Goal: Task Accomplishment & Management: Manage account settings

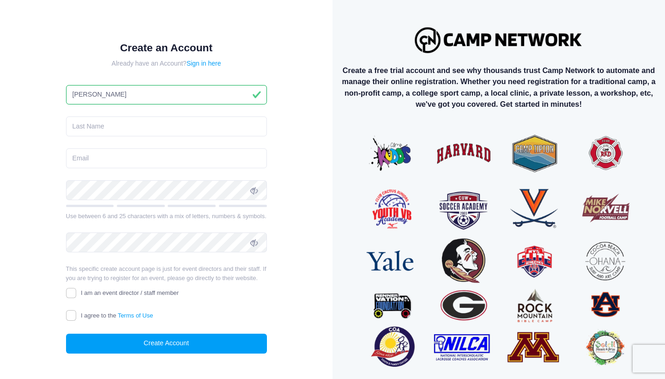
type input "Michael"
type input "Reilly"
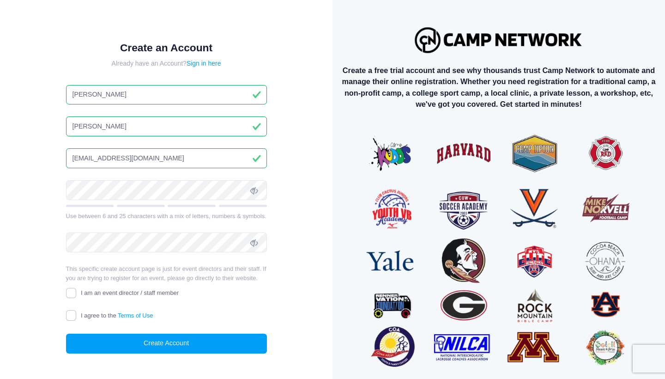
type input "mreilly0605@gmail.com"
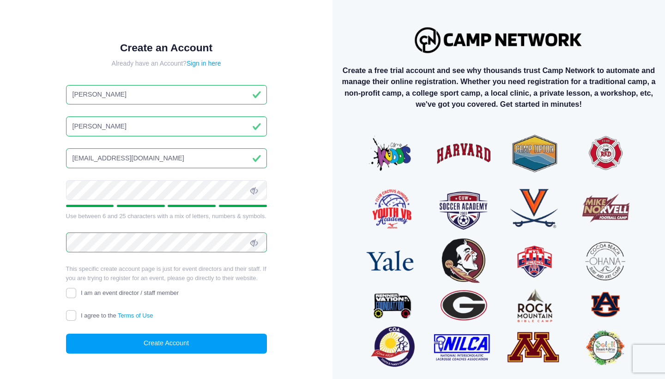
click at [102, 294] on span "I am an event director / staff member" at bounding box center [130, 292] width 98 height 7
click at [77, 294] on input "I am an event director / staff member" at bounding box center [71, 293] width 11 height 11
checkbox input "true"
click at [88, 317] on span "I agree to the Terms of Use" at bounding box center [117, 315] width 72 height 7
click at [77, 317] on input "I agree to the Terms of Use" at bounding box center [71, 315] width 11 height 11
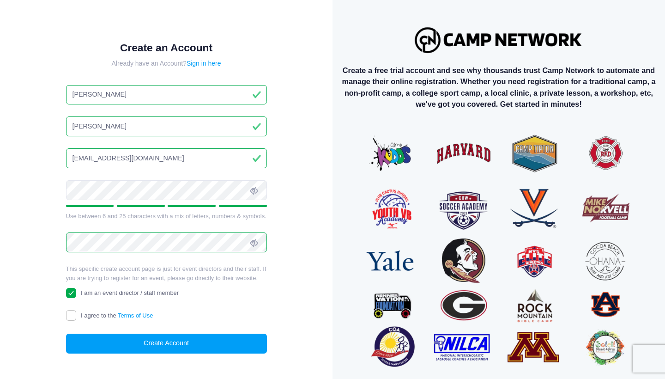
checkbox input "true"
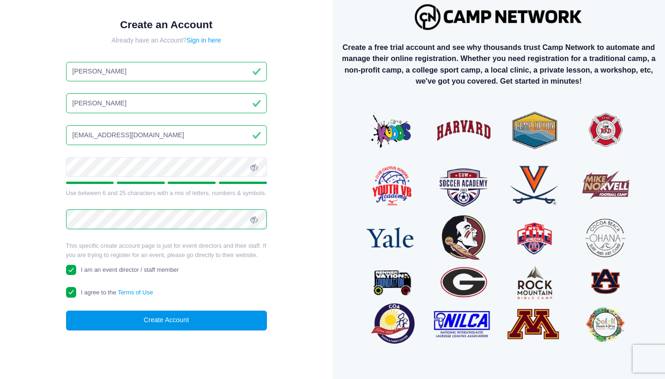
scroll to position [23, 0]
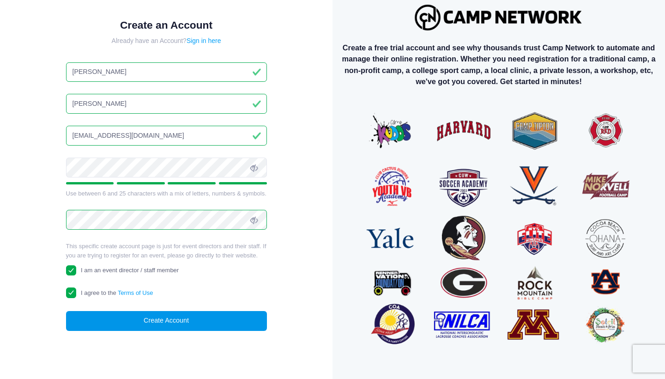
click at [173, 320] on button "Create Account" at bounding box center [166, 321] width 201 height 20
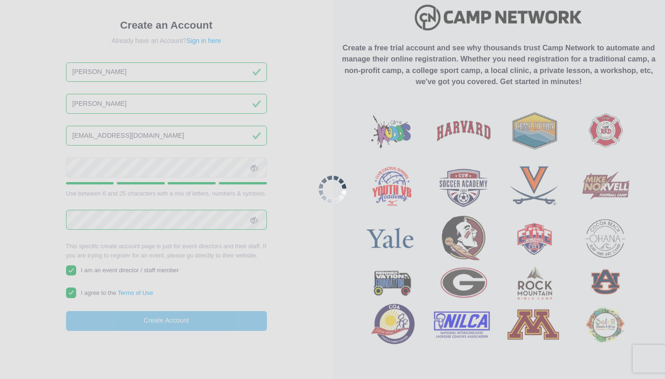
scroll to position [0, 0]
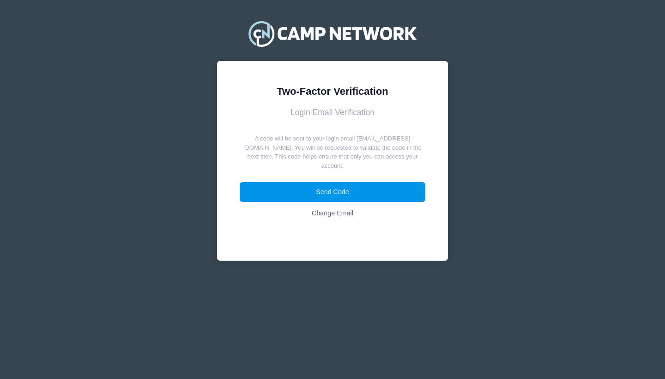
click at [304, 182] on button "Send Code" at bounding box center [333, 192] width 186 height 20
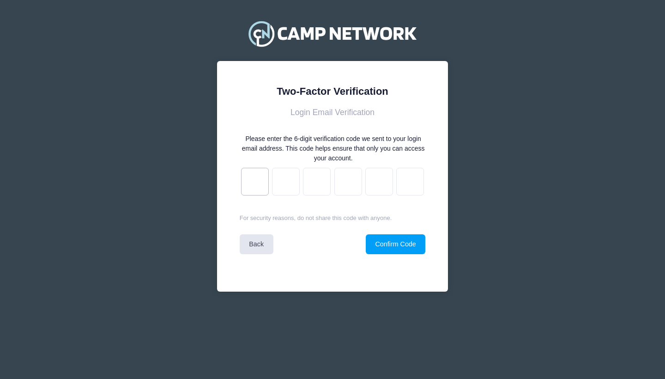
click at [266, 172] on input "text" at bounding box center [255, 182] width 28 height 28
paste input "7"
type input "c"
type input "d"
type input "4"
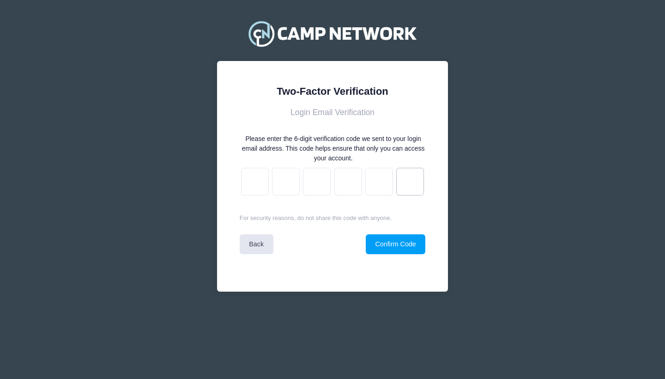
type input "4"
type input "7"
click at [413, 244] on button "Confirm Code" at bounding box center [396, 244] width 60 height 20
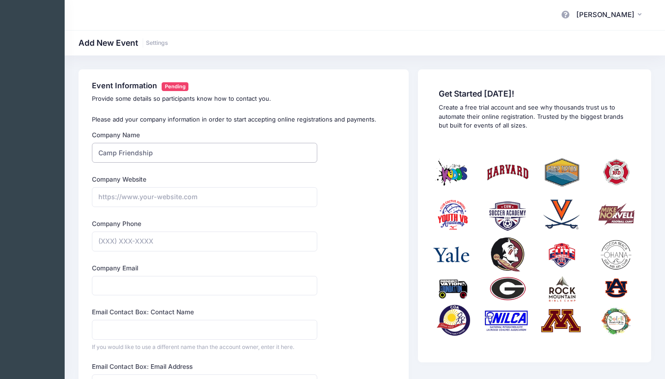
type input "Camp Friendship"
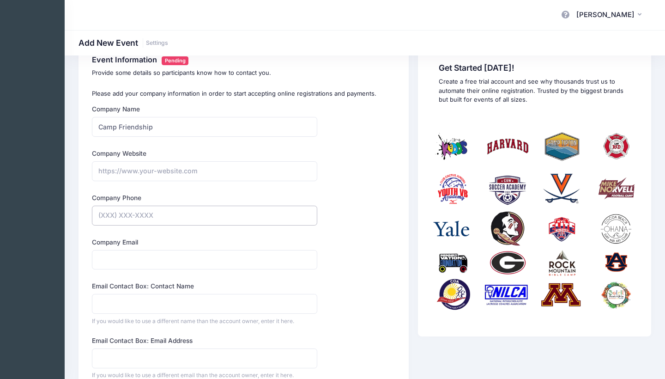
scroll to position [26, 0]
click at [137, 258] on input "mreilly0605@gmail.com" at bounding box center [204, 259] width 225 height 20
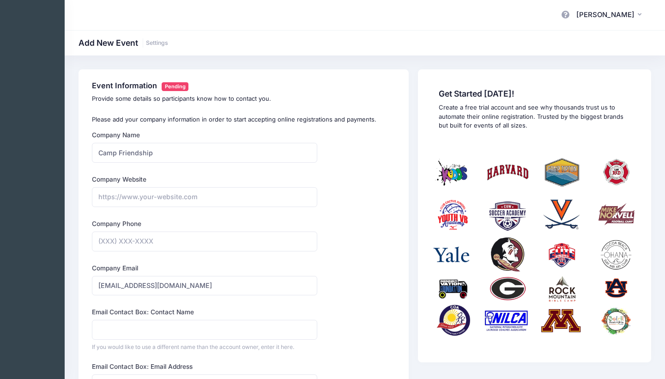
scroll to position [0, 0]
type input "mreilly0605+camp@gmail.com"
click at [211, 121] on p "Please add your company information in order to start accepting online registra…" at bounding box center [244, 119] width 304 height 9
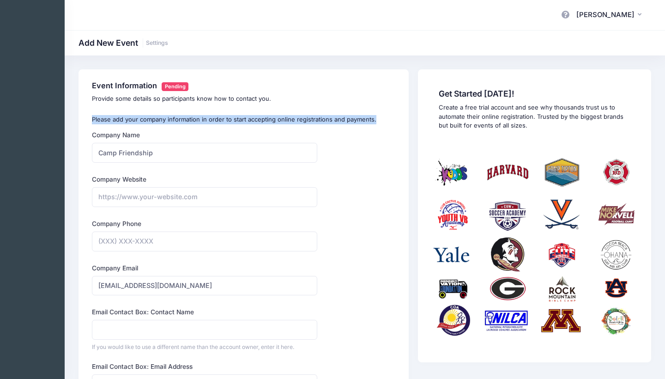
click at [211, 121] on p "Please add your company information in order to start accepting online registra…" at bounding box center [244, 119] width 304 height 9
click at [220, 121] on p "Please add your company information in order to start accepting online registra…" at bounding box center [244, 119] width 304 height 9
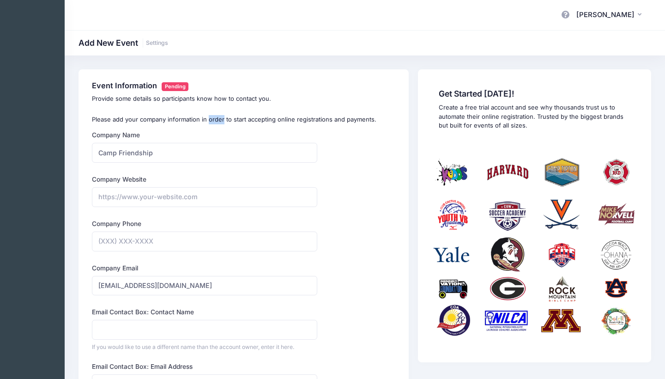
click at [220, 121] on p "Please add your company information in order to start accepting online registra…" at bounding box center [244, 119] width 304 height 9
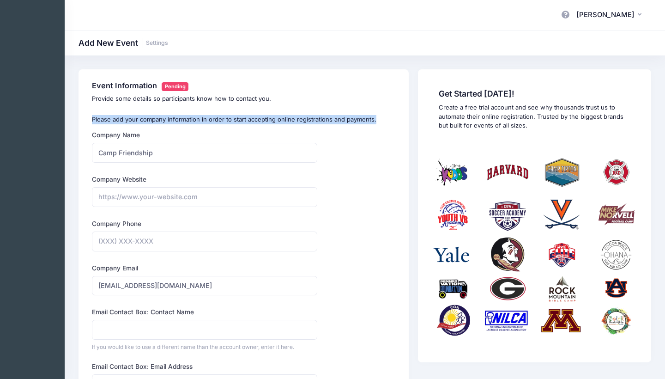
click at [220, 121] on p "Please add your company information in order to start accepting online registra…" at bounding box center [244, 119] width 304 height 9
click at [227, 121] on p "Please add your company information in order to start accepting online registra…" at bounding box center [244, 119] width 304 height 9
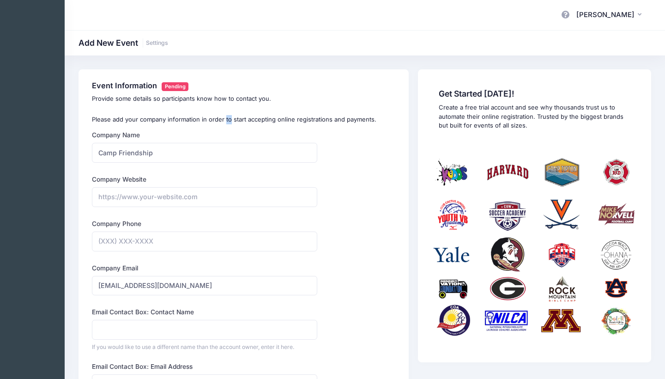
click at [227, 121] on p "Please add your company information in order to start accepting online registra…" at bounding box center [244, 119] width 304 height 9
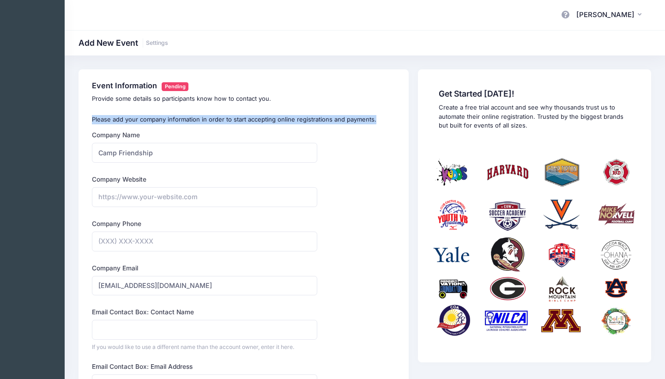
click at [227, 121] on p "Please add your company information in order to start accepting online registra…" at bounding box center [244, 119] width 304 height 9
click at [208, 121] on p "Please add your company information in order to start accepting online registra…" at bounding box center [244, 119] width 304 height 9
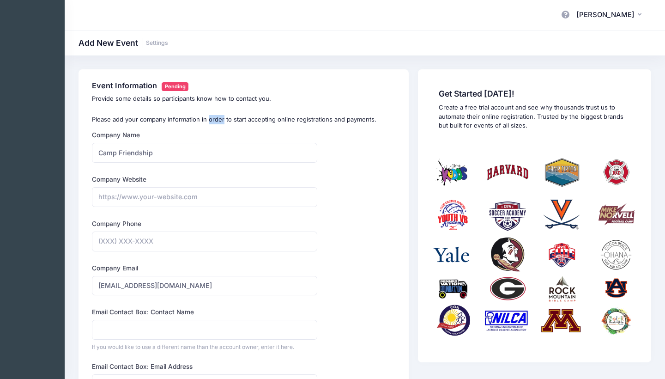
click at [208, 121] on p "Please add your company information in order to start accepting online registra…" at bounding box center [244, 119] width 304 height 9
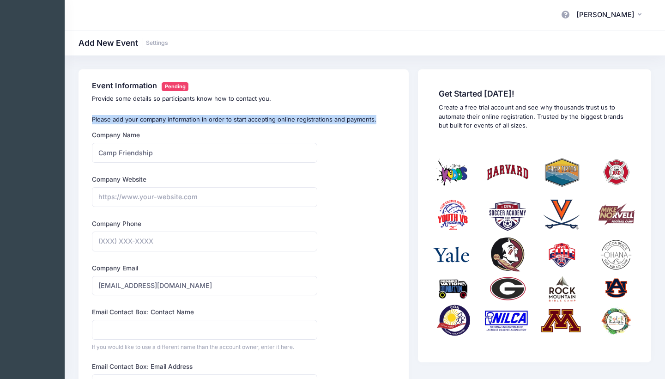
click at [208, 121] on p "Please add your company information in order to start accepting online registra…" at bounding box center [244, 119] width 304 height 9
click at [201, 121] on p "Please add your company information in order to start accepting online registra…" at bounding box center [244, 119] width 304 height 9
click at [206, 121] on p "Please add your company information in order to start accepting online registra…" at bounding box center [244, 119] width 304 height 9
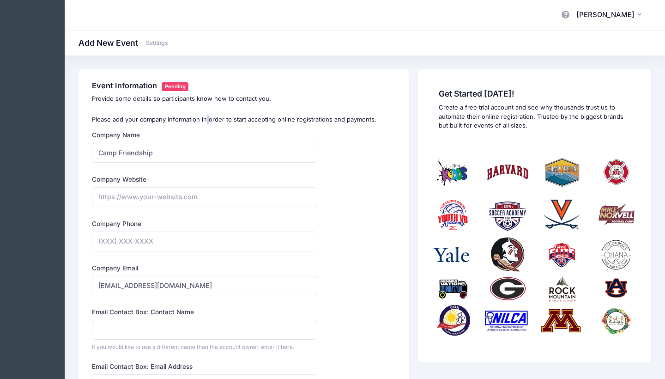
click at [206, 121] on p "Please add your company information in order to start accepting online registra…" at bounding box center [244, 119] width 304 height 9
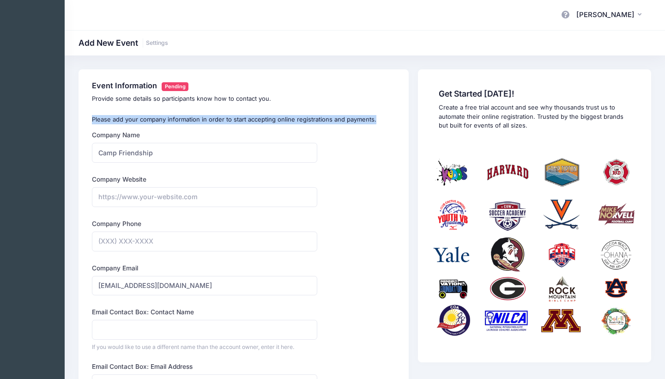
click at [206, 121] on p "Please add your company information in order to start accepting online registra…" at bounding box center [244, 119] width 304 height 9
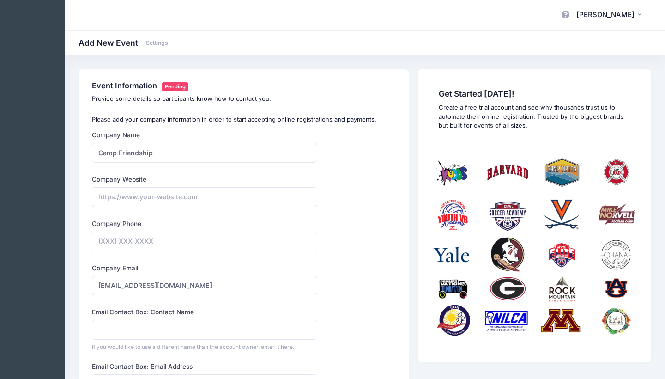
click at [206, 124] on div "Event Information Pending Provide some details so participants know how to cont…" at bounding box center [244, 355] width 330 height 573
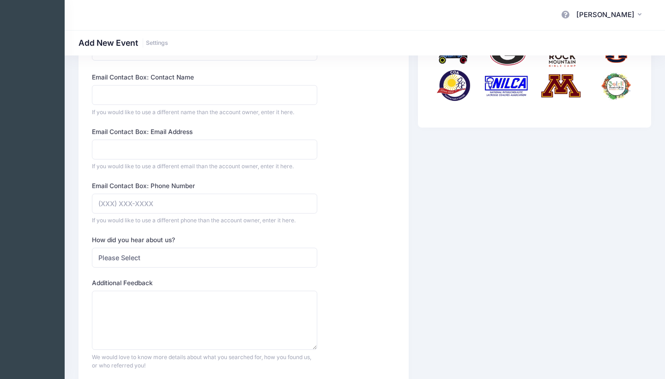
scroll to position [296, 0]
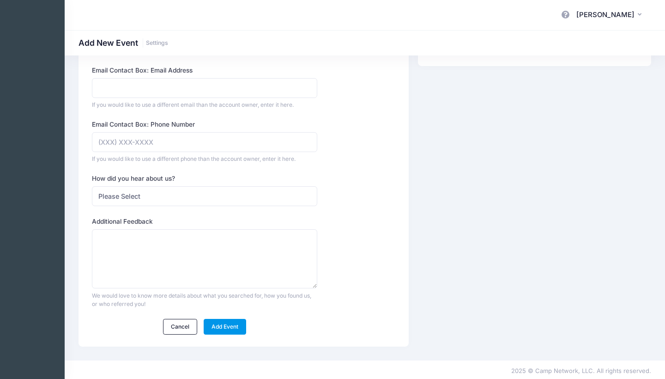
click at [219, 320] on link "Add Event" at bounding box center [225, 327] width 43 height 16
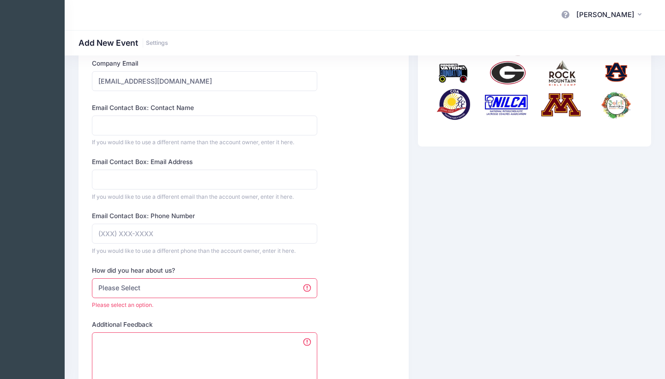
scroll to position [321, 0]
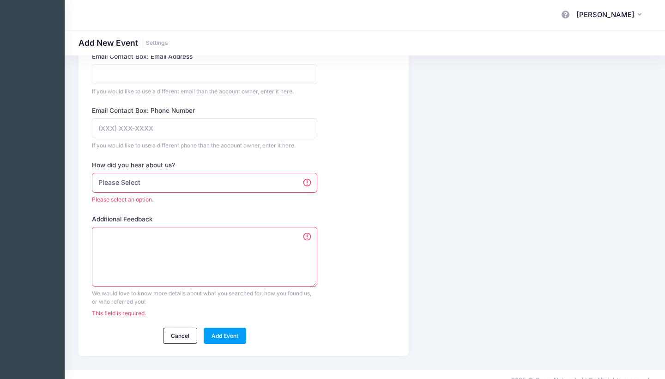
select select "web"
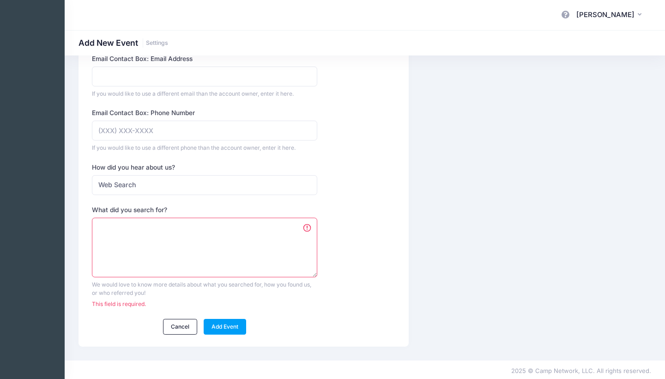
click at [194, 236] on textarea "What did you search for?" at bounding box center [204, 248] width 225 height 60
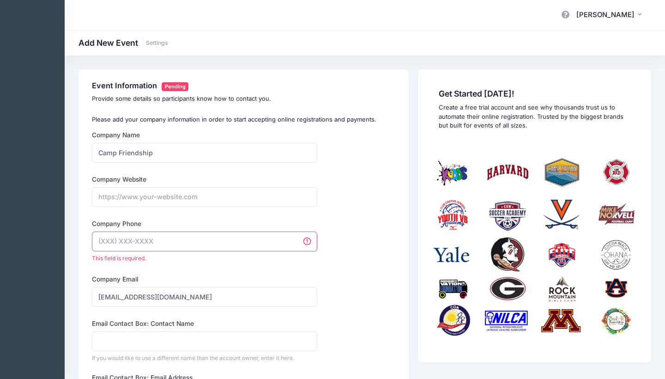
scroll to position [0, 0]
type textarea "Google"
click at [170, 244] on input "Company Phone" at bounding box center [204, 241] width 225 height 20
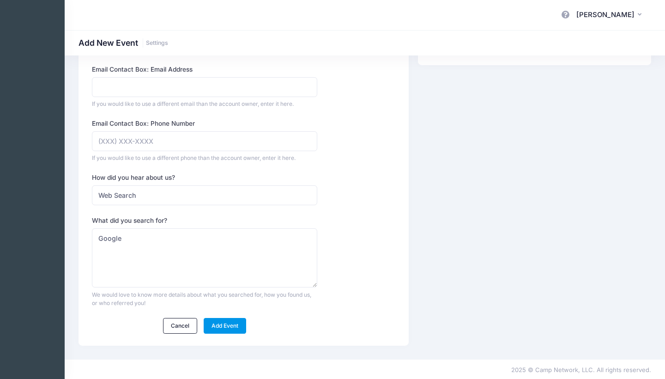
scroll to position [296, 0]
type input "(516) 660-8553"
click at [226, 327] on link "Add Event" at bounding box center [225, 327] width 43 height 16
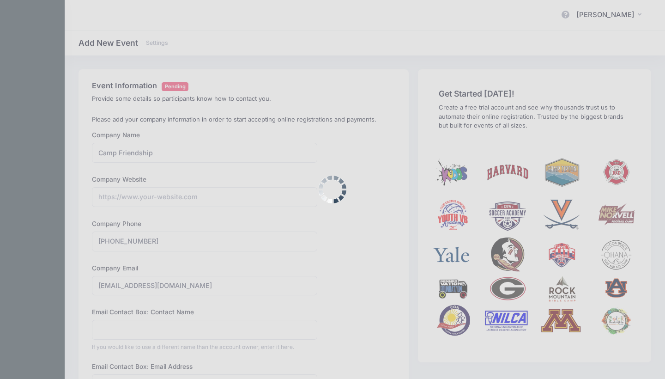
scroll to position [-3, 0]
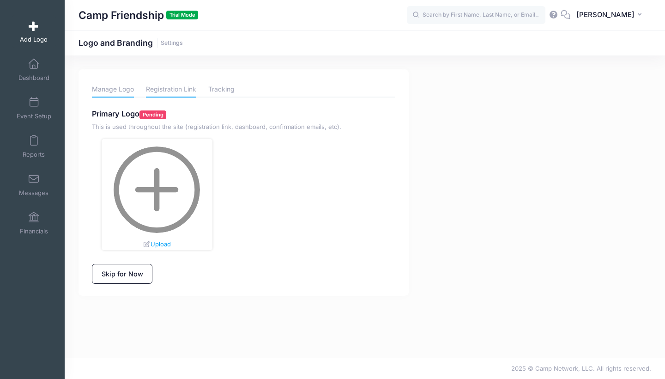
click at [168, 88] on link "Registration Link" at bounding box center [171, 89] width 50 height 16
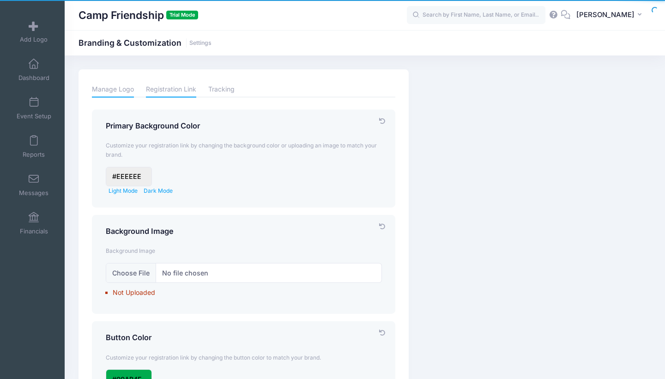
click at [124, 91] on link "Manage Logo" at bounding box center [113, 89] width 42 height 16
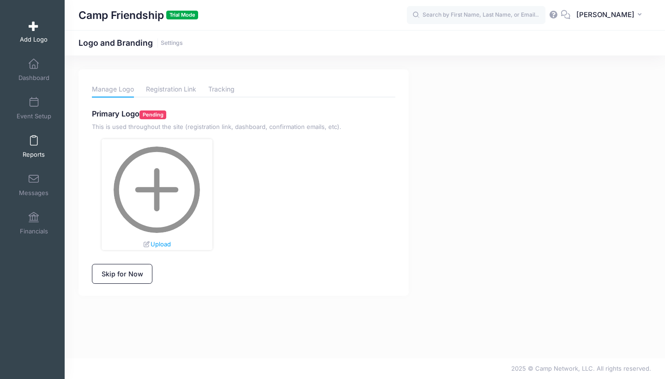
click at [38, 143] on link "Reports" at bounding box center [34, 146] width 44 height 32
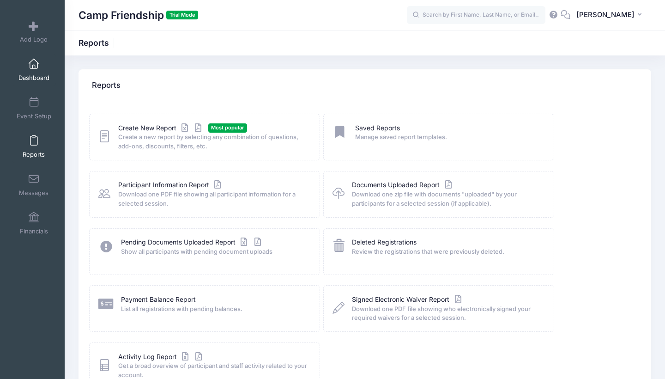
click at [31, 69] on link "Dashboard" at bounding box center [34, 70] width 44 height 32
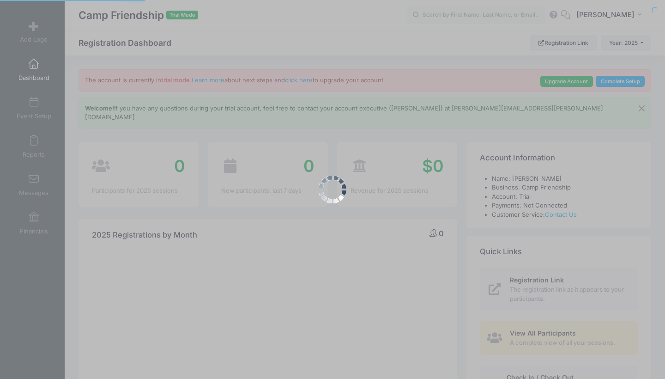
select select
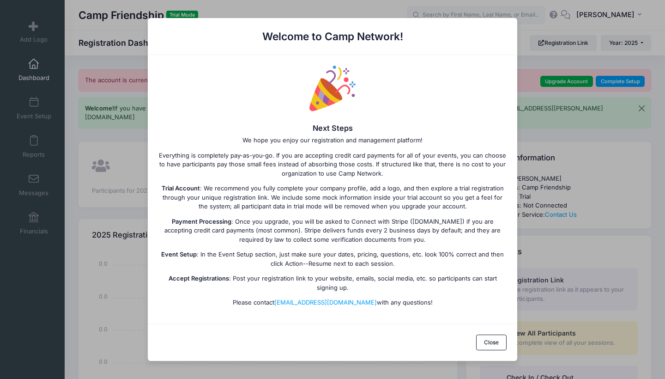
click at [440, 199] on p "Trial Account : We recommend you fully complete your company profile, add a log…" at bounding box center [332, 197] width 349 height 27
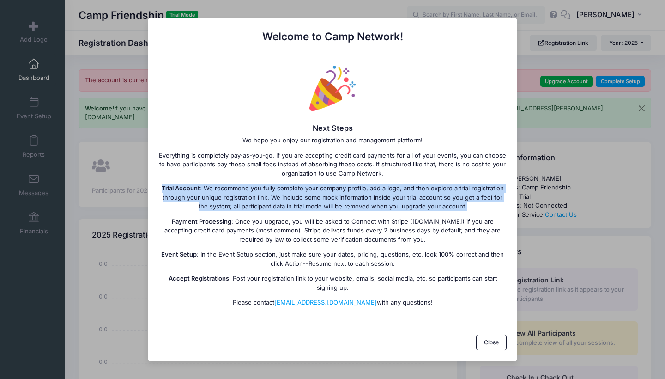
click at [440, 199] on p "Trial Account : We recommend you fully complete your company profile, add a log…" at bounding box center [332, 197] width 349 height 27
click at [433, 199] on p "Trial Account : We recommend you fully complete your company profile, add a log…" at bounding box center [332, 197] width 349 height 27
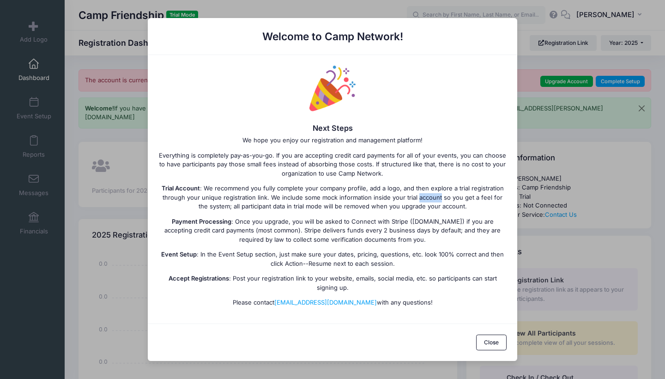
click at [433, 199] on p "Trial Account : We recommend you fully complete your company profile, add a log…" at bounding box center [332, 197] width 349 height 27
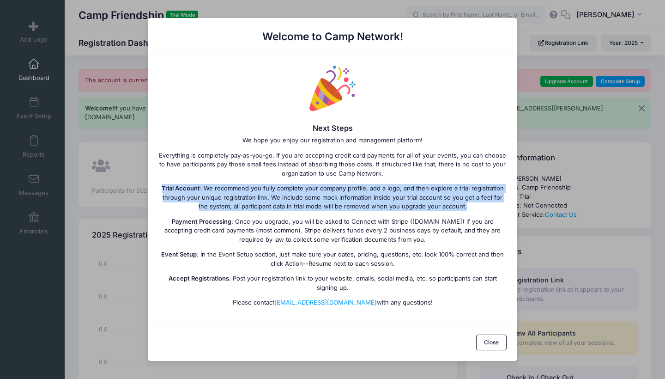
click at [433, 199] on p "Trial Account : We recommend you fully complete your company profile, add a log…" at bounding box center [332, 197] width 349 height 27
click at [444, 208] on p "Trial Account : We recommend you fully complete your company profile, add a log…" at bounding box center [332, 197] width 349 height 27
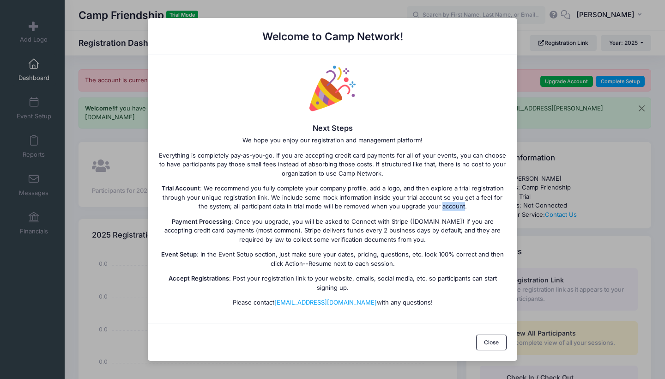
click at [444, 208] on p "Trial Account : We recommend you fully complete your company profile, add a log…" at bounding box center [332, 197] width 349 height 27
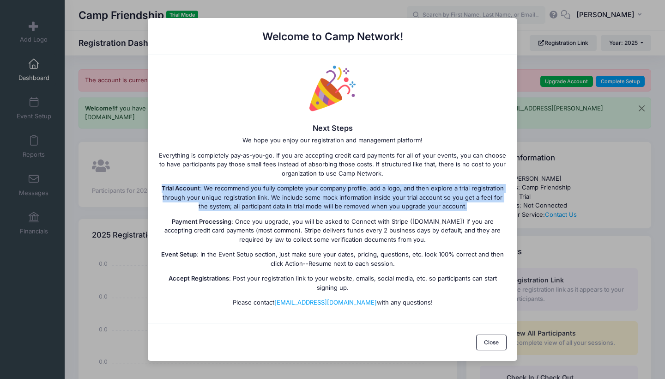
click at [444, 208] on p "Trial Account : We recommend you fully complete your company profile, add a log…" at bounding box center [332, 197] width 349 height 27
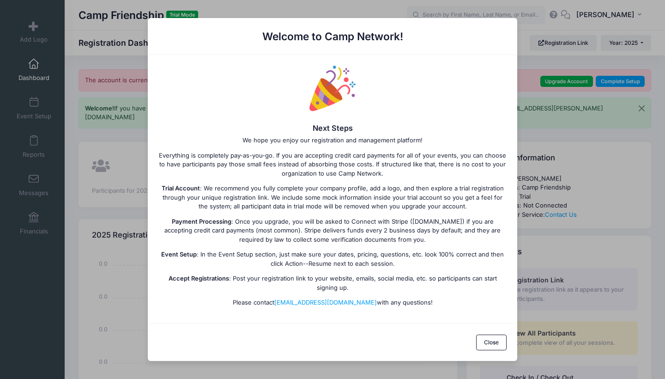
click at [435, 228] on p "Payment Processing : Once you upgrade, you will be asked to Connect with Stripe…" at bounding box center [332, 230] width 349 height 27
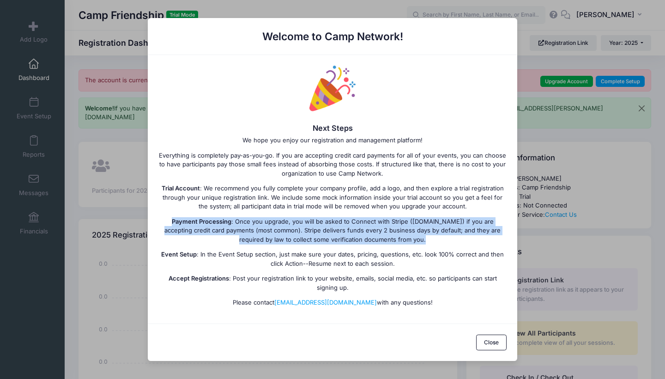
click at [435, 228] on p "Payment Processing : Once you upgrade, you will be asked to Connect with Stripe…" at bounding box center [332, 230] width 349 height 27
click at [443, 225] on p "Payment Processing : Once you upgrade, you will be asked to Connect with Stripe…" at bounding box center [332, 230] width 349 height 27
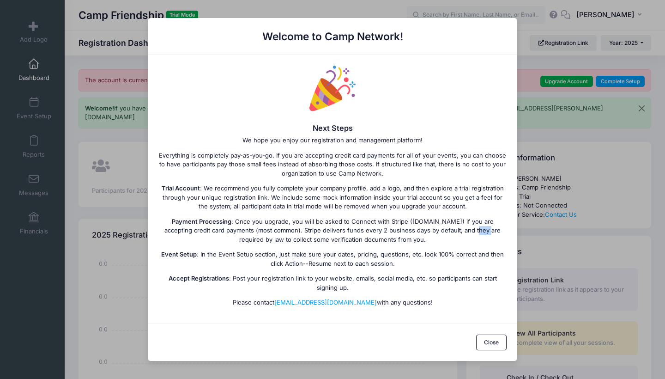
click at [443, 225] on p "Payment Processing : Once you upgrade, you will be asked to Connect with Stripe…" at bounding box center [332, 230] width 349 height 27
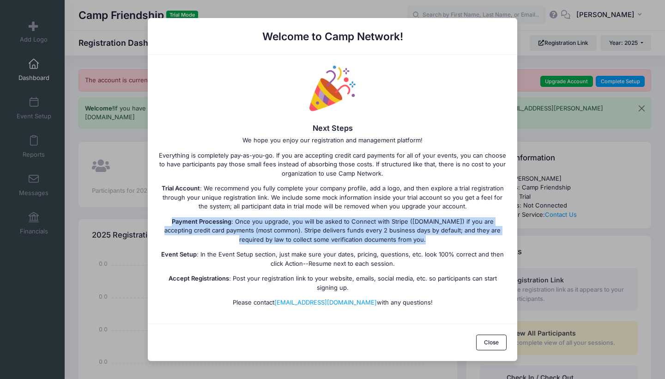
click at [443, 225] on p "Payment Processing : Once you upgrade, you will be asked to Connect with Stripe…" at bounding box center [332, 230] width 349 height 27
click at [498, 340] on button "Close" at bounding box center [491, 342] width 31 height 16
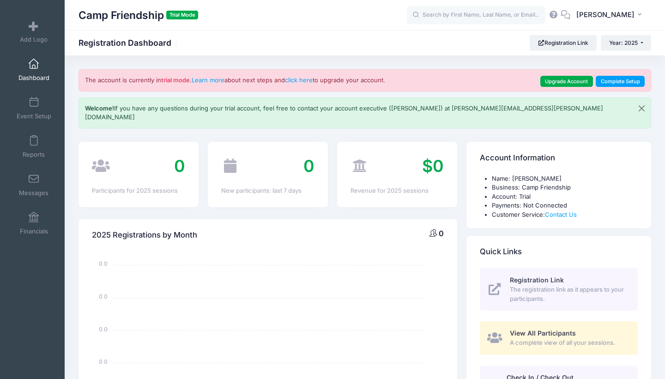
click at [253, 76] on div "The account is currently in trial mode . Learn more about next steps and click …" at bounding box center [365, 80] width 573 height 22
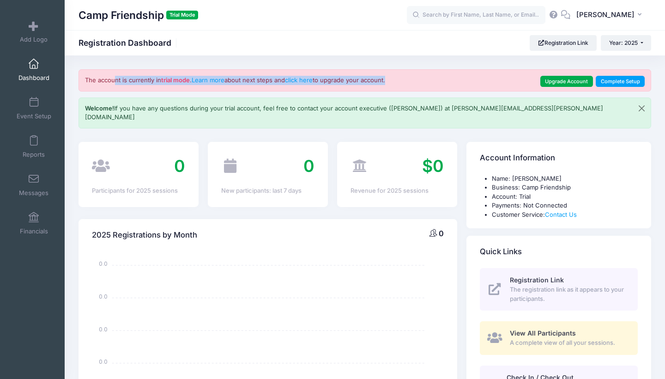
click at [253, 76] on div "The account is currently in trial mode . Learn more about next steps and click …" at bounding box center [365, 80] width 573 height 22
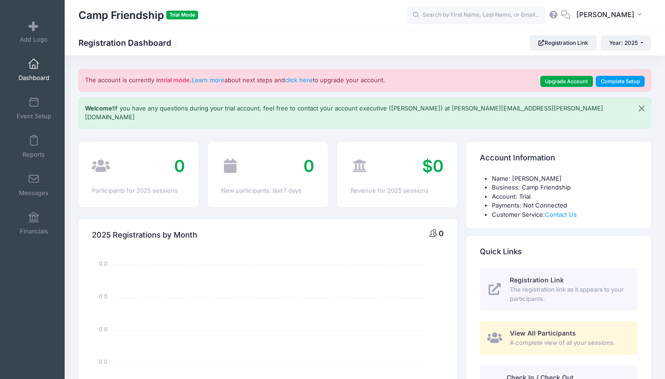
click at [254, 106] on p "Welcome! If you have any questions during your trial account, feel free to cont…" at bounding box center [351, 113] width 533 height 18
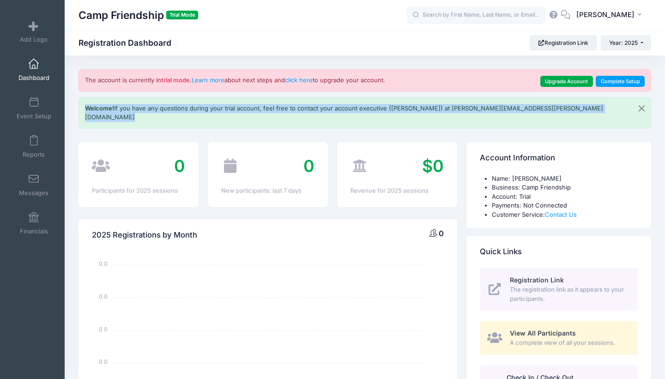
click at [254, 106] on p "Welcome! If you have any questions during your trial account, feel free to cont…" at bounding box center [351, 113] width 533 height 18
click at [260, 107] on p "Welcome! If you have any questions during your trial account, feel free to cont…" at bounding box center [351, 113] width 533 height 18
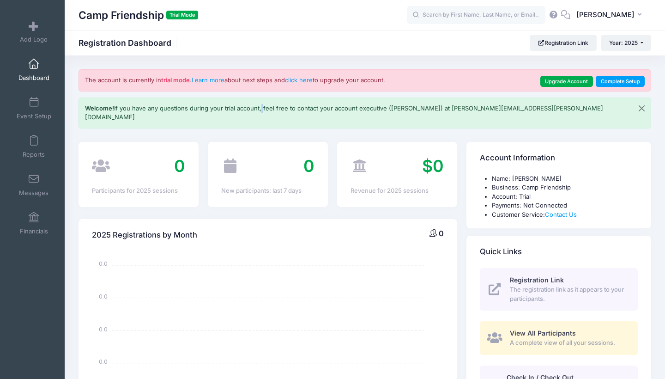
click at [260, 107] on p "Welcome! If you have any questions during your trial account, feel free to cont…" at bounding box center [351, 113] width 533 height 18
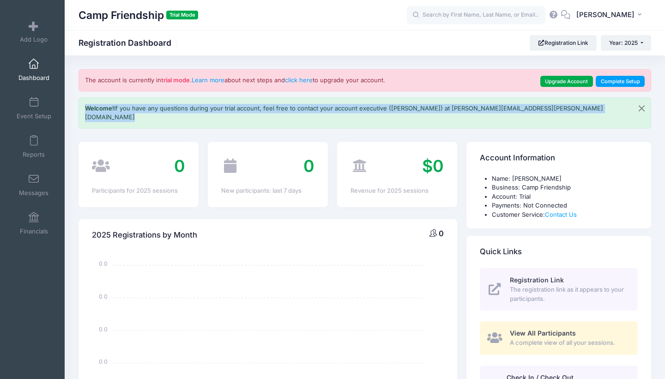
click at [260, 107] on p "Welcome! If you have any questions during your trial account, feel free to cont…" at bounding box center [351, 113] width 533 height 18
click at [287, 108] on p "Welcome! If you have any questions during your trial account, feel free to cont…" at bounding box center [351, 113] width 533 height 18
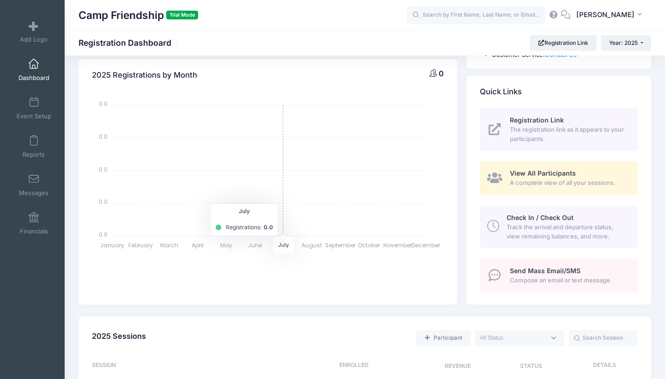
scroll to position [158, 0]
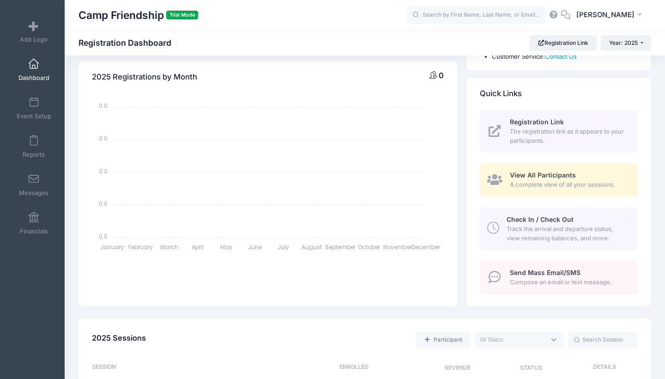
click at [517, 225] on span "Track the arrival and departure status, view remaining balances, and more." at bounding box center [567, 234] width 121 height 18
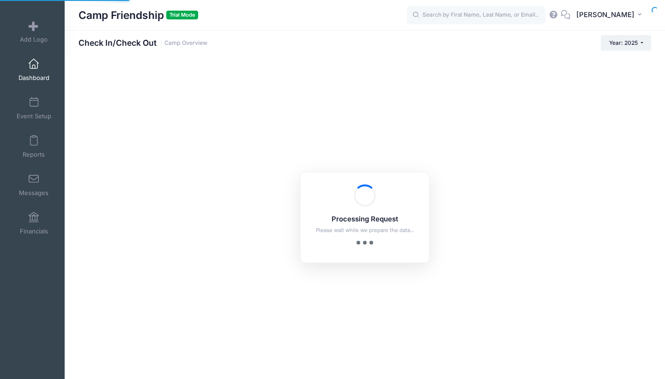
checkbox input "true"
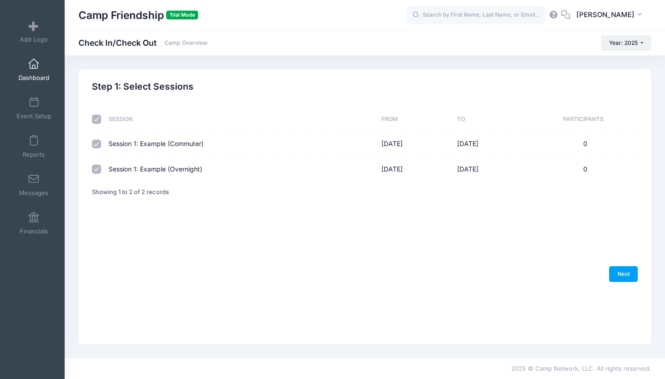
click at [96, 145] on input "checkbox" at bounding box center [96, 144] width 9 height 9
click at [97, 143] on input "checkbox" at bounding box center [96, 144] width 9 height 9
checkbox input "true"
click at [97, 162] on td at bounding box center [98, 169] width 12 height 24
click at [97, 167] on input "checkbox" at bounding box center [96, 168] width 9 height 9
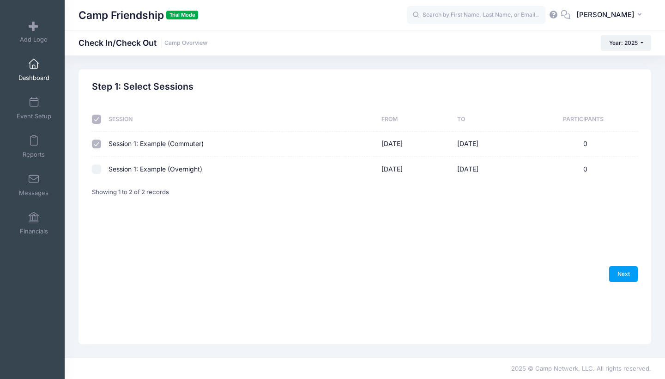
click at [97, 169] on input "checkbox" at bounding box center [96, 168] width 9 height 9
checkbox input "true"
click at [387, 158] on td "10/26/2025" at bounding box center [415, 169] width 76 height 24
click at [383, 172] on td "10/26/2025" at bounding box center [415, 169] width 76 height 24
click at [98, 142] on input "checkbox" at bounding box center [96, 144] width 9 height 9
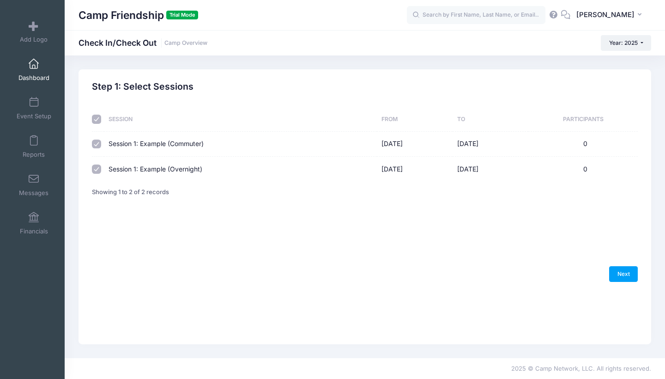
checkbox input "false"
click at [622, 282] on link "Next" at bounding box center [623, 274] width 29 height 16
select select "10"
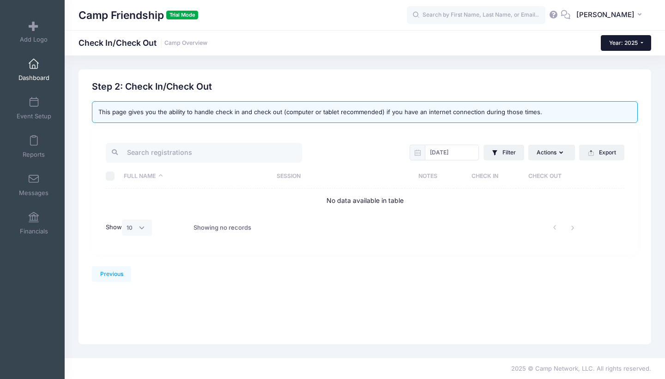
click at [619, 44] on span "Year: 2025" at bounding box center [623, 42] width 29 height 7
click at [34, 106] on span at bounding box center [34, 102] width 0 height 10
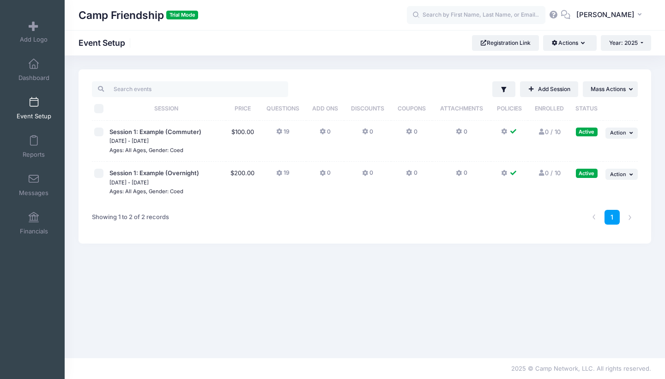
click at [278, 173] on icon at bounding box center [279, 173] width 7 height 0
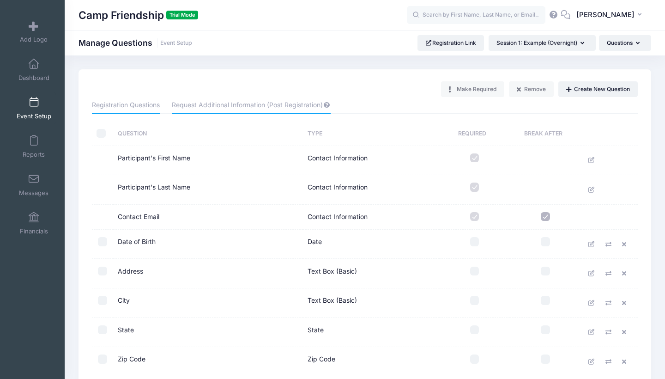
click at [284, 102] on link "Request Additional Information (Post Registration)" at bounding box center [251, 105] width 158 height 17
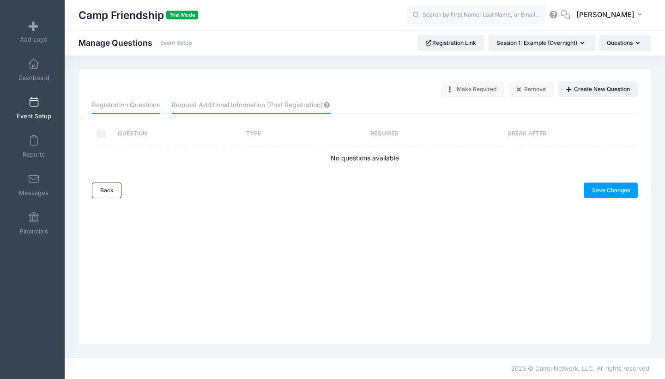
click at [151, 108] on link "Registration Questions" at bounding box center [126, 105] width 68 height 17
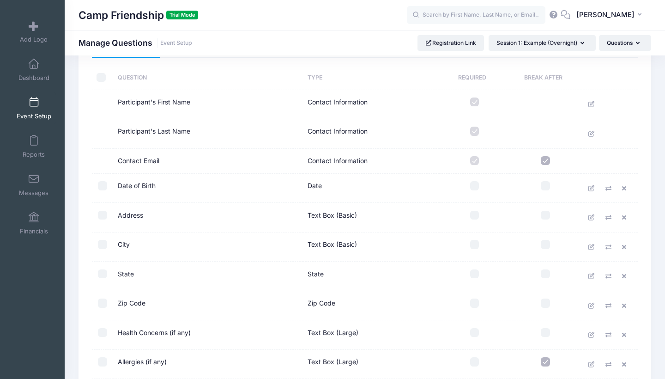
scroll to position [37, 0]
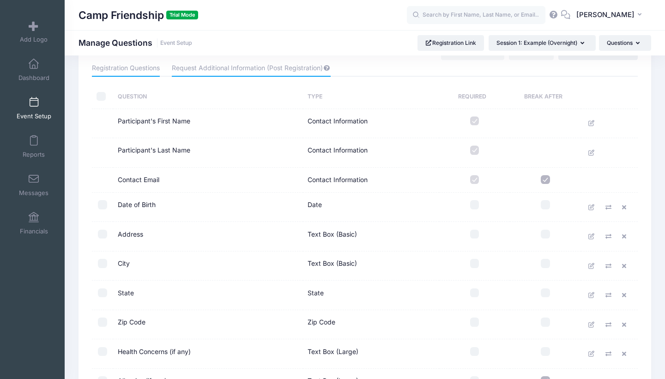
click at [236, 69] on link "Request Additional Information (Post Registration)" at bounding box center [251, 68] width 158 height 17
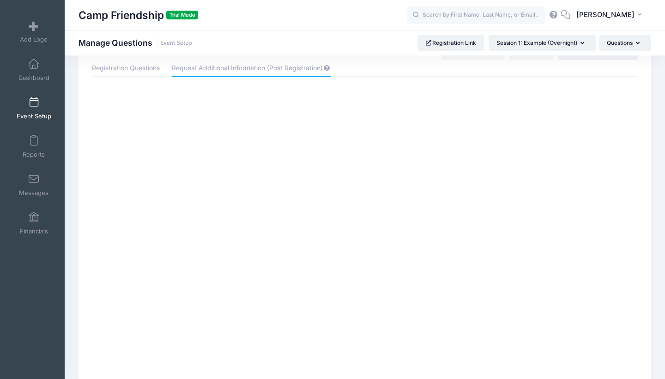
scroll to position [0, 0]
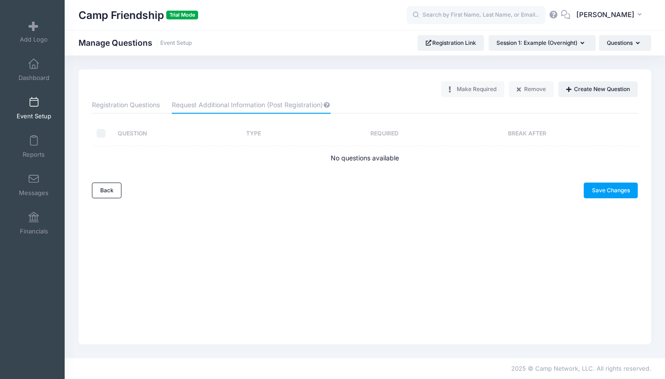
click at [258, 139] on th "Type" at bounding box center [282, 133] width 80 height 24
click at [447, 38] on link "Registration Link" at bounding box center [451, 43] width 67 height 16
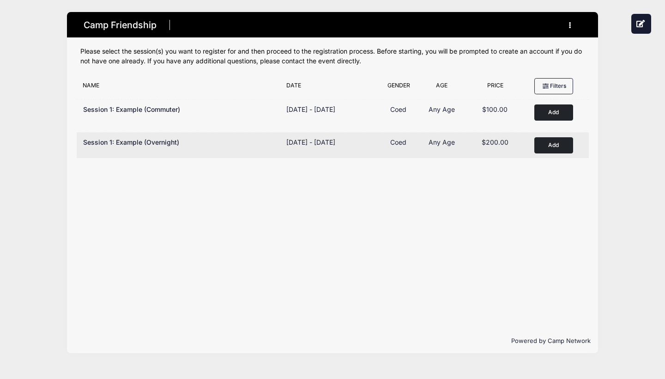
click at [560, 147] on button "Add to Cart" at bounding box center [553, 145] width 39 height 16
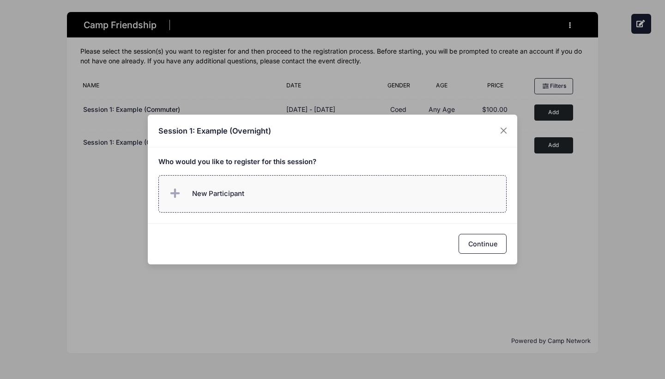
click at [344, 206] on label "New Participant" at bounding box center [332, 193] width 349 height 37
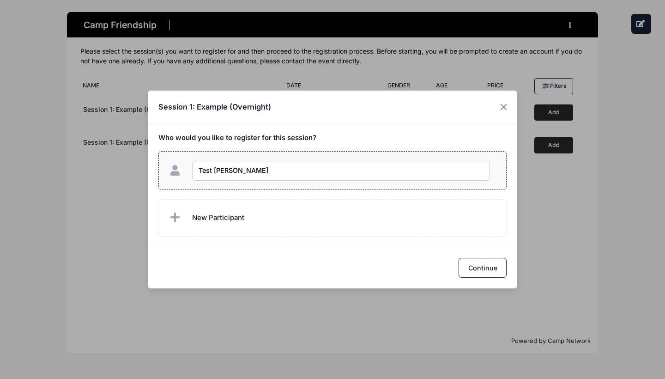
type input "Test Camper"
checkbox input "true"
click at [488, 267] on button "Continue" at bounding box center [483, 268] width 48 height 20
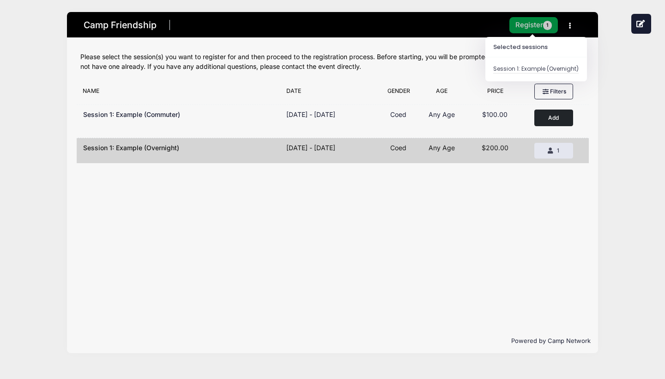
click at [542, 22] on button "Register 1" at bounding box center [534, 25] width 49 height 16
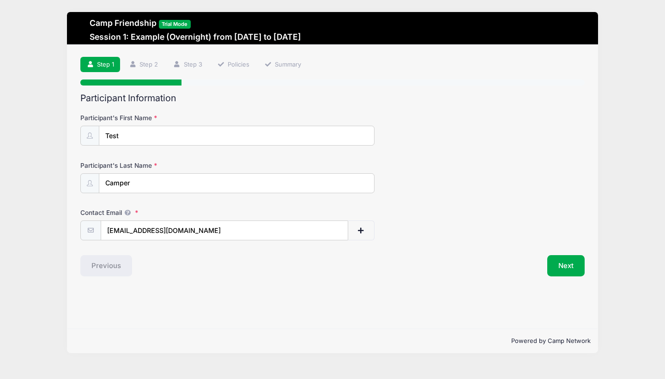
click at [145, 231] on input "mreilly0605@gmail.com" at bounding box center [225, 230] width 248 height 20
type input "mreilly0605+camper@gmail.com"
click at [566, 264] on button "Next" at bounding box center [565, 265] width 37 height 21
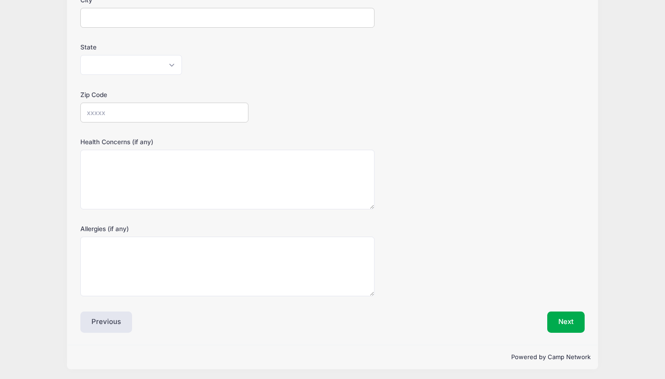
scroll to position [212, 0]
click at [569, 321] on button "Next" at bounding box center [565, 322] width 37 height 21
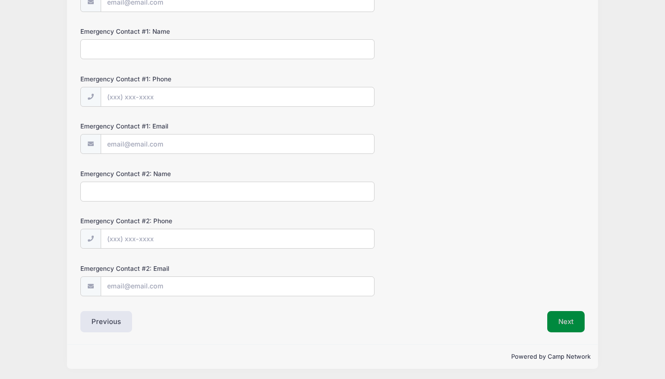
scroll to position [227, 0]
click at [557, 315] on button "Next" at bounding box center [565, 322] width 37 height 21
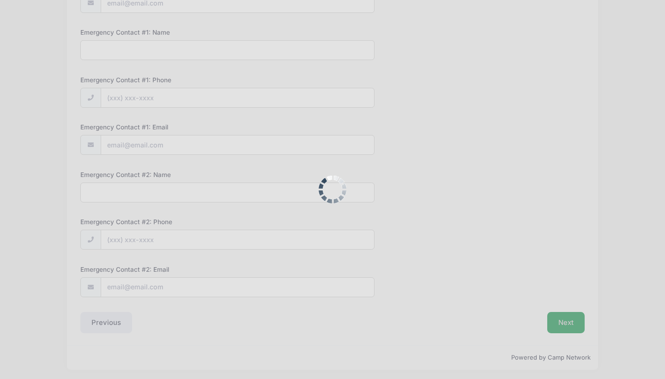
scroll to position [0, 0]
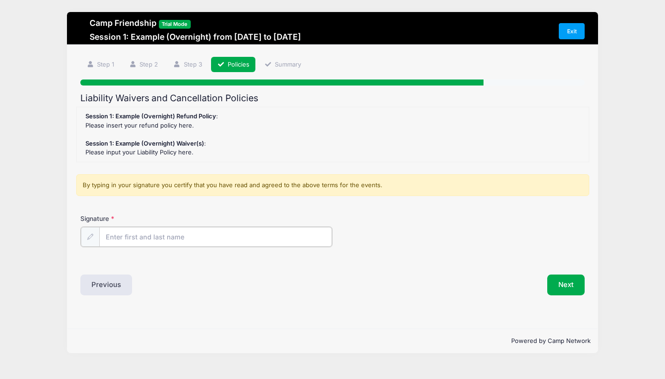
click at [237, 237] on input "Signature" at bounding box center [215, 237] width 233 height 20
type input "fname lname"
click at [376, 268] on div "Liability Waivers and Cancellation Policies Session 1: Example (Overnight) Refu…" at bounding box center [332, 193] width 504 height 201
click at [568, 278] on button "Next" at bounding box center [565, 283] width 37 height 21
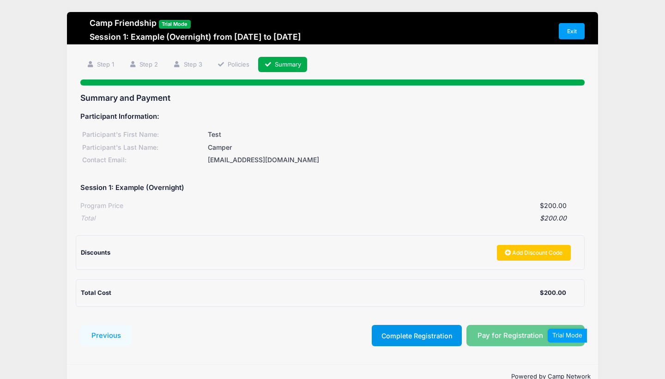
click at [442, 331] on button "Complete Registration" at bounding box center [417, 335] width 90 height 21
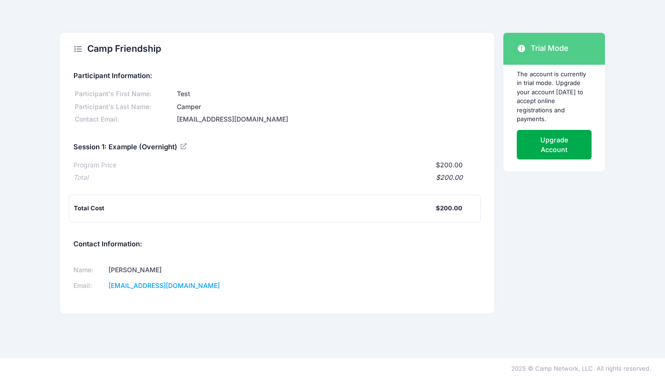
click at [547, 96] on p "The account is currently in trial mode. Upgrade your account [DATE] to accept o…" at bounding box center [554, 97] width 75 height 54
click at [532, 100] on p "The account is currently in trial mode. Upgrade your account [DATE] to accept o…" at bounding box center [554, 97] width 75 height 54
click at [537, 127] on div "The account is currently in trial mode. Upgrade your account [DATE] to accept o…" at bounding box center [555, 118] width 102 height 106
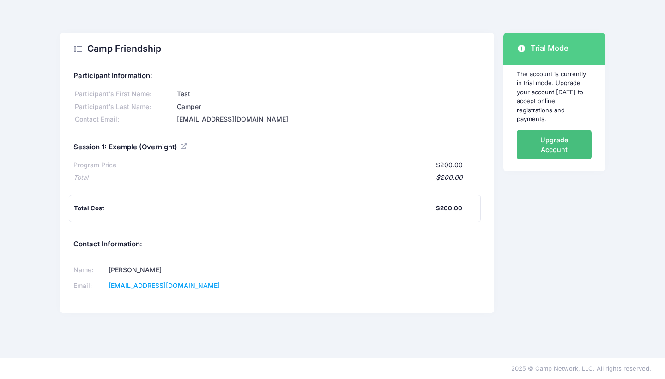
click at [539, 136] on link "Upgrade Account" at bounding box center [554, 145] width 75 height 30
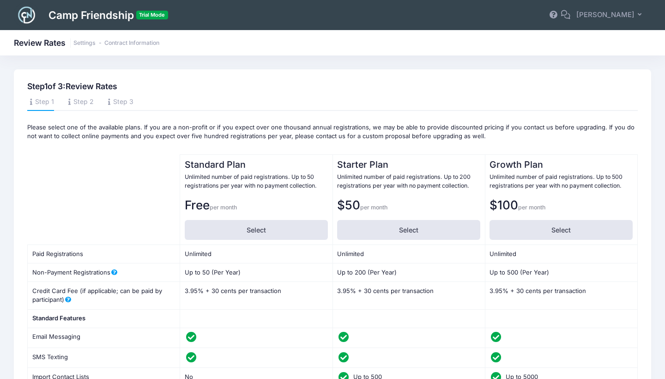
click at [201, 249] on td "Unlimited" at bounding box center [256, 254] width 152 height 18
click at [221, 206] on span "per month" at bounding box center [223, 207] width 27 height 7
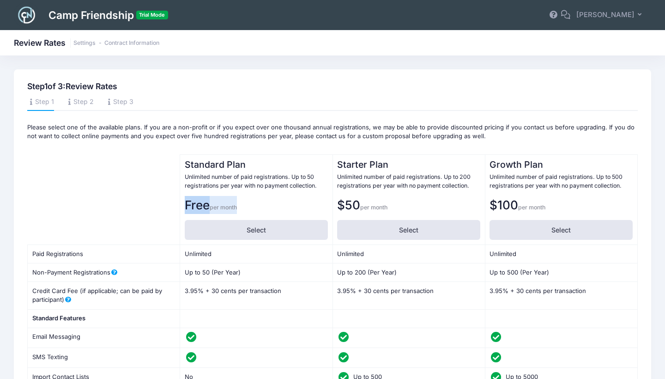
click at [221, 206] on span "per month" at bounding box center [223, 207] width 27 height 7
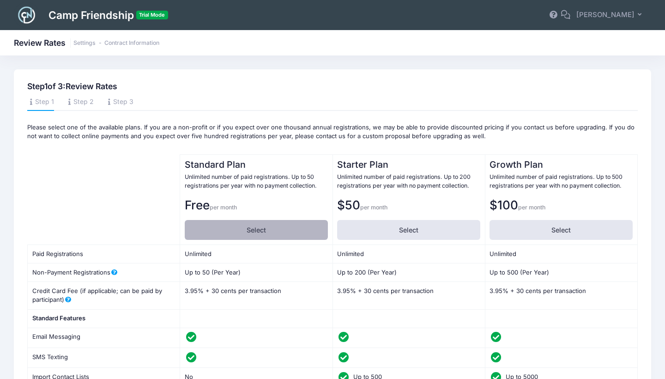
click at [249, 230] on label "Select" at bounding box center [256, 230] width 143 height 20
click at [191, 226] on input "Select" at bounding box center [188, 223] width 6 height 6
radio input "true"
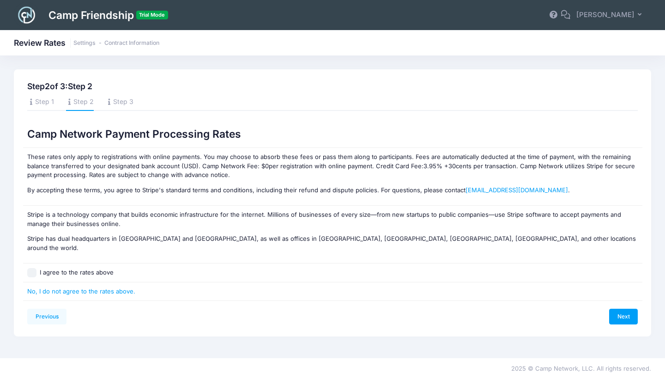
click at [97, 268] on label "I agree to the rates above" at bounding box center [77, 272] width 74 height 9
click at [36, 268] on input "I agree to the rates above" at bounding box center [31, 272] width 9 height 9
checkbox input "true"
click at [633, 309] on link "Next" at bounding box center [623, 317] width 29 height 16
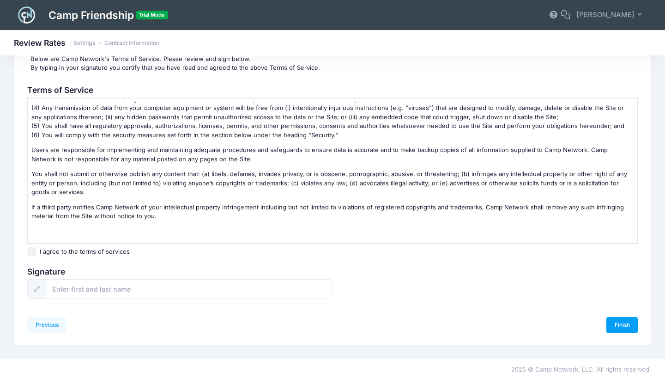
scroll to position [74, 0]
click at [94, 253] on label "I agree to the terms of services" at bounding box center [85, 252] width 90 height 9
click at [36, 253] on input "I agree to the terms of services" at bounding box center [31, 252] width 9 height 9
checkbox input "true"
click at [161, 288] on input "text" at bounding box center [189, 289] width 287 height 20
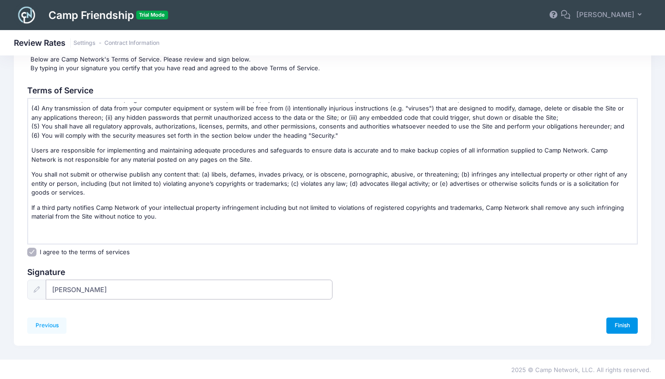
type input "[PERSON_NAME]"
click at [627, 321] on link "Finish" at bounding box center [622, 325] width 31 height 16
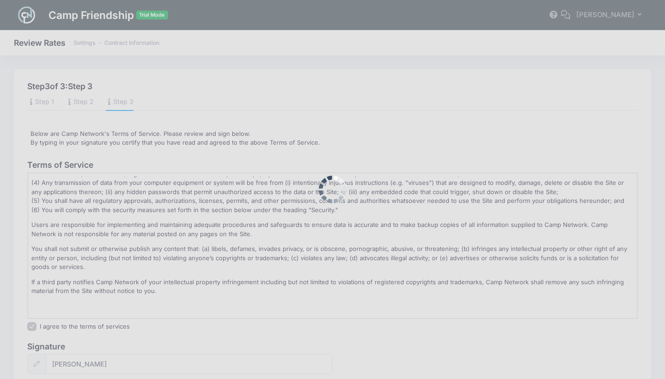
scroll to position [0, 0]
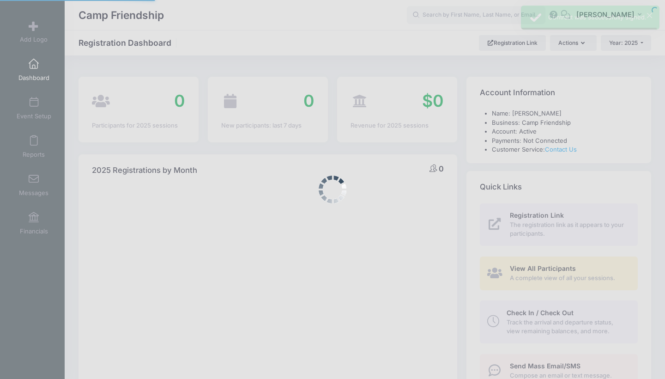
select select
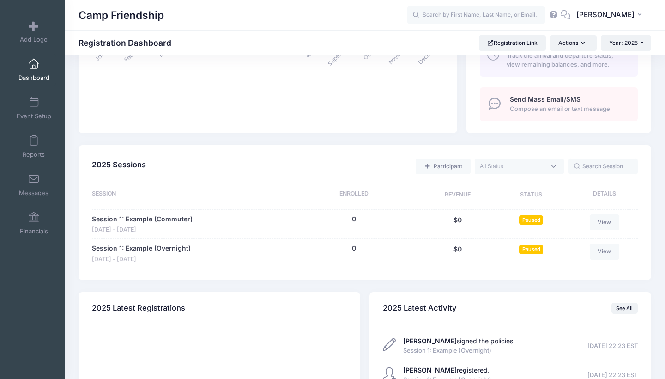
scroll to position [270, 0]
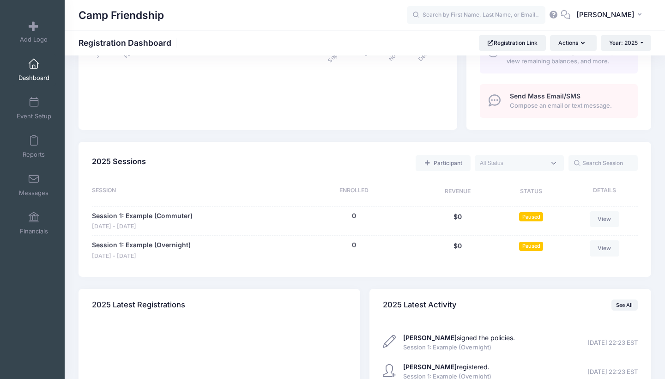
click at [468, 240] on div "$0" at bounding box center [457, 250] width 76 height 20
click at [589, 215] on div "View" at bounding box center [602, 221] width 71 height 20
click at [607, 247] on link "View" at bounding box center [605, 248] width 30 height 16
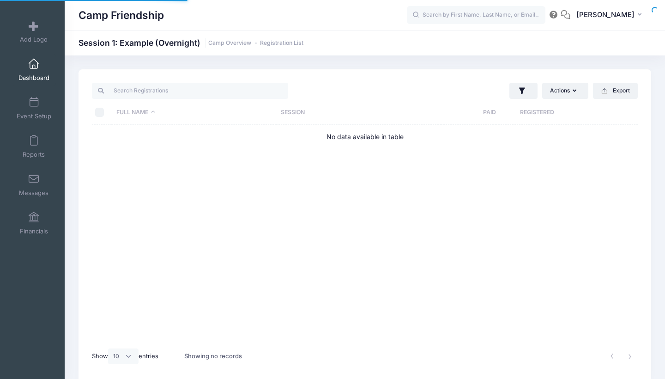
select select "10"
click at [27, 107] on link "Event Setup" at bounding box center [34, 108] width 44 height 32
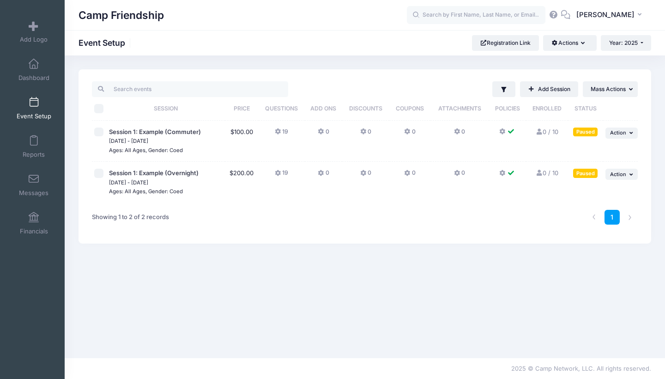
click at [240, 173] on td "$200.00" at bounding box center [242, 182] width 34 height 41
click at [616, 176] on span "Action" at bounding box center [618, 174] width 16 height 6
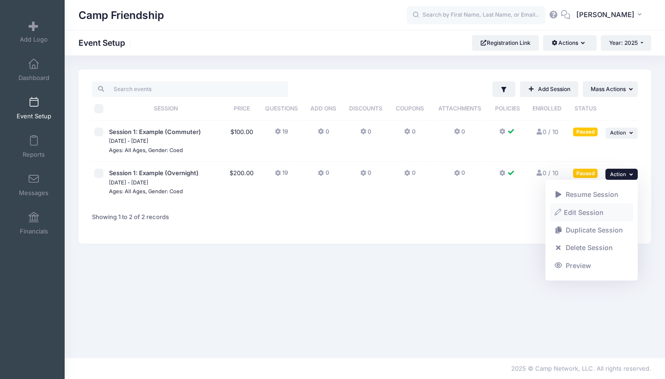
click at [591, 214] on link "Edit Session" at bounding box center [592, 212] width 84 height 18
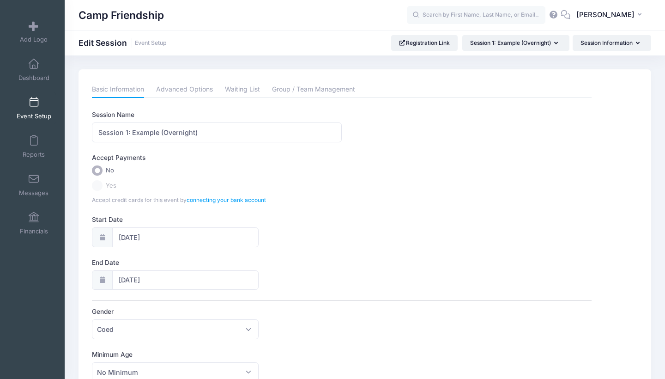
click at [98, 182] on label "Yes" at bounding box center [341, 185] width 499 height 11
click at [98, 168] on input "No" at bounding box center [97, 170] width 11 height 11
click at [102, 181] on label "Yes" at bounding box center [341, 185] width 499 height 11
click at [98, 183] on label "Yes" at bounding box center [341, 185] width 499 height 11
click at [100, 167] on input "No" at bounding box center [97, 170] width 11 height 11
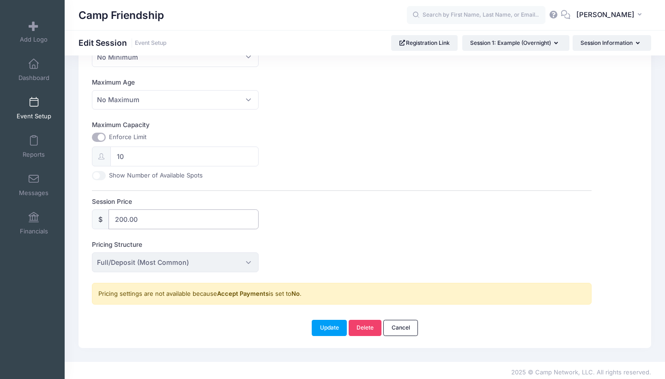
scroll to position [315, 0]
click at [160, 216] on input "200.00" at bounding box center [184, 220] width 150 height 20
type input "0"
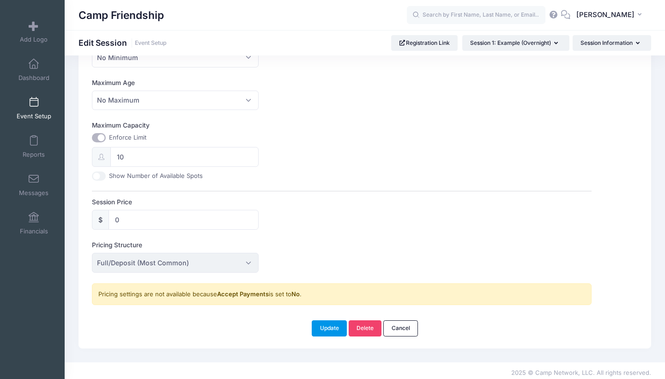
click at [331, 324] on button "Update" at bounding box center [329, 328] width 35 height 16
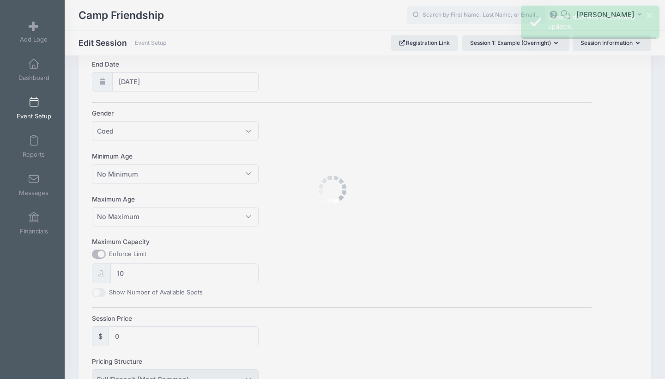
scroll to position [0, 0]
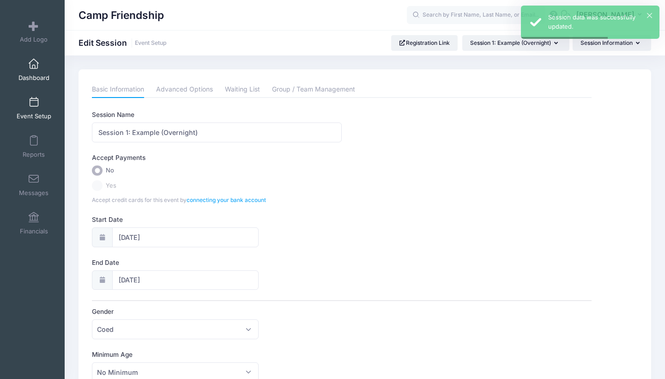
click at [34, 60] on span at bounding box center [34, 64] width 0 height 10
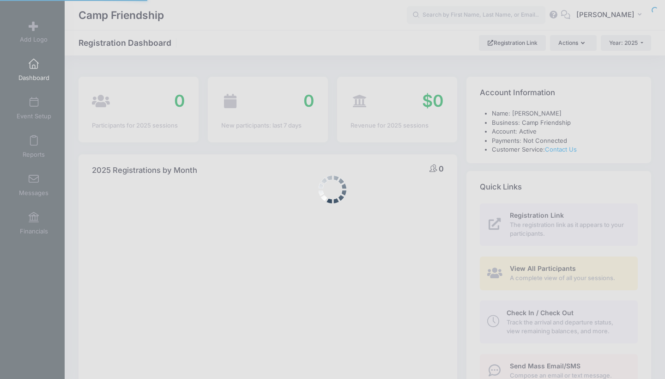
select select
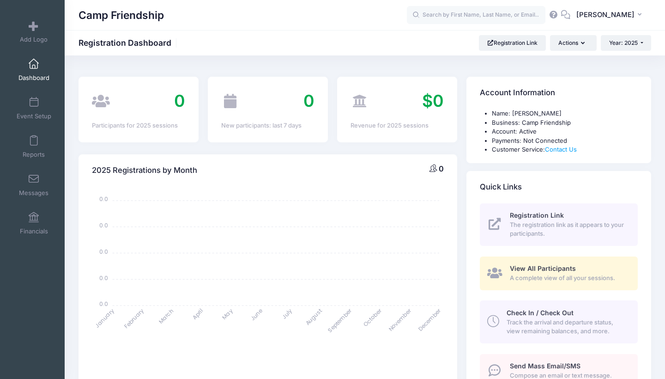
click at [519, 34] on div "Camp Friendship Registration Dashboard Registration Link Actions Year: 2025 Yea…" at bounding box center [365, 42] width 601 height 25
click at [530, 44] on link "Registration Link" at bounding box center [512, 43] width 67 height 16
click at [25, 109] on link "Event Setup" at bounding box center [34, 108] width 44 height 32
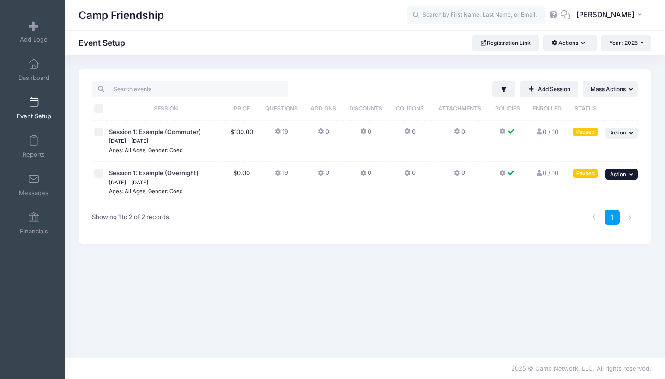
click at [614, 171] on span "Action" at bounding box center [618, 174] width 16 height 6
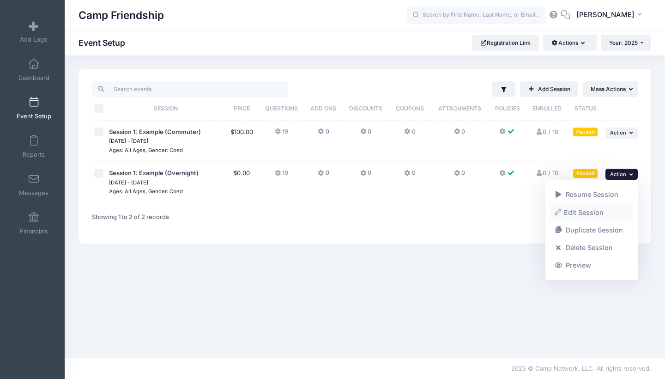
click at [584, 211] on link "Edit Session" at bounding box center [592, 212] width 84 height 18
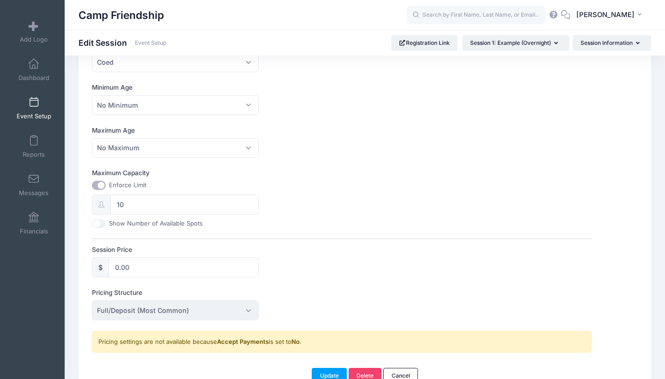
scroll to position [268, 0]
click at [144, 206] on input "10" at bounding box center [184, 203] width 148 height 20
click at [96, 219] on input "Show Number of Available Spots" at bounding box center [99, 222] width 14 height 9
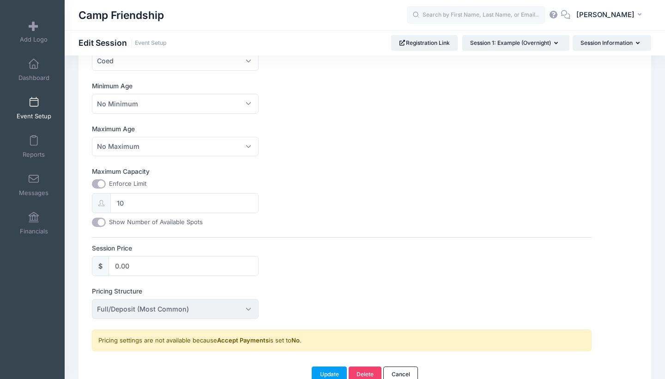
click at [100, 214] on div "Enforce Limit 10 Show Number of Available Spots" at bounding box center [175, 202] width 166 height 47
click at [104, 218] on input "Show Number of Available Spots" at bounding box center [99, 222] width 14 height 9
checkbox input "false"
click at [141, 194] on input "10" at bounding box center [184, 203] width 148 height 20
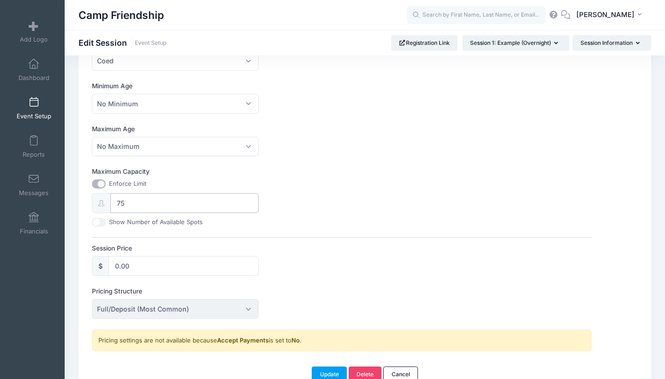
scroll to position [304, 0]
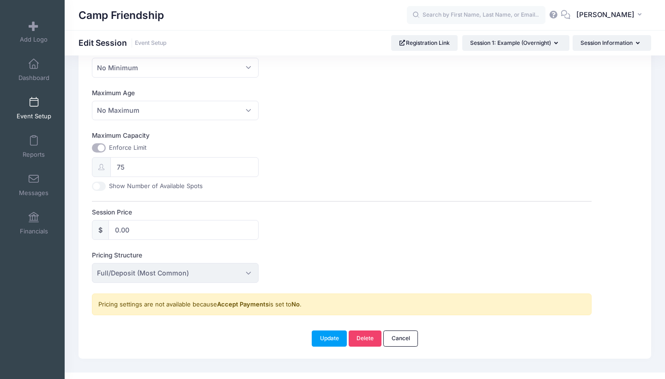
click at [222, 268] on span "Full/Deposit (Most Common)" at bounding box center [175, 273] width 166 height 20
click at [242, 264] on span "Full/Deposit (Most Common)" at bounding box center [175, 273] width 166 height 20
click at [246, 265] on span "Full/Deposit (Most Common)" at bounding box center [175, 273] width 166 height 20
click at [332, 331] on button "Update" at bounding box center [329, 338] width 35 height 16
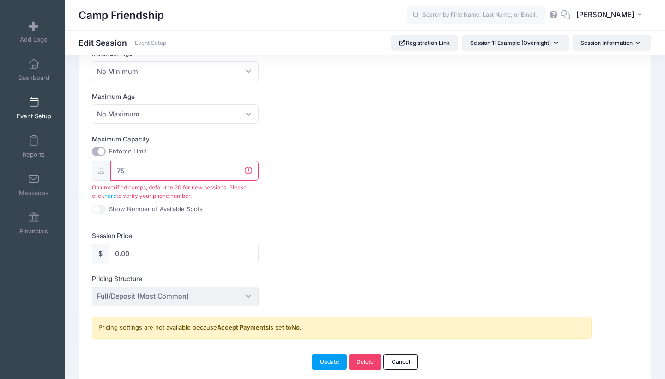
scroll to position [300, 0]
click at [128, 174] on input "75" at bounding box center [184, 171] width 148 height 20
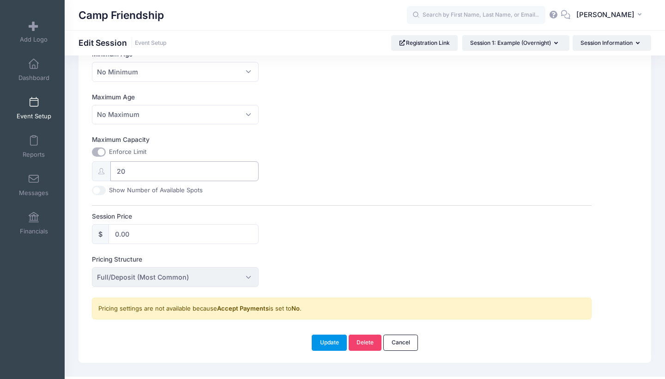
type input "20"
click at [335, 340] on button "Update" at bounding box center [329, 342] width 35 height 16
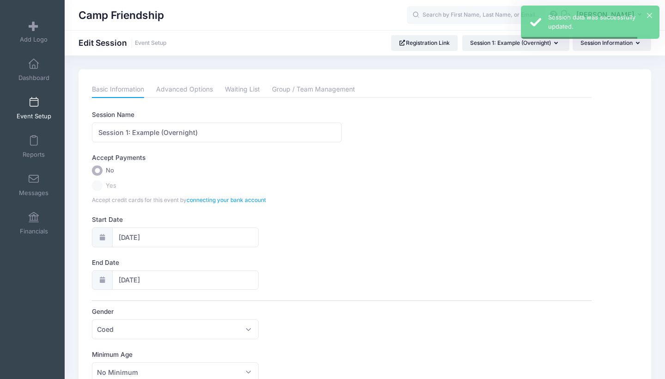
scroll to position [0, 0]
click at [189, 85] on link "Advanced Options" at bounding box center [184, 89] width 57 height 17
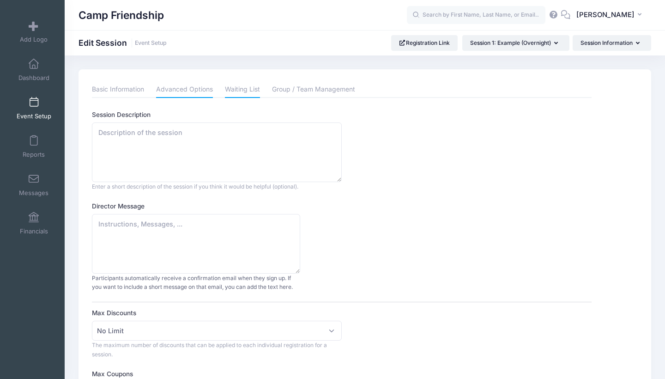
click at [249, 88] on link "Waiting List" at bounding box center [242, 89] width 35 height 17
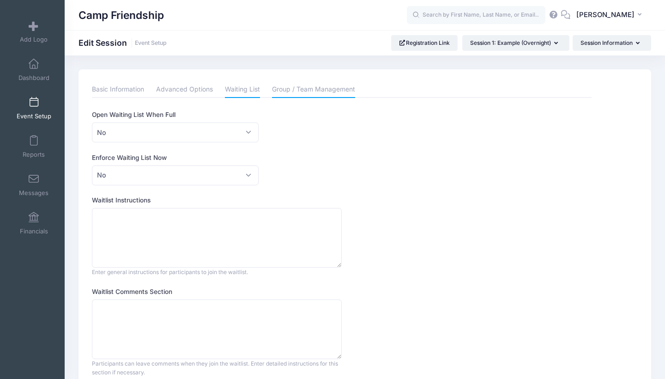
click at [295, 88] on link "Group / Team Management" at bounding box center [313, 89] width 83 height 17
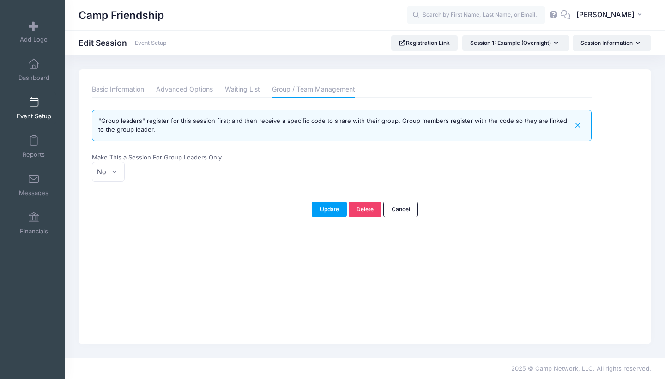
click at [219, 117] on div ""Group leaders" register for this session first; and then receive a specific co…" at bounding box center [334, 125] width 473 height 18
click at [122, 164] on span "No" at bounding box center [108, 172] width 33 height 20
click at [92, 162] on select "No Yes" at bounding box center [92, 162] width 0 height 0
click at [149, 162] on div "No Yes No" at bounding box center [217, 172] width 250 height 20
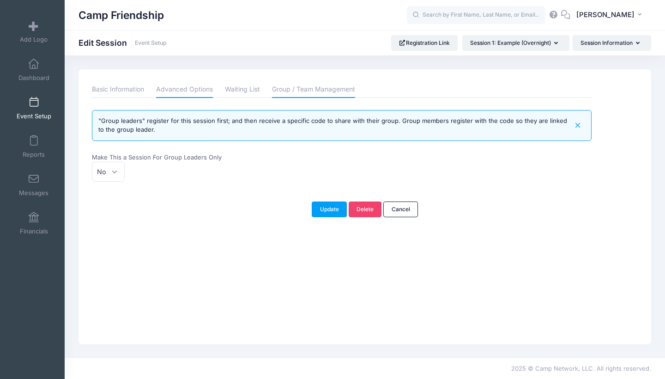
click at [203, 91] on link "Advanced Options" at bounding box center [184, 89] width 57 height 17
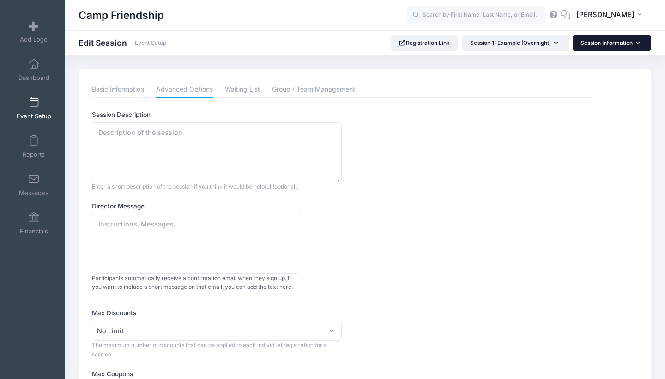
click at [589, 39] on button "Session Information" at bounding box center [612, 43] width 79 height 16
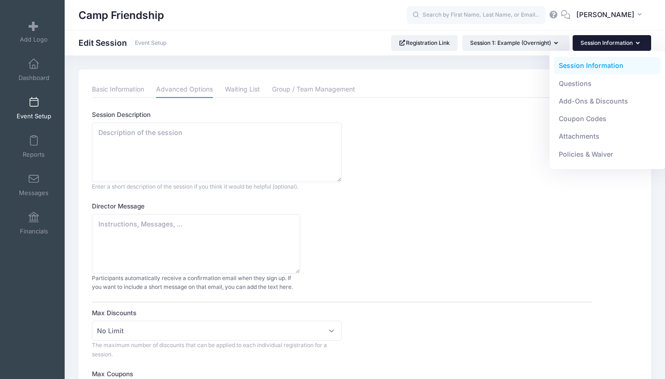
click at [598, 43] on button "Session Information" at bounding box center [612, 43] width 79 height 16
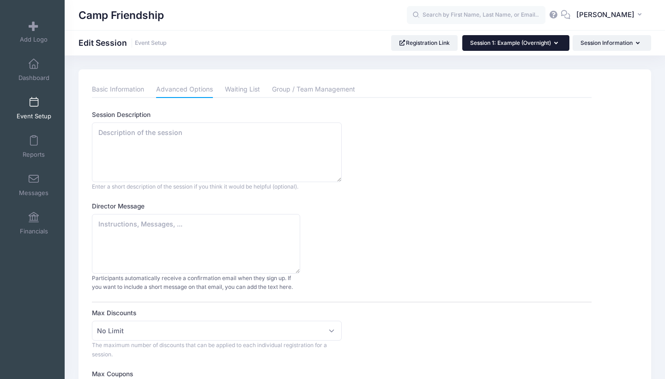
click at [534, 43] on span "Session 1: Example (Overnight)" at bounding box center [510, 42] width 81 height 7
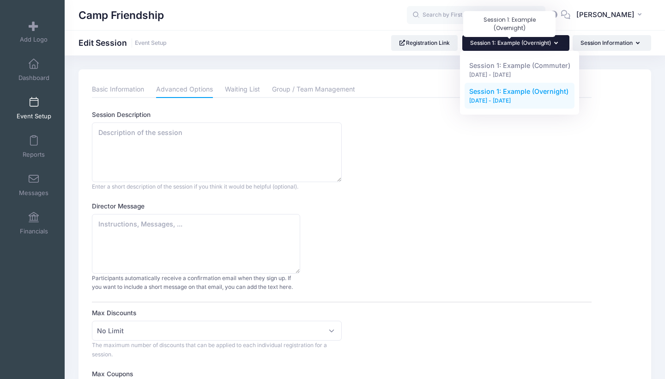
click at [534, 43] on span "Session 1: Example (Overnight)" at bounding box center [510, 42] width 81 height 7
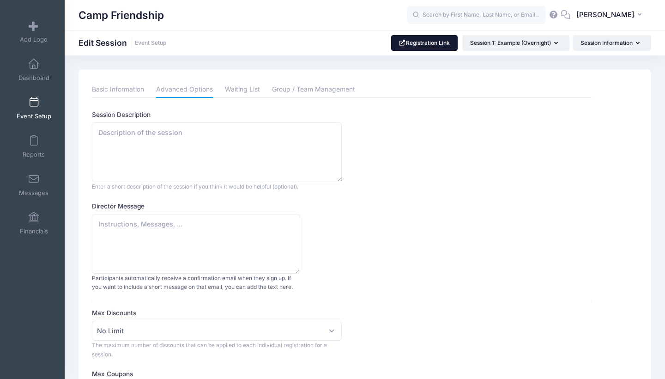
click at [434, 36] on link "Registration Link" at bounding box center [424, 43] width 67 height 16
click at [115, 85] on link "Basic Information" at bounding box center [118, 89] width 52 height 17
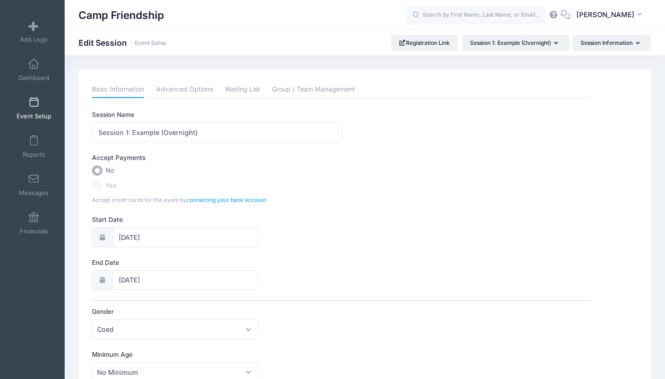
click at [22, 104] on link "Event Setup" at bounding box center [34, 108] width 44 height 32
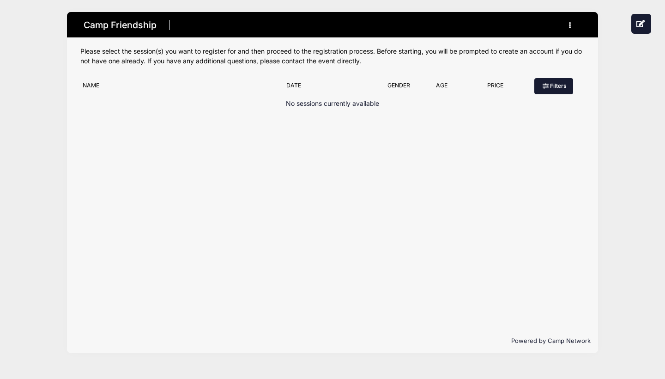
click at [559, 85] on button "Filters" at bounding box center [553, 86] width 39 height 16
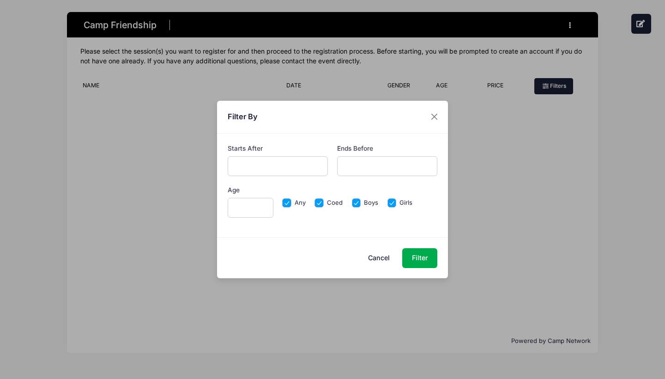
click at [559, 85] on div "Filter By Starts After Ends Before Age Any Coed" at bounding box center [332, 189] width 665 height 379
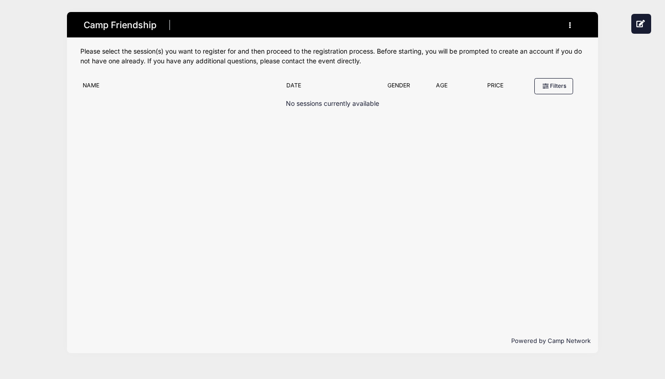
click at [565, 26] on button "button" at bounding box center [572, 25] width 25 height 16
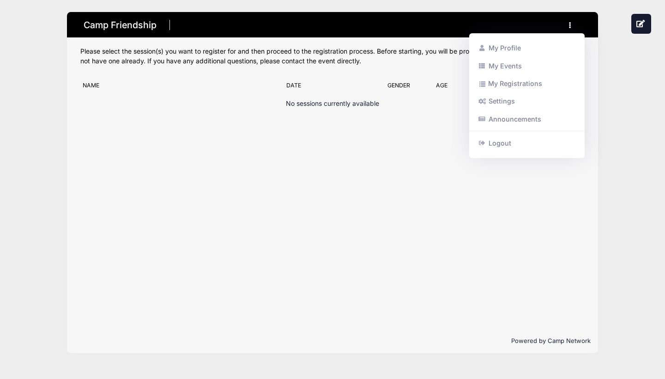
click at [569, 23] on button "button" at bounding box center [572, 25] width 25 height 16
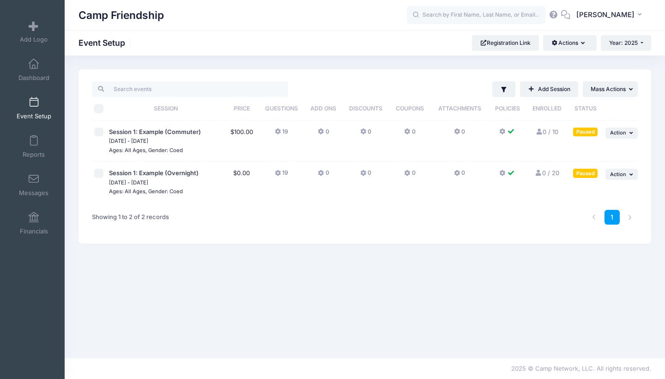
click at [593, 131] on div "Paused" at bounding box center [585, 132] width 24 height 9
click at [628, 167] on td "... Action Resume Session Pause Session Edit Session Duplicate Session Delete S…" at bounding box center [620, 182] width 35 height 41
click at [628, 172] on button "... Action" at bounding box center [622, 174] width 32 height 11
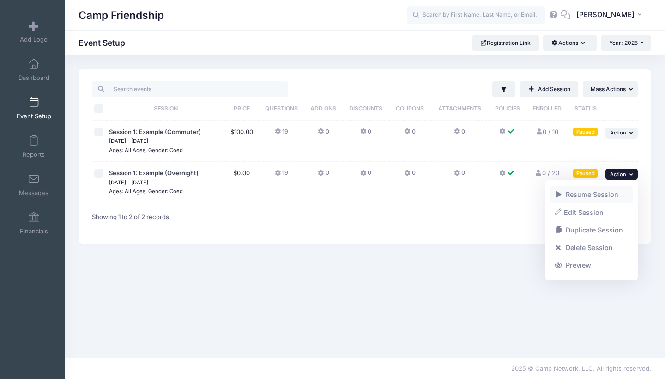
click at [608, 194] on link "Resume Session" at bounding box center [592, 195] width 84 height 18
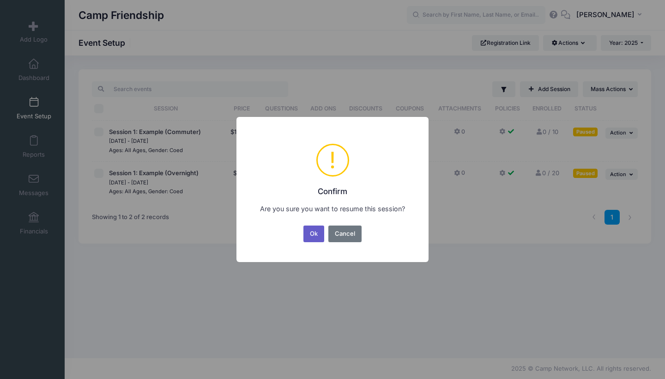
click at [314, 231] on button "Ok" at bounding box center [314, 233] width 21 height 17
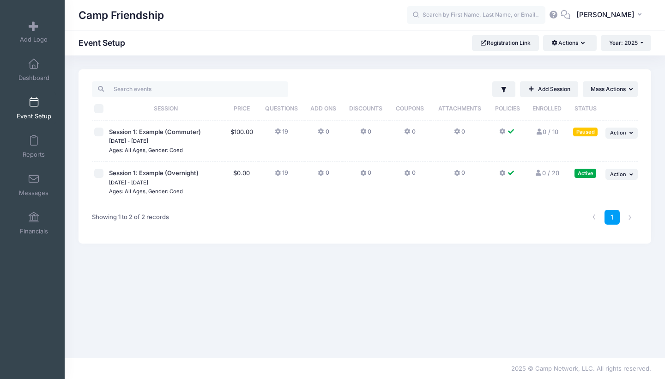
click at [232, 180] on td "$0.00" at bounding box center [242, 182] width 34 height 41
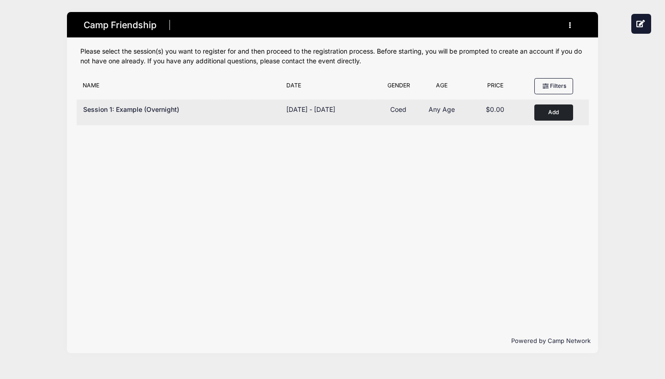
click at [547, 117] on button "Add to Cart" at bounding box center [553, 112] width 39 height 16
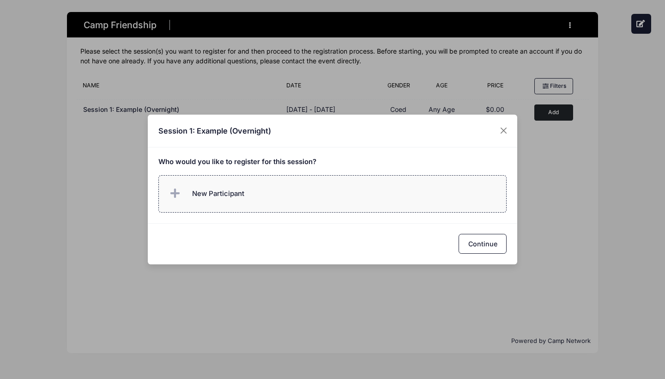
click at [273, 187] on label "New Participant" at bounding box center [332, 193] width 349 height 37
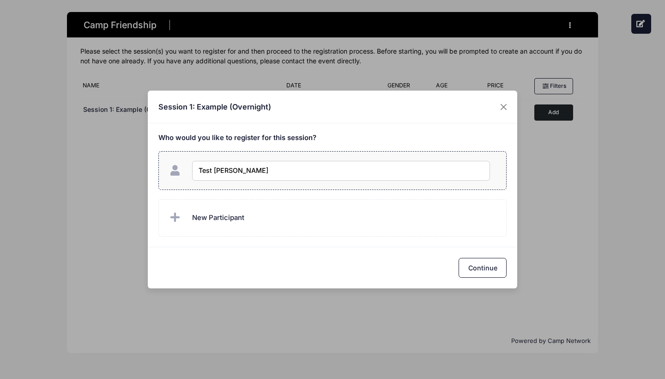
type input "Test Camper"
checkbox input "true"
click at [473, 256] on div "Continue" at bounding box center [333, 267] width 370 height 41
click at [479, 265] on button "Continue" at bounding box center [483, 268] width 48 height 20
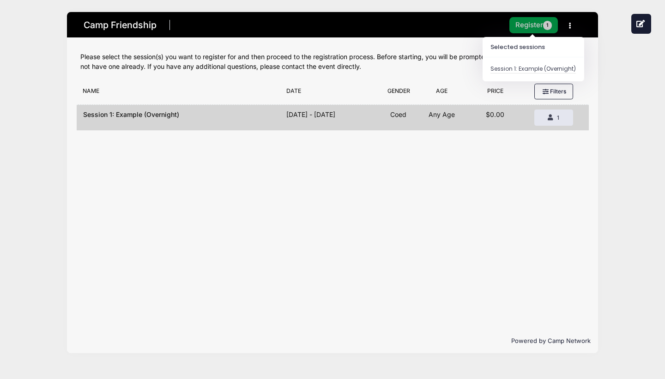
click at [529, 21] on button "Register 1" at bounding box center [534, 25] width 49 height 16
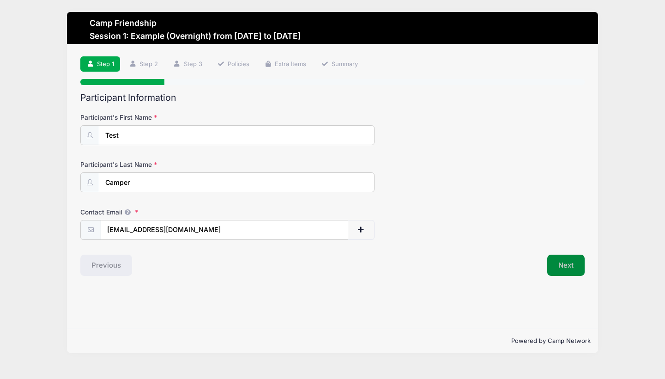
type input "mreilly0605+camper@gmail.com"
click at [566, 263] on button "Next" at bounding box center [565, 265] width 37 height 21
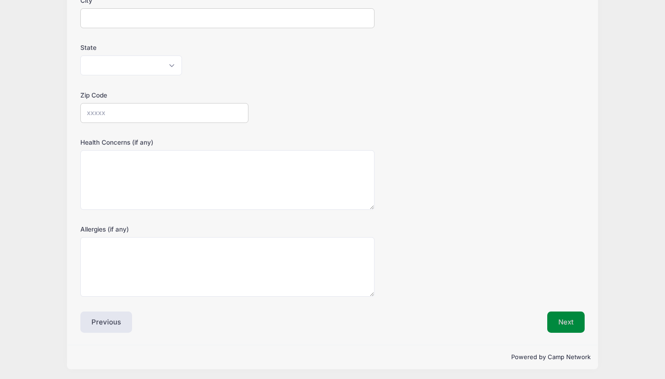
click at [565, 320] on button "Next" at bounding box center [565, 321] width 37 height 21
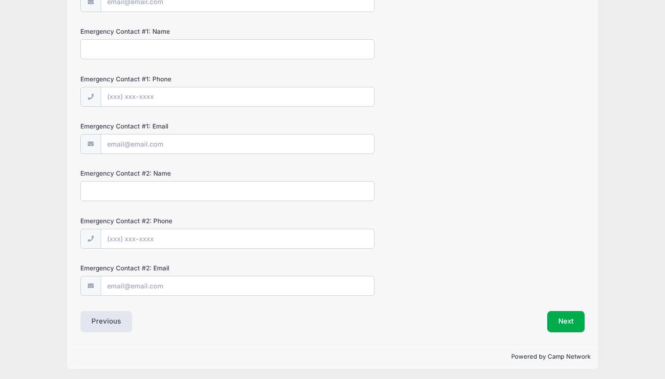
click at [565, 320] on button "Next" at bounding box center [565, 321] width 37 height 21
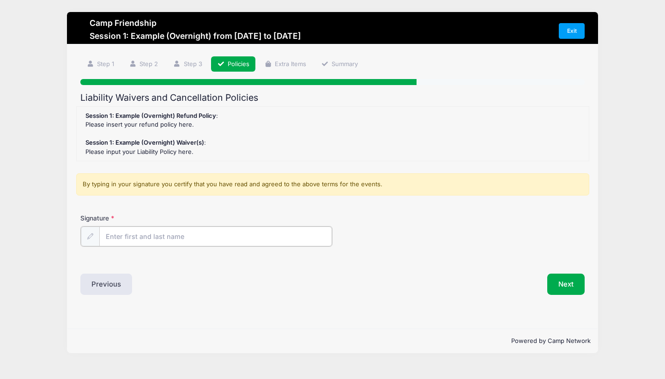
click at [286, 241] on input "Signature" at bounding box center [215, 236] width 233 height 20
type input "name name"
drag, startPoint x: 287, startPoint y: 237, endPoint x: 574, endPoint y: 279, distance: 289.9
click at [574, 279] on button "Next" at bounding box center [565, 283] width 37 height 21
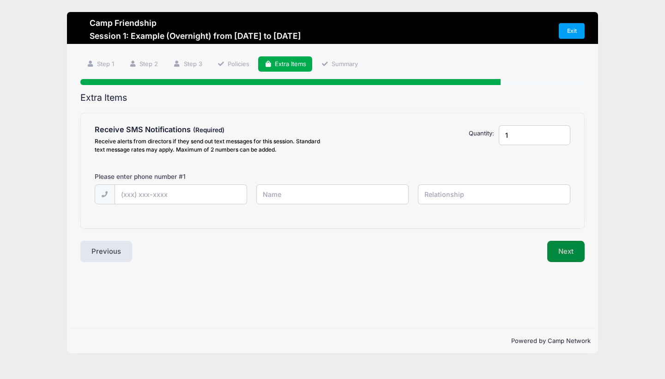
click at [572, 255] on button "Next" at bounding box center [565, 251] width 37 height 21
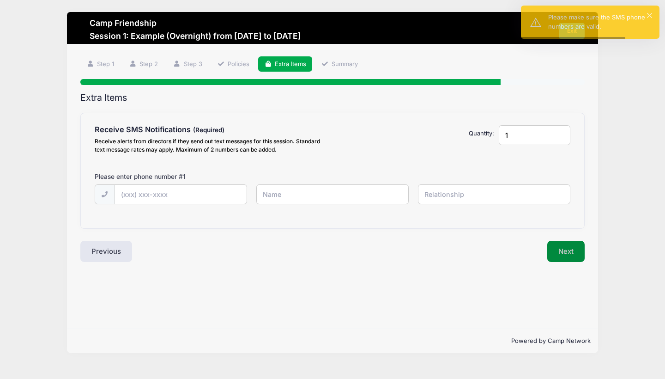
click at [572, 255] on button "Next" at bounding box center [565, 251] width 37 height 21
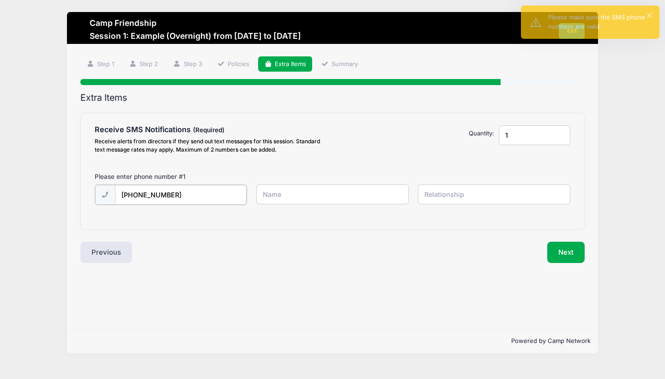
type input "(516) 660-8553"
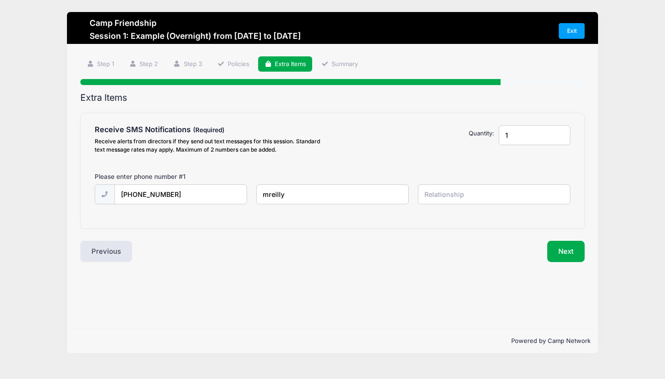
type input "mreilly"
type input "me lol"
click at [563, 248] on button "Next" at bounding box center [565, 251] width 37 height 21
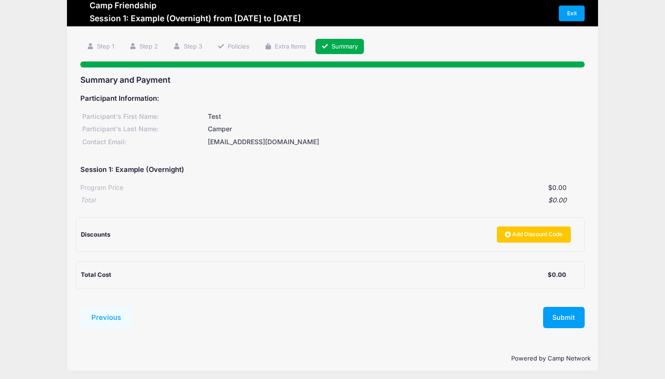
scroll to position [17, 0]
click at [567, 316] on button "Submit" at bounding box center [564, 317] width 42 height 21
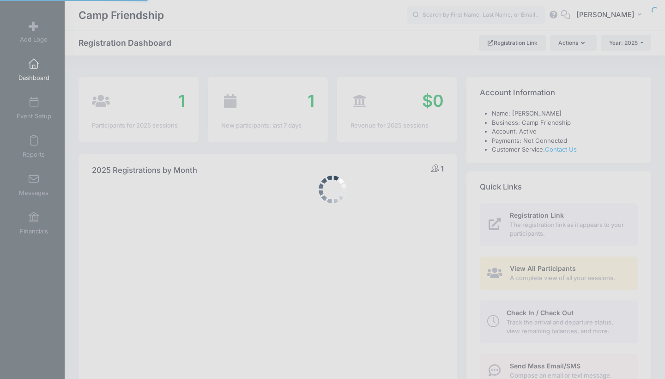
select select
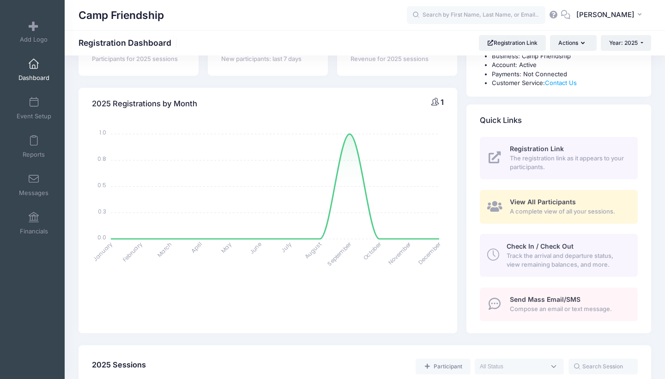
scroll to position [70, 0]
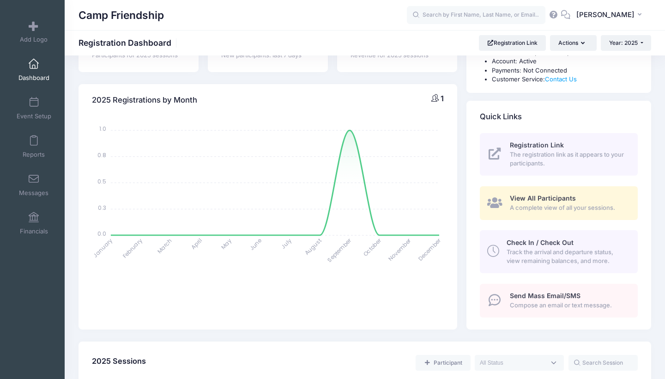
click at [533, 261] on span "Track the arrival and departure status, view remaining balances, and more." at bounding box center [567, 257] width 121 height 18
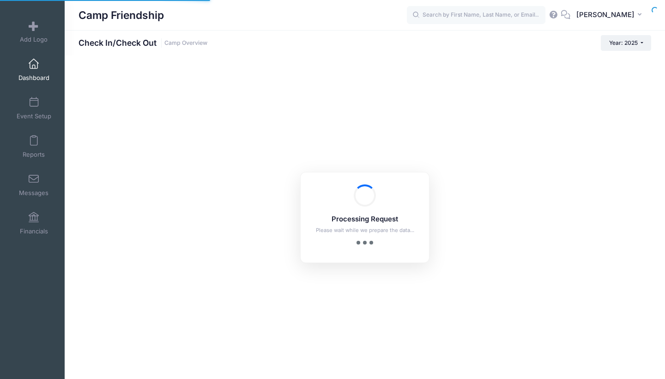
checkbox input "true"
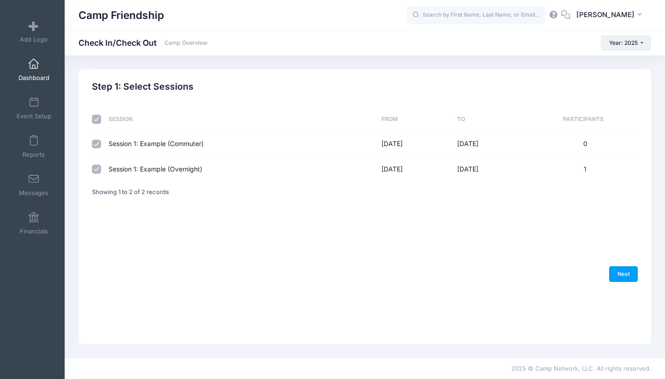
click at [140, 168] on td "Session 1: Example (Overnight)" at bounding box center [240, 169] width 273 height 24
click at [623, 282] on link "Next" at bounding box center [623, 274] width 29 height 16
select select "10"
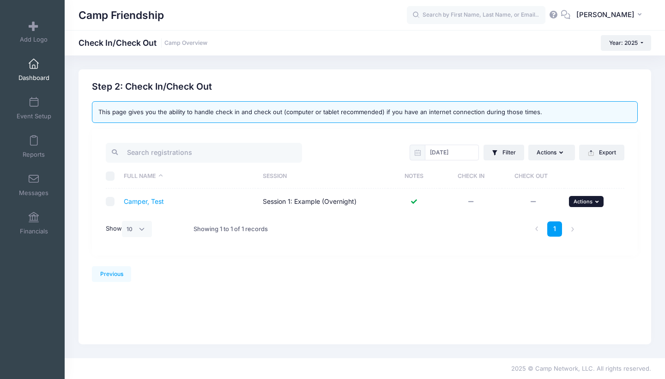
click at [597, 200] on icon "button" at bounding box center [598, 201] width 6 height 5
click at [469, 260] on div "Step 2: Check In/Check Out This page gives you the ability to handle check in a…" at bounding box center [365, 173] width 546 height 185
click at [421, 206] on td at bounding box center [414, 201] width 52 height 26
click at [146, 203] on link "Camper, Test" at bounding box center [144, 201] width 40 height 8
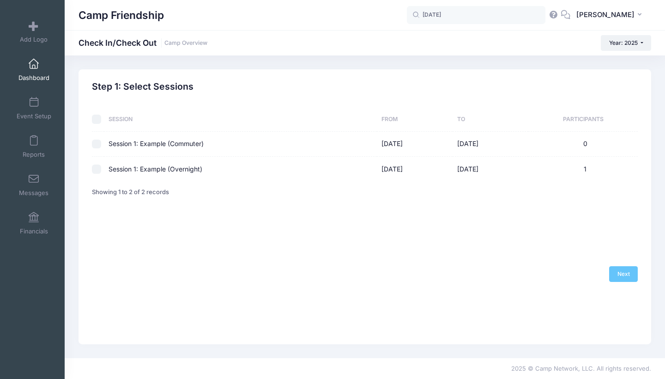
click at [99, 168] on input "checkbox" at bounding box center [96, 168] width 9 height 9
checkbox input "true"
click at [623, 282] on link "Next" at bounding box center [623, 274] width 29 height 16
select select "10"
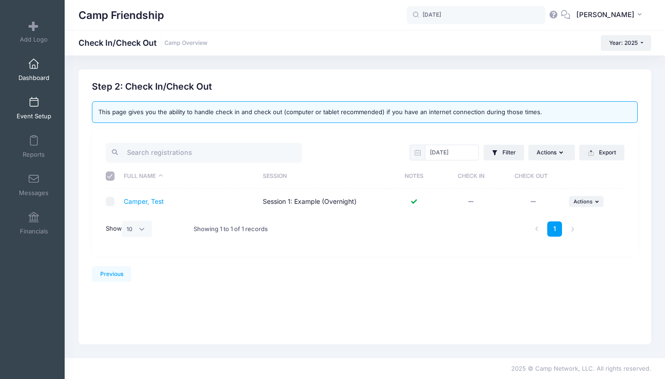
click at [34, 105] on span at bounding box center [34, 102] width 0 height 10
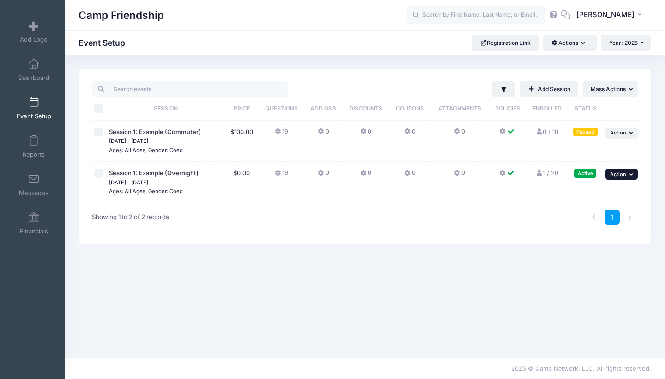
click at [616, 173] on span "Action" at bounding box center [618, 174] width 16 height 6
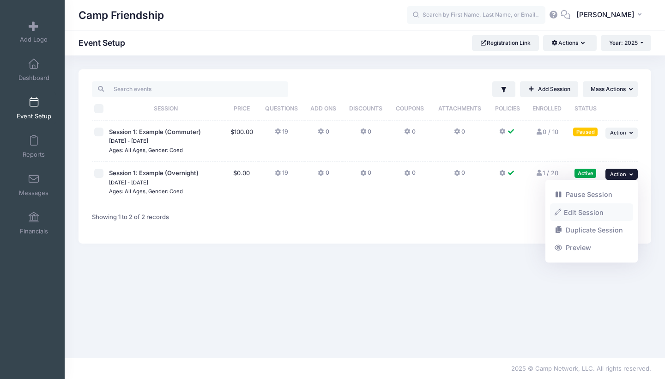
click at [590, 208] on link "Edit Session" at bounding box center [592, 212] width 84 height 18
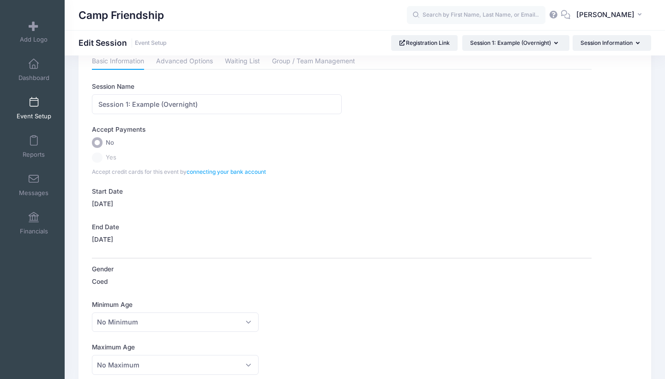
scroll to position [58, 0]
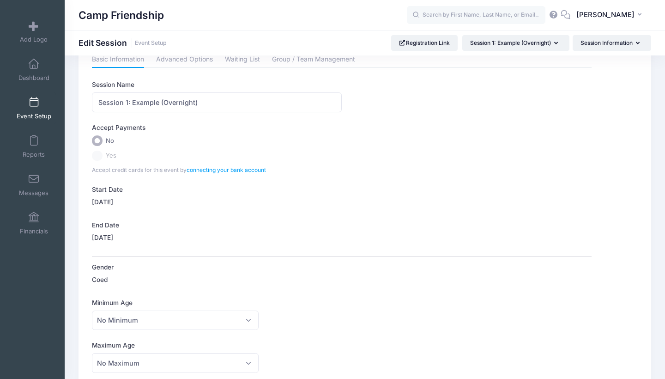
click at [113, 202] on label "[DATE]" at bounding box center [102, 201] width 21 height 9
click at [113, 199] on label "[DATE]" at bounding box center [102, 201] width 21 height 9
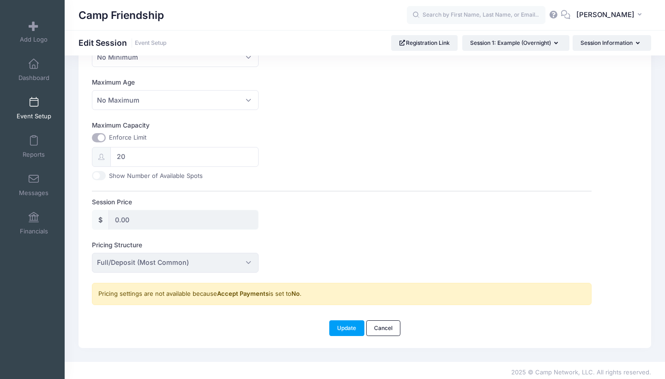
scroll to position [320, 0]
click at [388, 323] on link "Cancel" at bounding box center [383, 329] width 35 height 16
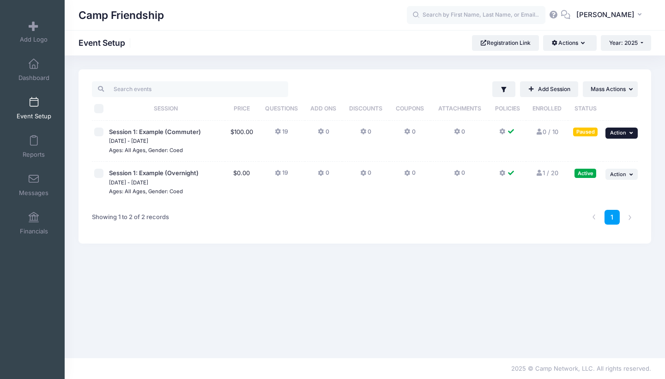
click at [624, 136] on span "Action" at bounding box center [618, 132] width 16 height 6
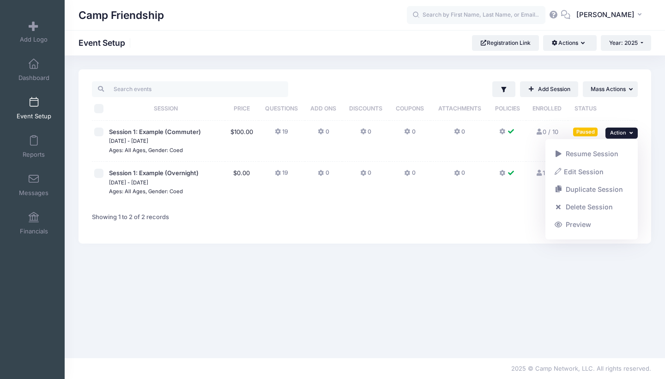
click at [427, 215] on div "1" at bounding box center [481, 217] width 324 height 29
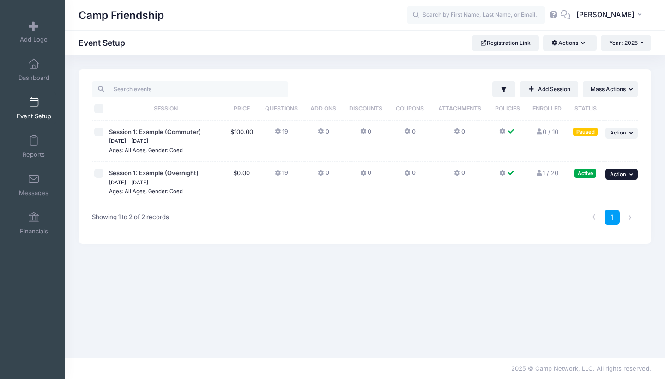
click at [621, 175] on span "Action" at bounding box center [618, 174] width 16 height 6
click at [292, 253] on div "Filter Filter Options Show: Active Live Completed ..." at bounding box center [365, 206] width 601 height 275
click at [34, 63] on span at bounding box center [34, 64] width 0 height 10
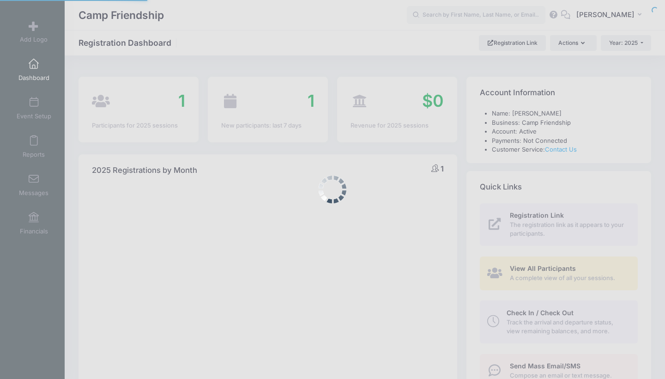
select select
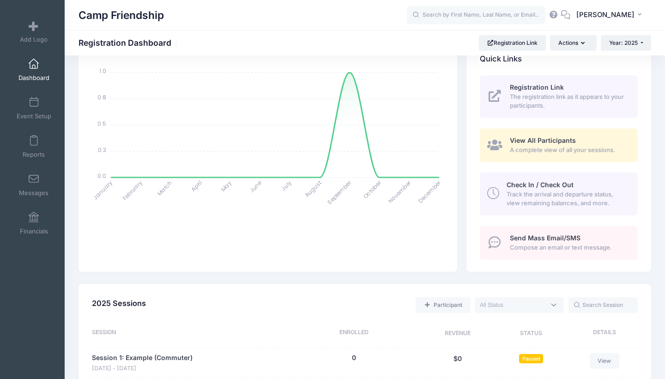
scroll to position [125, 0]
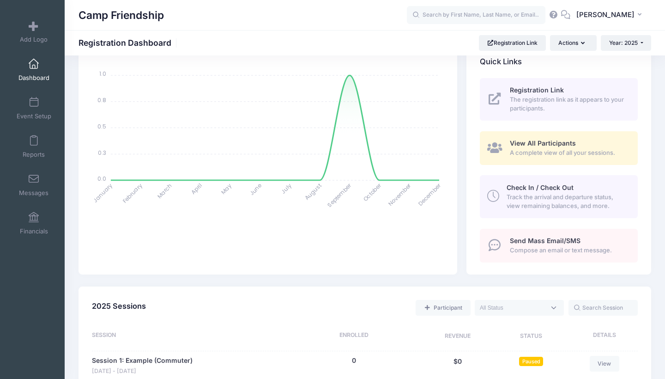
click at [532, 149] on span "A complete view of all your sessions." at bounding box center [568, 152] width 117 height 9
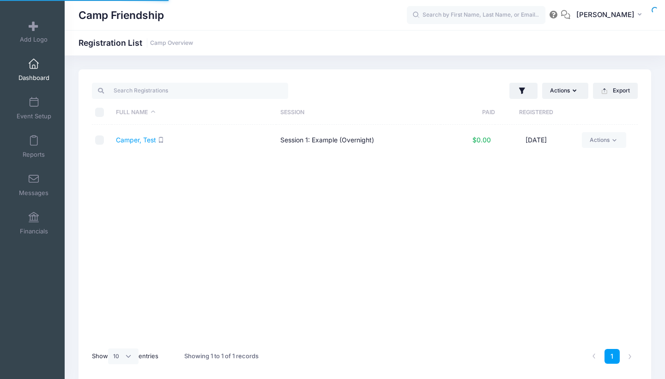
select select "10"
click at [605, 141] on link "Actions" at bounding box center [604, 140] width 44 height 16
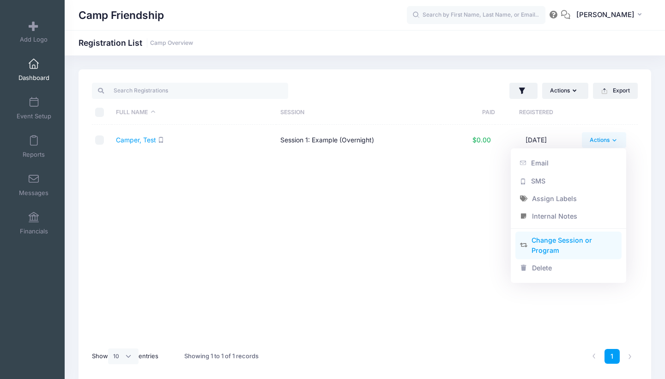
click at [563, 250] on link "Change Session or Program" at bounding box center [569, 245] width 107 height 28
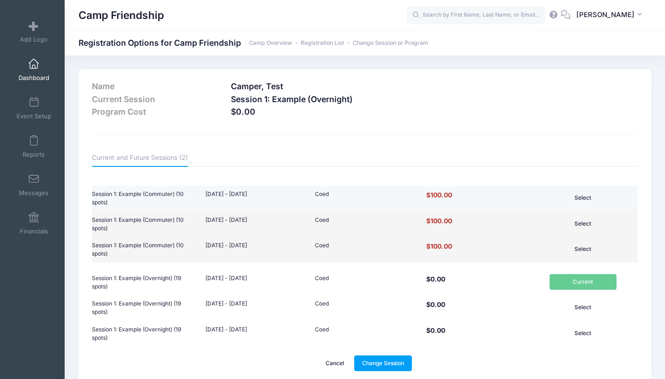
click at [586, 198] on button "Select" at bounding box center [583, 198] width 67 height 16
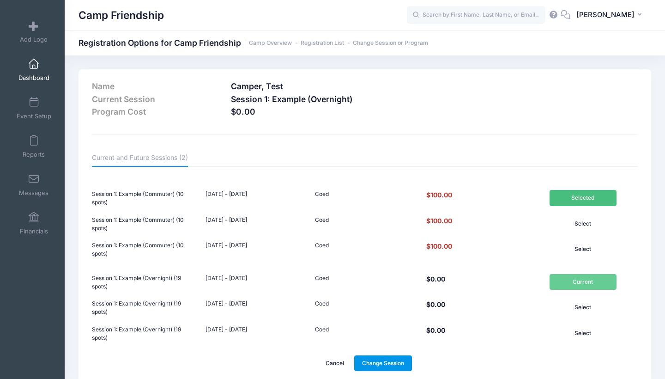
click at [394, 358] on link "Change Session" at bounding box center [383, 363] width 58 height 16
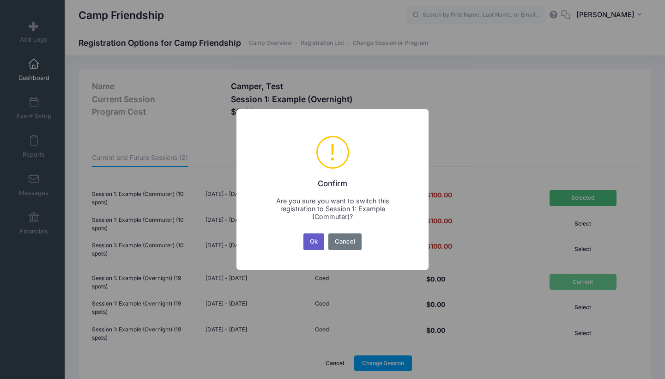
click at [314, 243] on button "Ok" at bounding box center [314, 241] width 21 height 17
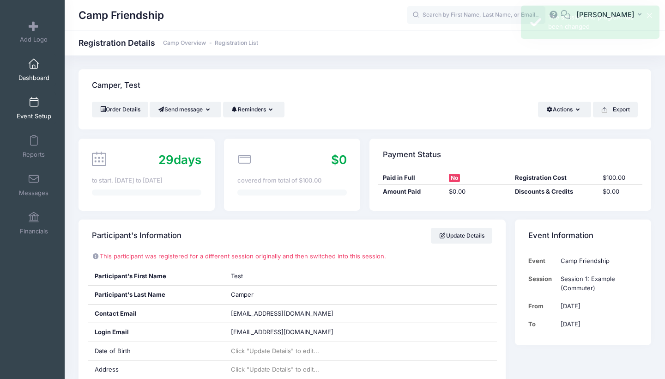
click at [41, 101] on link "Event Setup" at bounding box center [34, 108] width 44 height 32
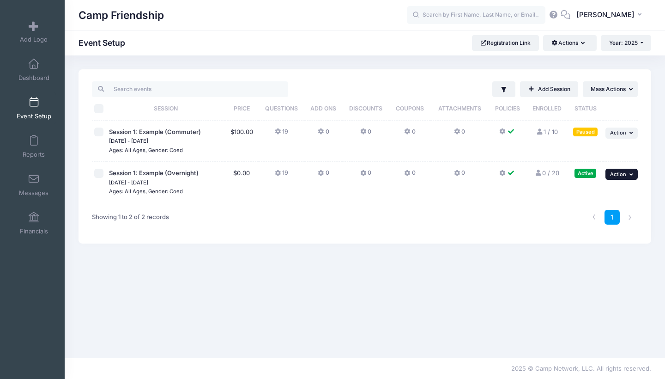
click at [631, 170] on button "... Action" at bounding box center [622, 174] width 32 height 11
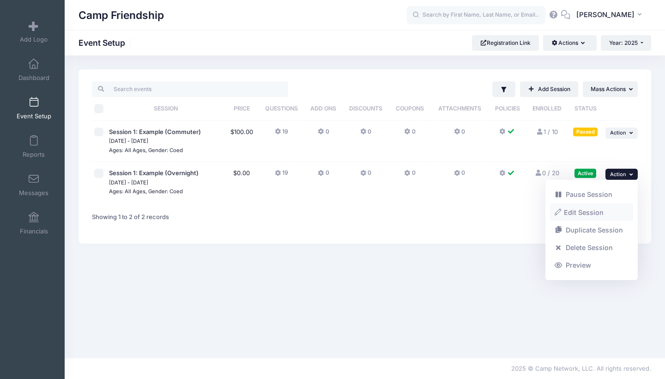
click at [593, 211] on link "Edit Session" at bounding box center [592, 212] width 84 height 18
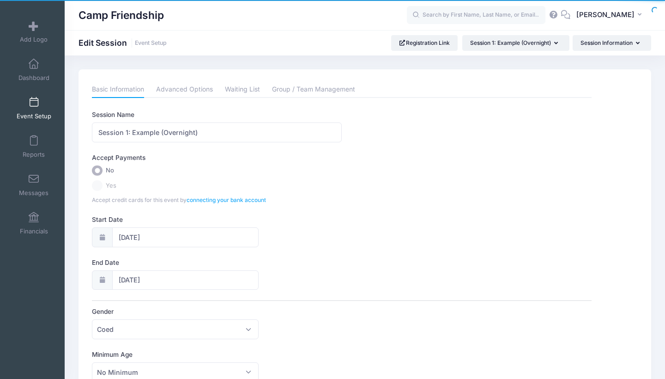
scroll to position [18, 0]
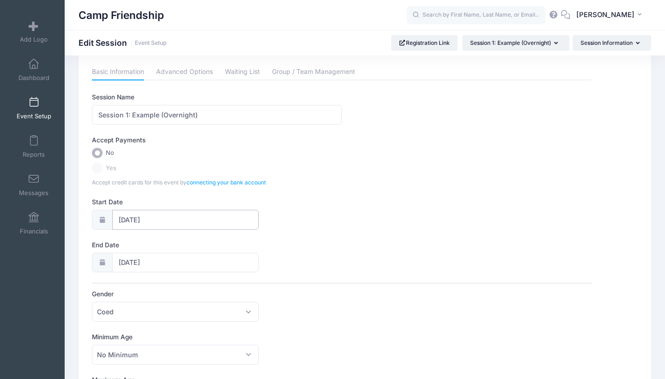
click at [118, 215] on input "10/26/2025" at bounding box center [185, 220] width 146 height 20
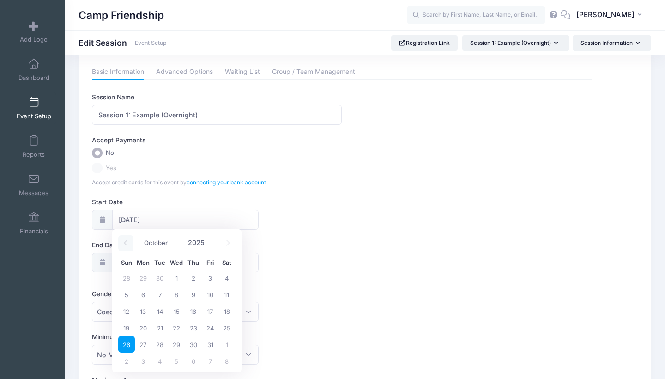
click at [127, 243] on icon at bounding box center [126, 243] width 6 height 6
select select "8"
click at [206, 327] on span "26" at bounding box center [210, 327] width 17 height 17
type input "[DATE]"
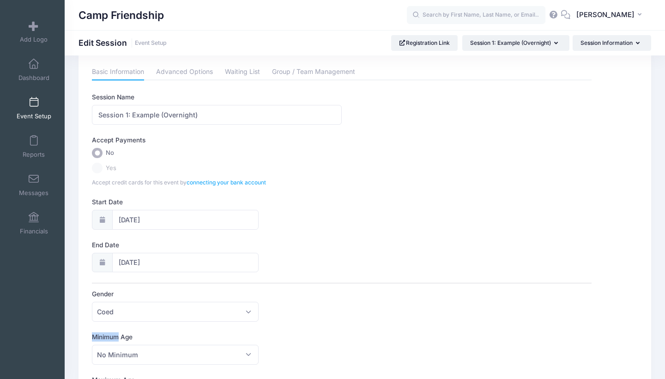
click at [206, 327] on div "Session Name Session 1: Example (Overnight) Accept Payments No Yes Accept credi…" at bounding box center [341, 347] width 499 height 510
click at [328, 255] on div "End Date 11/02/2025" at bounding box center [341, 256] width 499 height 32
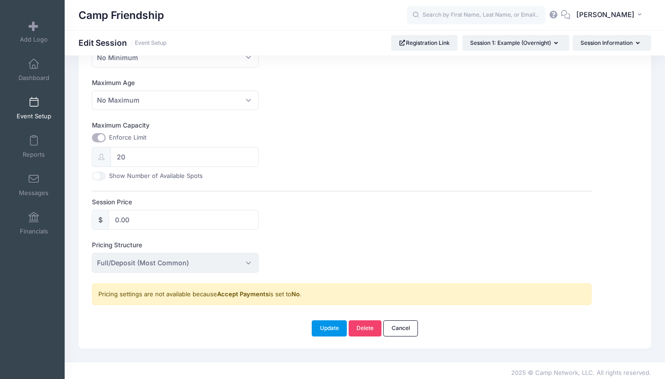
click at [336, 326] on button "Update" at bounding box center [329, 328] width 35 height 16
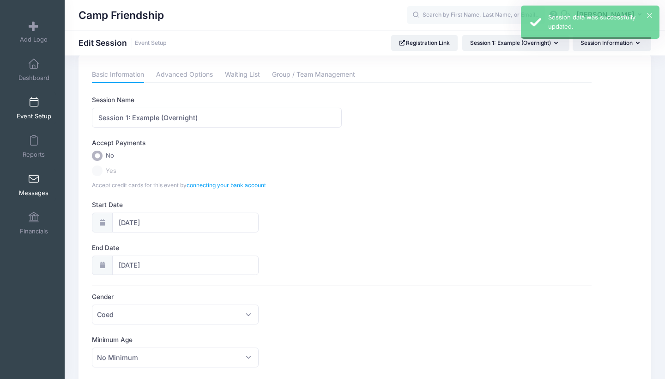
scroll to position [0, 0]
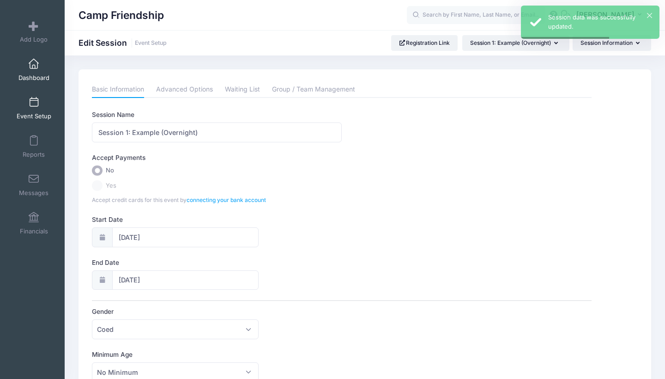
click at [34, 59] on span at bounding box center [34, 64] width 0 height 10
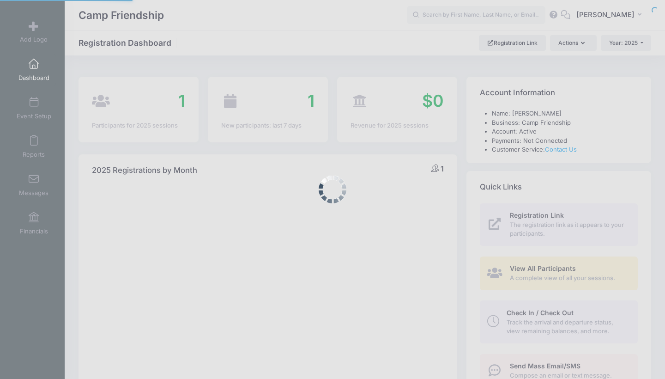
select select
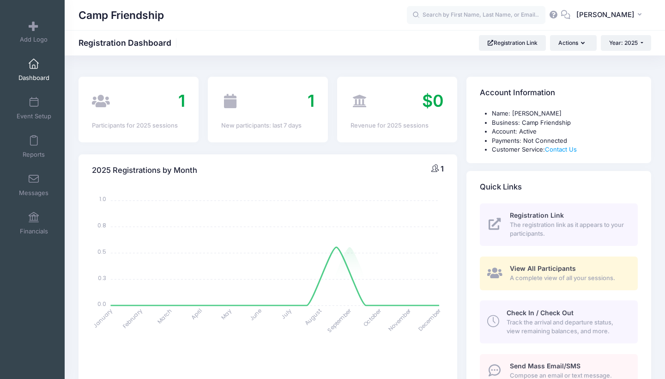
click at [556, 277] on span "A complete view of all your sessions." at bounding box center [568, 277] width 117 height 9
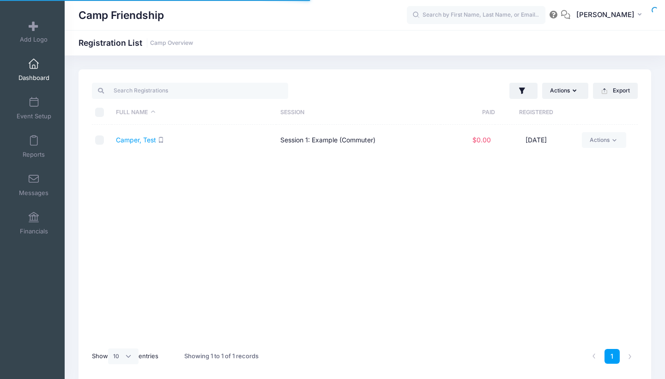
select select "10"
click at [613, 146] on link "Actions" at bounding box center [604, 140] width 44 height 16
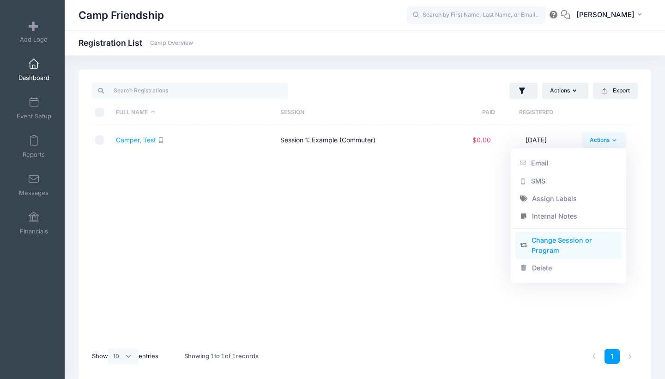
click at [565, 244] on link "Change Session or Program" at bounding box center [569, 245] width 107 height 28
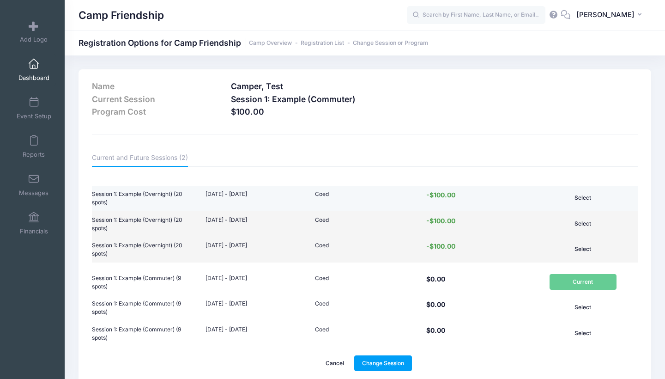
click at [583, 195] on button "Select" at bounding box center [583, 198] width 67 height 16
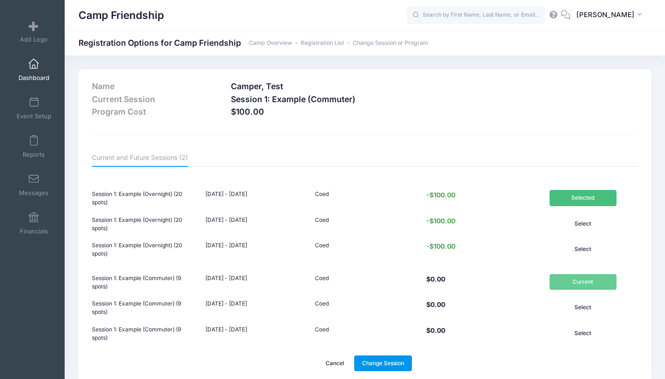
click at [405, 357] on link "Change Session" at bounding box center [383, 363] width 58 height 16
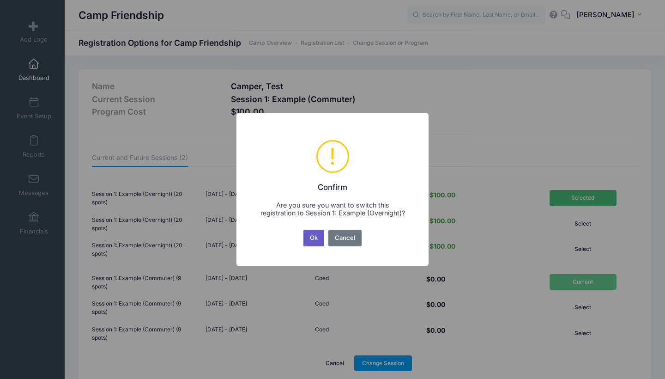
click at [312, 242] on button "Ok" at bounding box center [314, 238] width 21 height 17
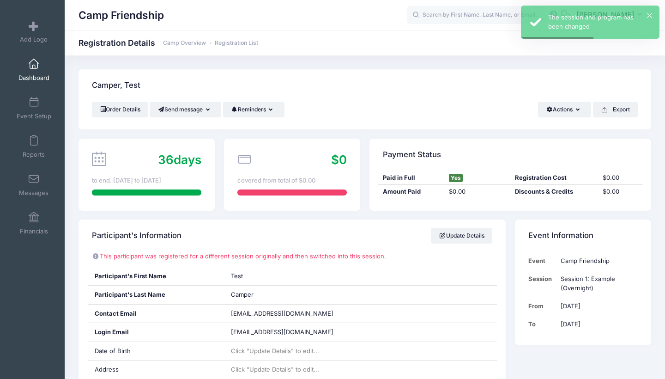
click at [250, 256] on p "This participant was registered for a different session originally and then swi…" at bounding box center [292, 256] width 401 height 9
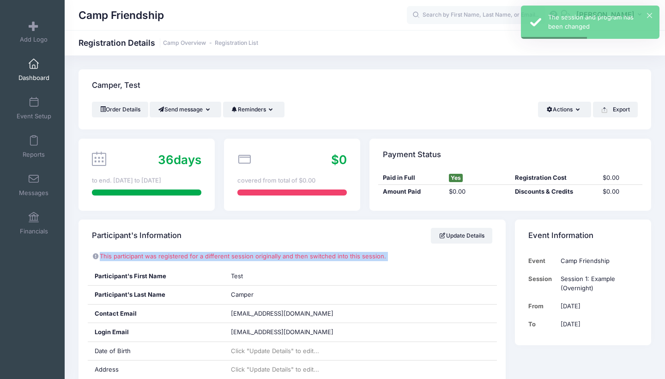
click at [250, 256] on p "This participant was registered for a different session originally and then swi…" at bounding box center [292, 256] width 401 height 9
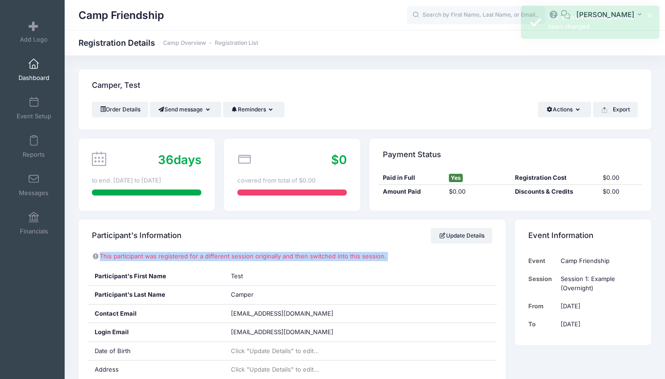
click at [34, 67] on span at bounding box center [34, 64] width 0 height 10
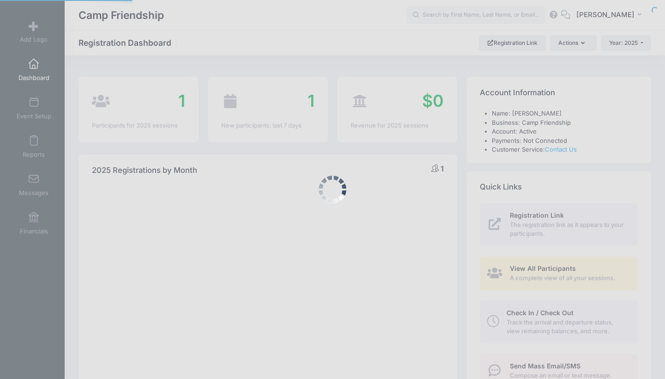
select select
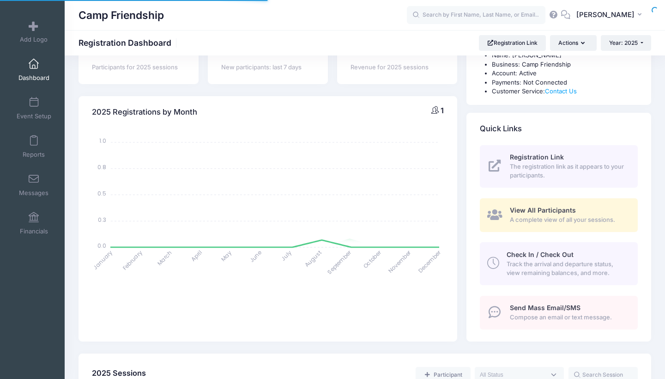
scroll to position [90, 0]
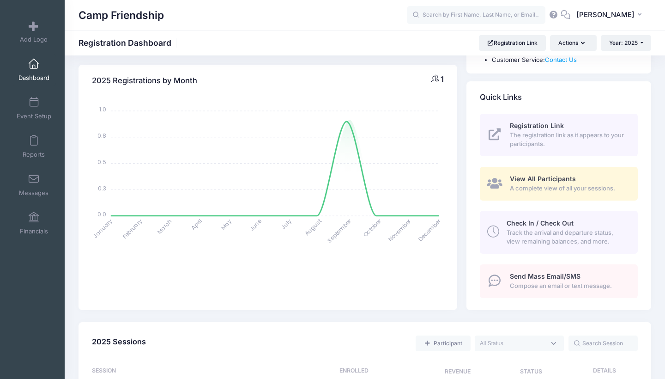
click at [565, 219] on div "Check In / Check Out Track the arrival and departure status, view remaining bal…" at bounding box center [567, 233] width 121 height 28
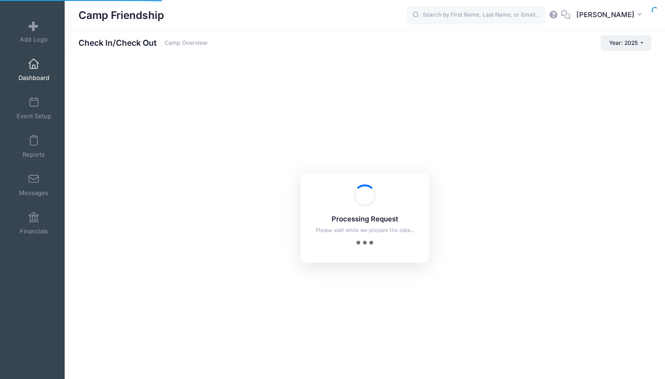
checkbox input "true"
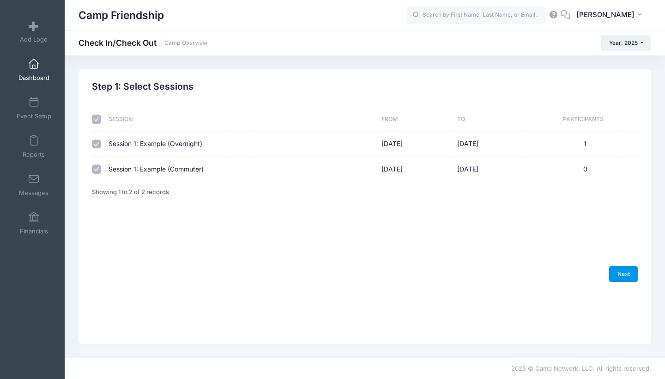
click at [611, 282] on link "Next" at bounding box center [623, 274] width 29 height 16
select select "10"
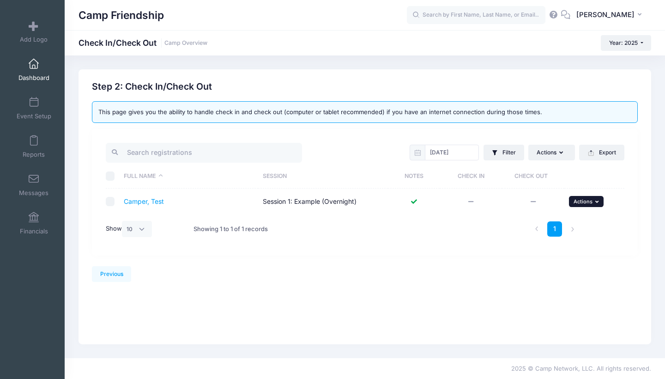
click at [589, 197] on button "... Actions" at bounding box center [586, 201] width 35 height 11
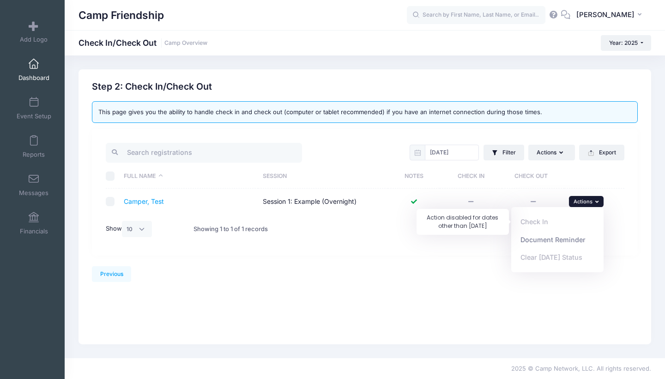
click at [533, 218] on div "Check In" at bounding box center [557, 222] width 92 height 18
click at [292, 270] on div "Previous Next Step 2 : Check In/Check Out 1 Select Sessions 2 Check In/Check Ou…" at bounding box center [365, 181] width 546 height 200
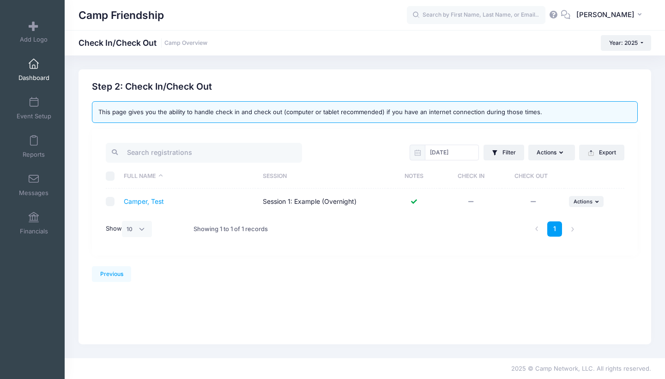
click at [246, 113] on div "This page gives you the ability to handle check in and check out (computer or t…" at bounding box center [365, 112] width 546 height 22
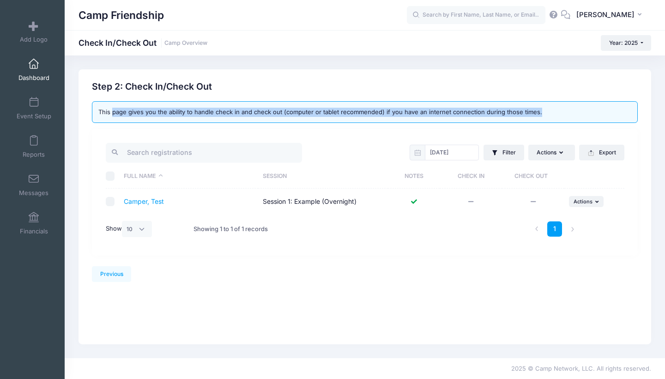
click at [246, 113] on div "This page gives you the ability to handle check in and check out (computer or t…" at bounding box center [365, 112] width 546 height 22
click at [261, 114] on div "This page gives you the ability to handle check in and check out (computer or t…" at bounding box center [365, 112] width 546 height 22
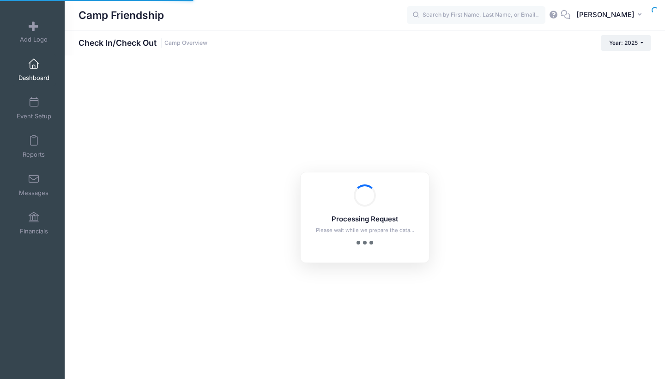
checkbox input "true"
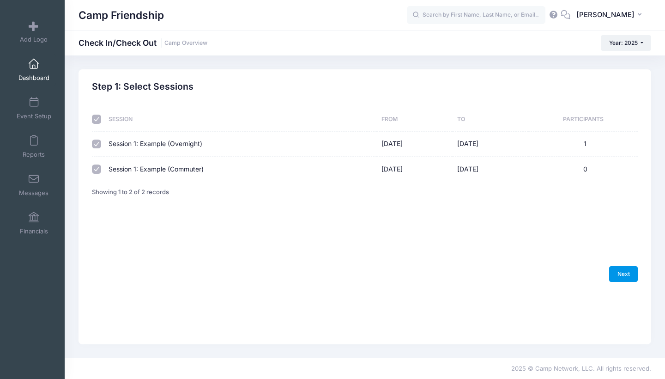
click at [626, 282] on link "Next" at bounding box center [623, 274] width 29 height 16
select select "10"
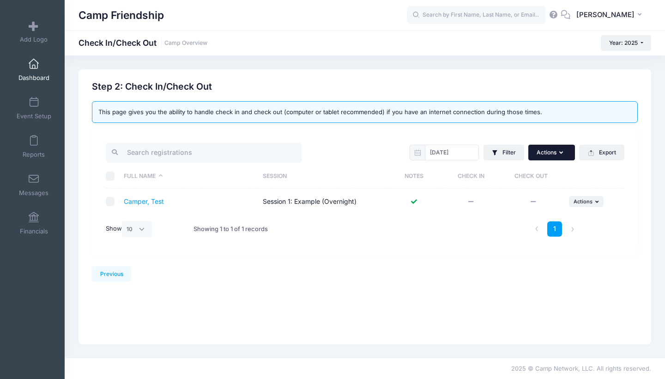
click at [557, 155] on button "Actions" at bounding box center [551, 153] width 46 height 16
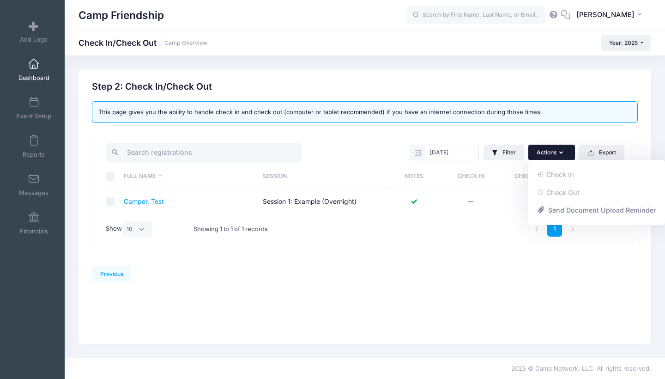
click at [473, 245] on div "[DATE] Filter Filter Options Check In/Out Status: Not Checked In Checked In Not…" at bounding box center [365, 192] width 546 height 127
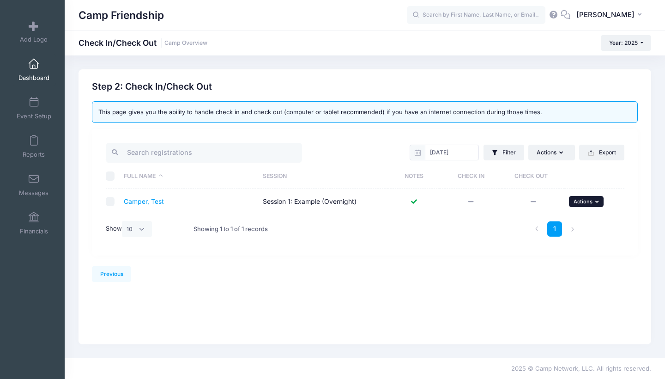
click at [586, 202] on span "Actions" at bounding box center [583, 201] width 19 height 6
click at [470, 264] on div "Step 2: Check In/Check Out This page gives you the ability to handle check in a…" at bounding box center [365, 173] width 546 height 185
click at [142, 199] on link "Camper, Test" at bounding box center [144, 201] width 40 height 8
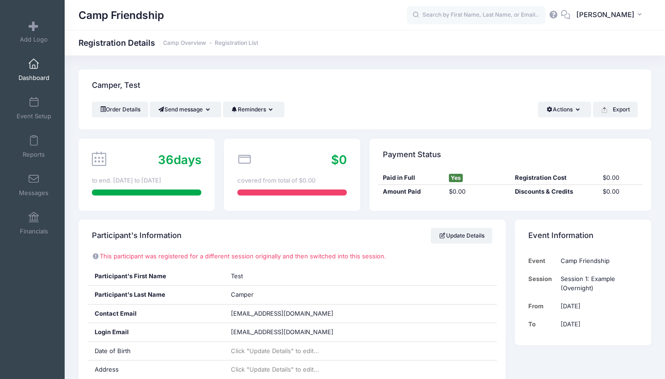
click at [561, 101] on div "Camper, Test Order Details Send message Send Email Send SMS Reminders Send Paym…" at bounding box center [365, 99] width 573 height 60
click at [565, 108] on button "Actions" at bounding box center [564, 110] width 53 height 16
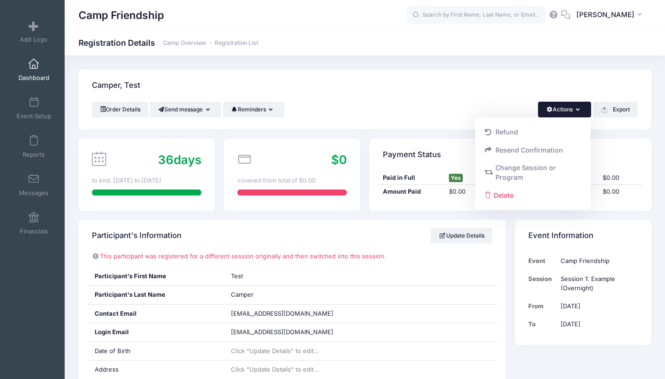
click at [550, 77] on div "Camper, Test" at bounding box center [365, 85] width 573 height 32
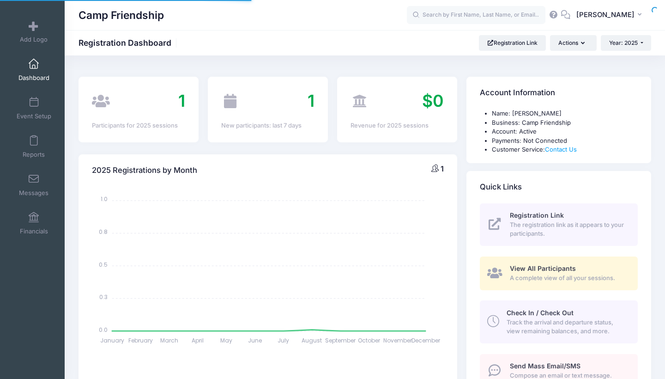
select select
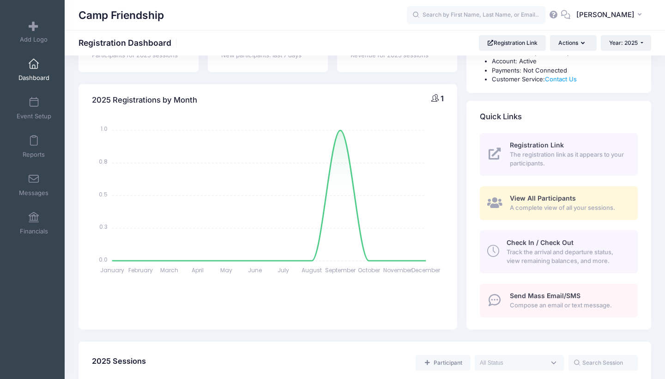
scroll to position [55, 0]
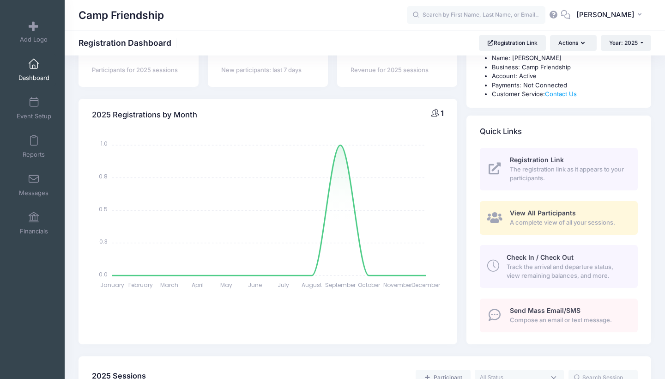
click at [493, 263] on icon at bounding box center [493, 266] width 12 height 12
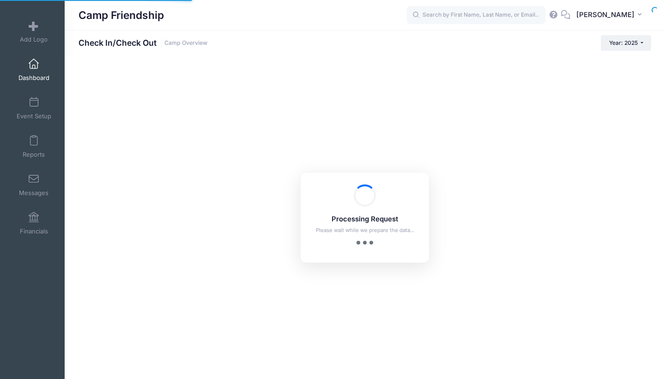
checkbox input "true"
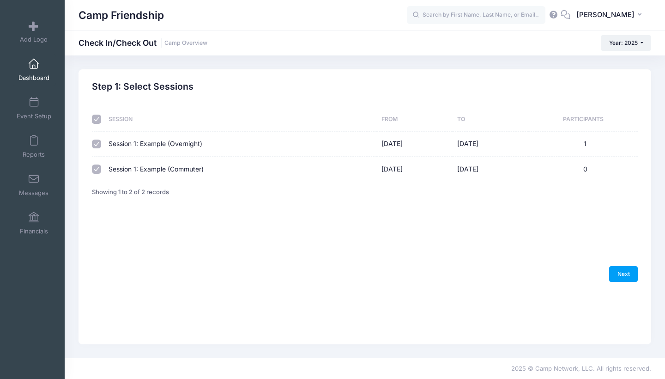
click at [164, 164] on td "Session 1: Example (Commuter)" at bounding box center [240, 169] width 273 height 24
click at [92, 140] on input "checkbox" at bounding box center [96, 144] width 9 height 9
checkbox input "false"
click at [92, 171] on input "checkbox" at bounding box center [96, 168] width 9 height 9
checkbox input "false"
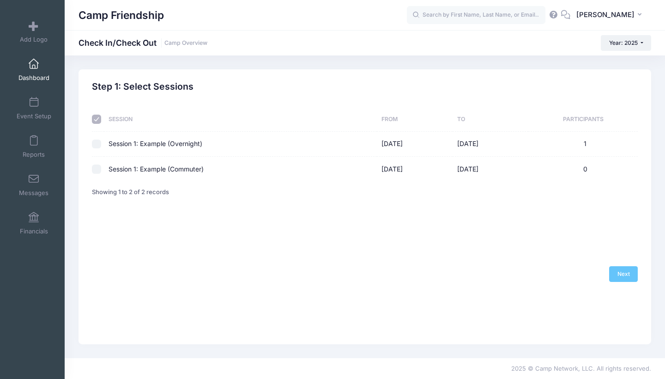
click at [97, 149] on td at bounding box center [98, 144] width 12 height 25
click at [96, 146] on input "checkbox" at bounding box center [96, 144] width 9 height 9
checkbox input "true"
click at [616, 282] on link "Next" at bounding box center [623, 274] width 29 height 16
select select "10"
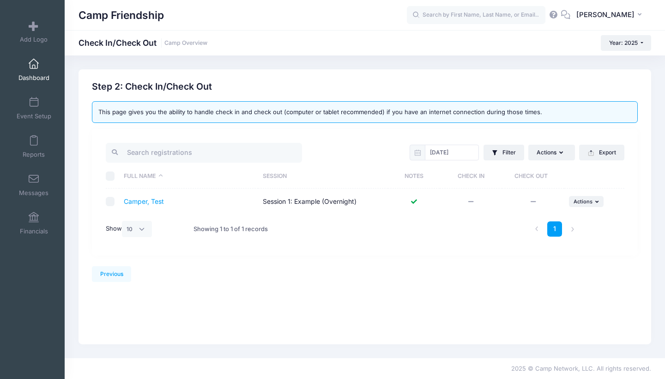
click at [471, 200] on icon at bounding box center [471, 202] width 7 height 6
click at [474, 201] on icon at bounding box center [471, 202] width 7 height 6
click at [36, 69] on link "Dashboard" at bounding box center [34, 70] width 44 height 32
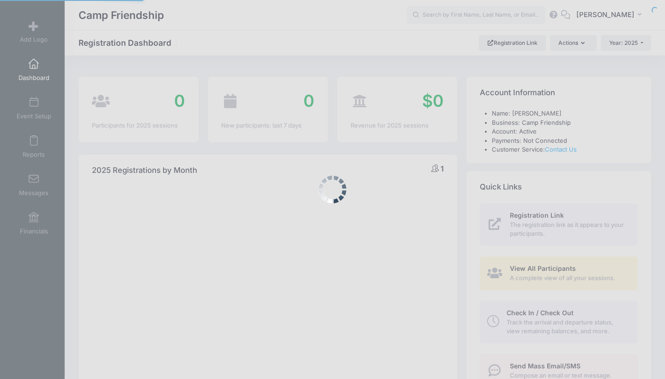
select select
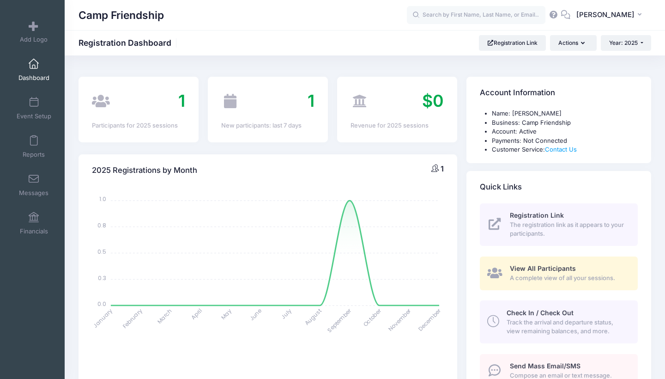
click at [527, 319] on span "Track the arrival and departure status, view remaining balances, and more." at bounding box center [567, 327] width 121 height 18
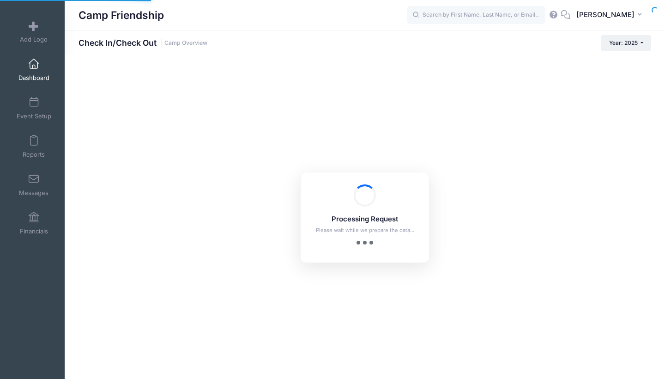
checkbox input "true"
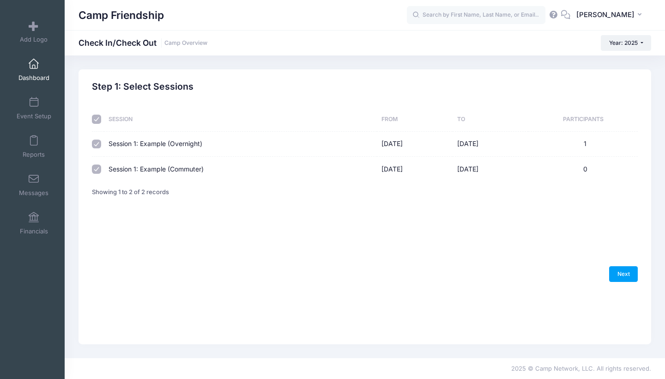
click at [630, 296] on div "Previous Next Step 1 : Select Sessions 1 Select Sessions 2 Check In/Check Out 1" at bounding box center [365, 206] width 573 height 275
click at [629, 282] on link "Next" at bounding box center [623, 274] width 29 height 16
select select "10"
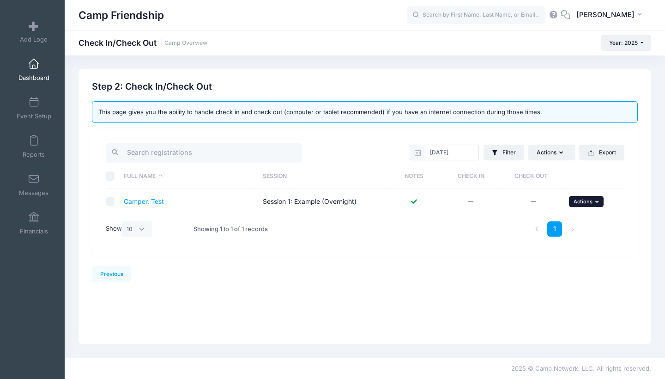
click at [585, 203] on span "Actions" at bounding box center [583, 201] width 19 height 6
click at [137, 205] on link "Camper, Test" at bounding box center [144, 201] width 40 height 8
click at [141, 199] on link "Camper, Test" at bounding box center [144, 201] width 40 height 8
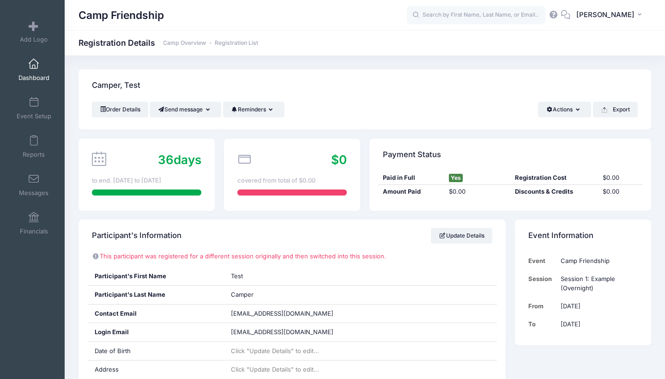
click at [299, 192] on div at bounding box center [291, 192] width 109 height 6
click at [304, 208] on div "$0 covered from total of $0.00" at bounding box center [292, 175] width 136 height 72
click at [571, 111] on button "Actions" at bounding box center [564, 110] width 53 height 16
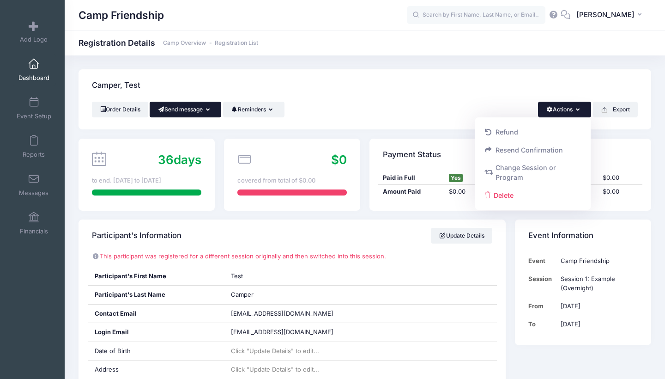
click at [192, 106] on button "Send message" at bounding box center [186, 110] width 72 height 16
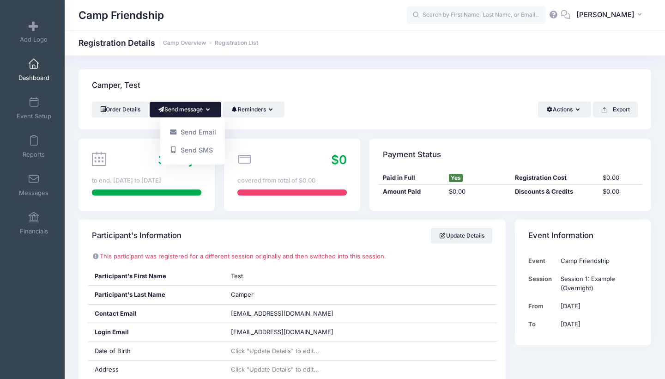
click at [255, 101] on div "Camper, Test" at bounding box center [365, 85] width 573 height 32
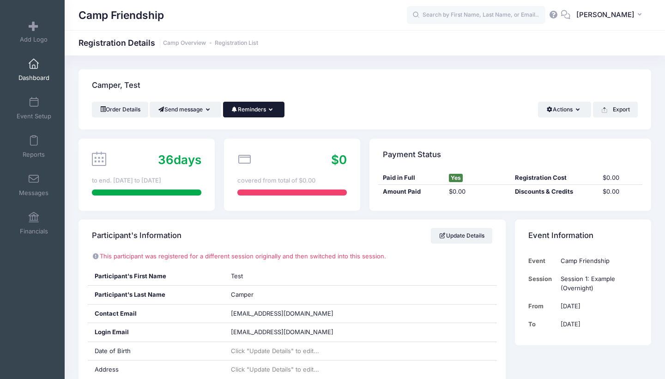
click at [255, 106] on button "Reminders" at bounding box center [253, 110] width 61 height 16
click at [366, 108] on div "Order Details Send message Send Email Send SMS Reminders Send Payment Reminder …" at bounding box center [365, 110] width 546 height 16
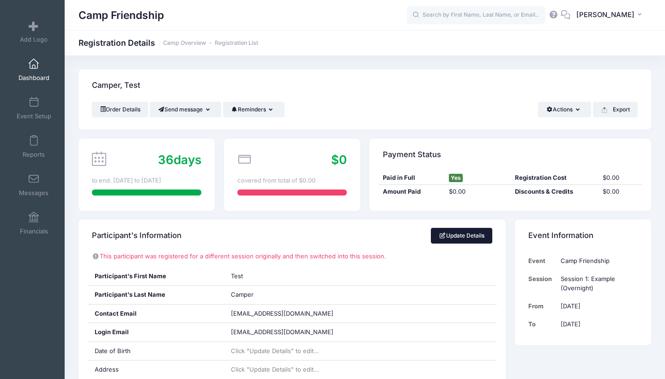
click at [455, 236] on link "Update Details" at bounding box center [461, 236] width 61 height 16
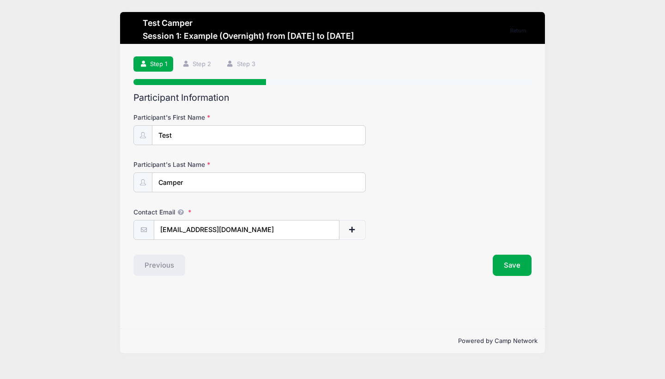
click at [540, 264] on div "Step 1 /7 Return Step 1 Step 2 Step 3 Participant Information Participant's Fir…" at bounding box center [332, 186] width 425 height 284
click at [522, 264] on button "Save" at bounding box center [512, 265] width 39 height 21
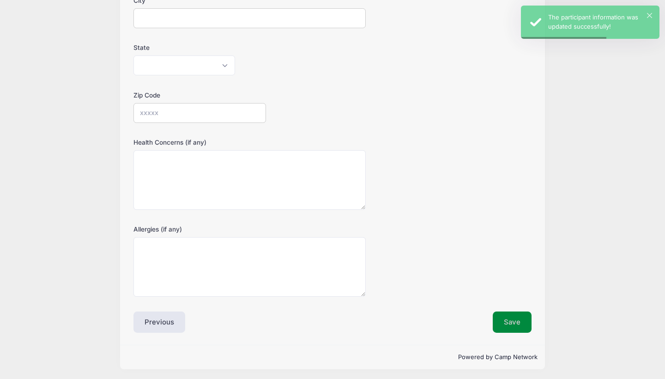
click at [516, 315] on button "Save" at bounding box center [512, 321] width 39 height 21
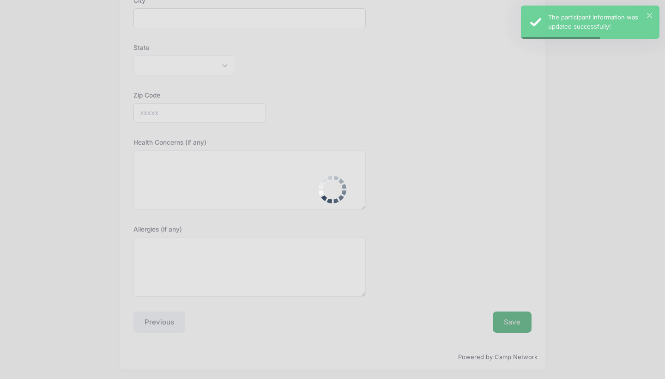
click at [516, 315] on div at bounding box center [332, 189] width 665 height 379
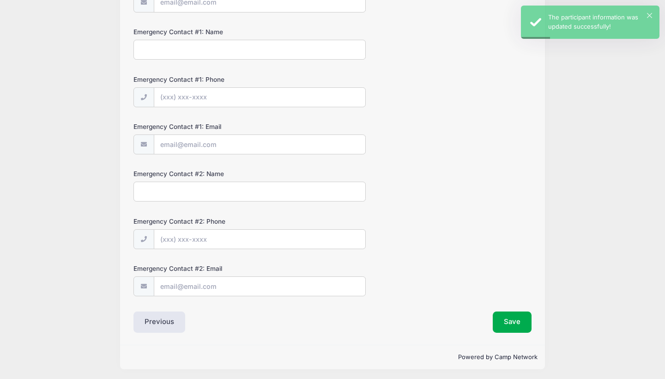
scroll to position [226, 0]
click at [483, 314] on div "Save" at bounding box center [435, 322] width 204 height 21
click at [507, 314] on button "Save" at bounding box center [512, 322] width 39 height 21
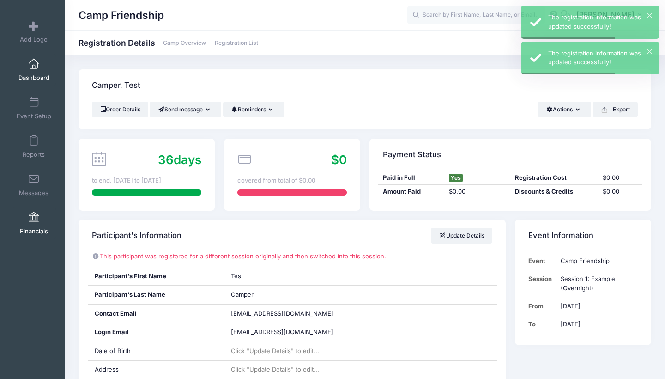
click at [34, 218] on span at bounding box center [34, 218] width 0 height 10
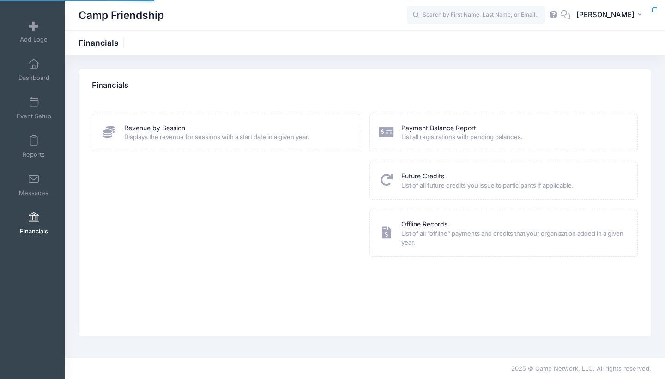
click at [39, 212] on link "Financials" at bounding box center [34, 223] width 44 height 32
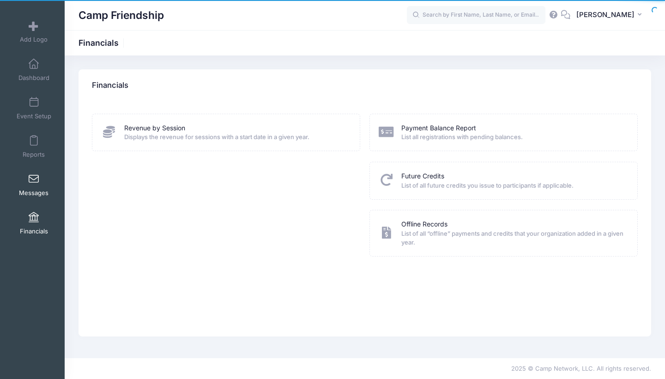
click at [35, 184] on link "Messages" at bounding box center [34, 185] width 44 height 32
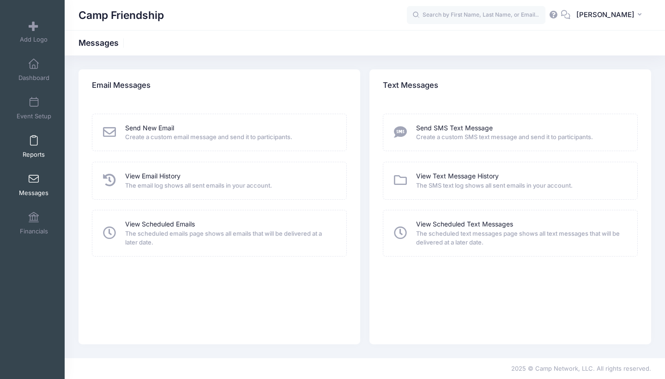
click at [39, 136] on link "Reports" at bounding box center [34, 146] width 44 height 32
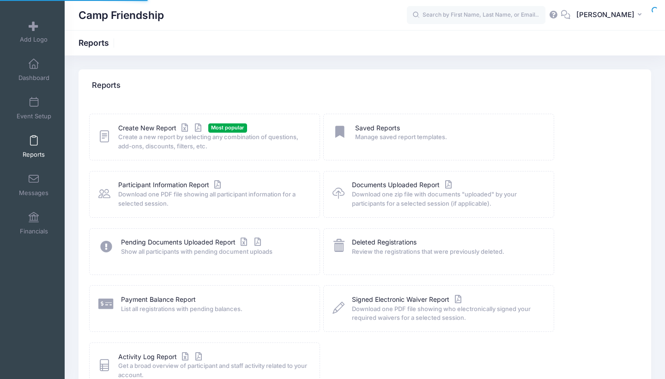
click at [39, 98] on link "Event Setup" at bounding box center [34, 108] width 44 height 32
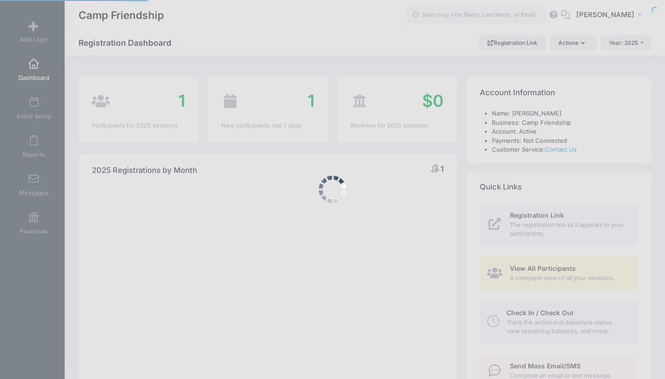
select select
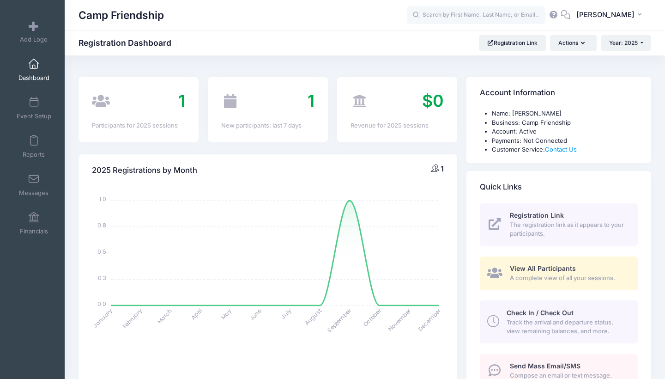
click at [559, 15] on icon at bounding box center [554, 15] width 10 height 6
click at [615, 18] on span "[PERSON_NAME]" at bounding box center [606, 15] width 58 height 10
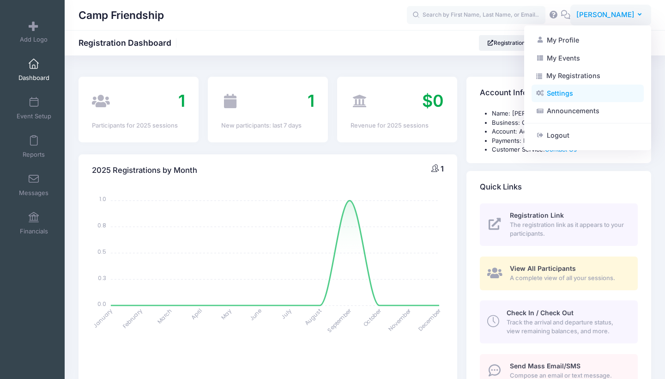
click at [568, 96] on link "Settings" at bounding box center [588, 94] width 112 height 18
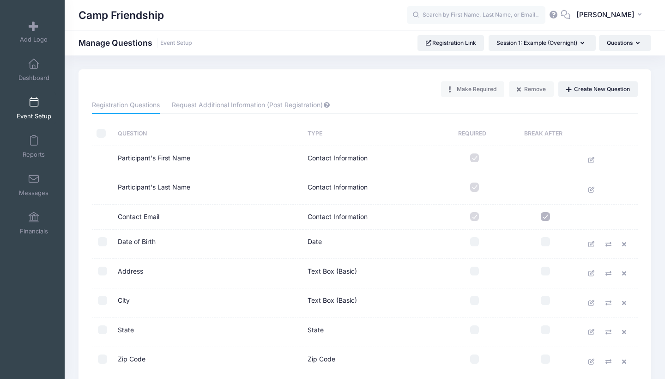
click at [547, 216] on input "checkbox" at bounding box center [545, 216] width 9 height 9
checkbox input "true"
click at [35, 79] on span "Dashboard" at bounding box center [33, 78] width 31 height 8
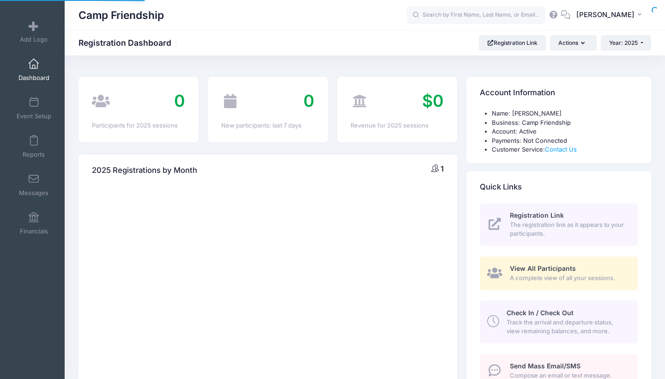
select select
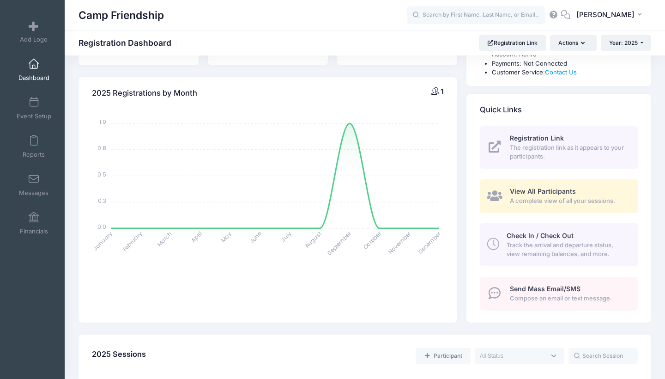
scroll to position [76, 0]
click at [550, 202] on span "A complete view of all your sessions." at bounding box center [568, 201] width 117 height 9
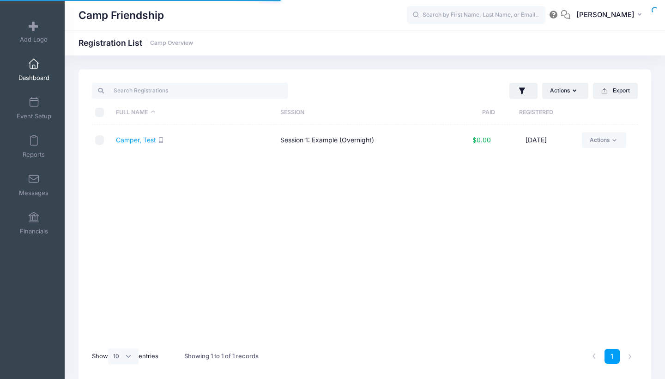
select select "10"
click at [600, 136] on link "Actions" at bounding box center [604, 140] width 44 height 16
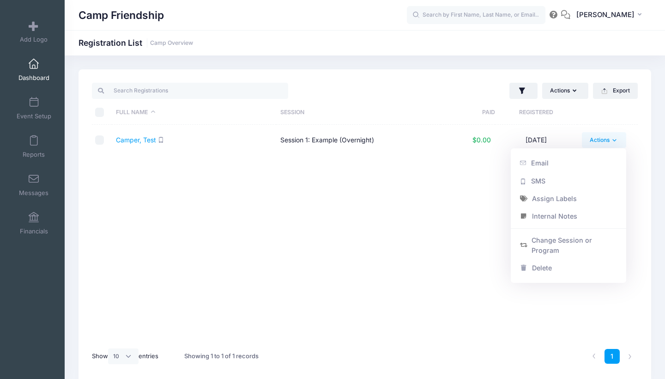
click at [410, 204] on div "Full Name Session Paid Registered Camper, Test Session 1: Example (Overnight) $…" at bounding box center [365, 233] width 546 height 217
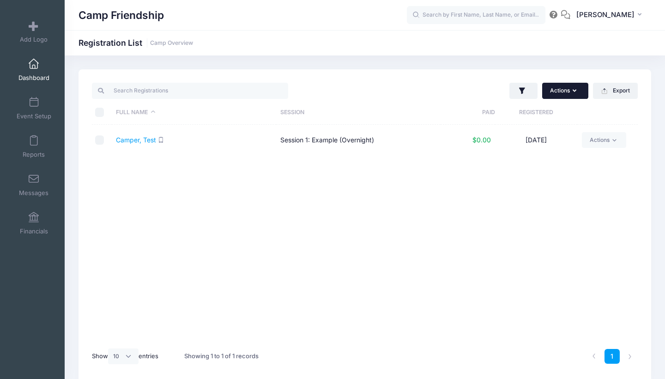
click at [568, 87] on button "Actions" at bounding box center [565, 91] width 46 height 16
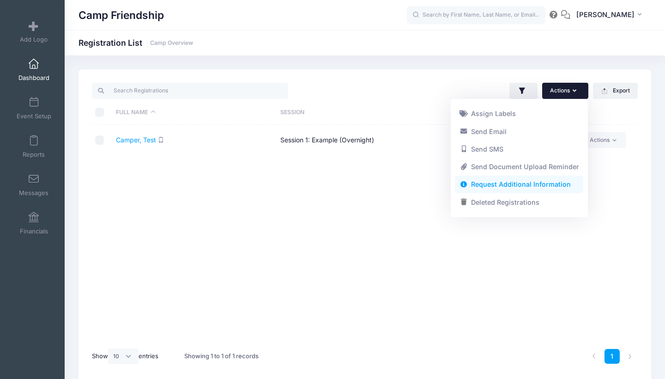
click at [485, 184] on link "Request Additional Information" at bounding box center [519, 185] width 128 height 18
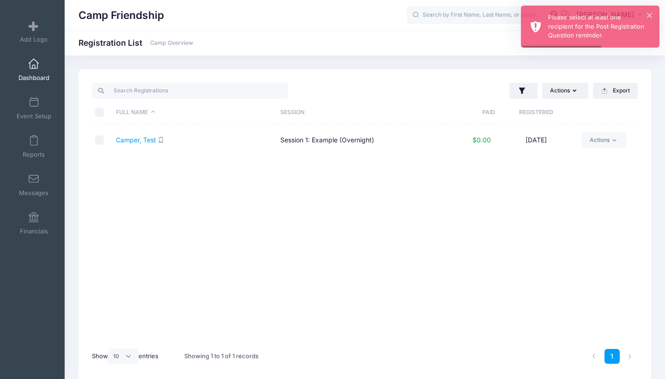
click at [99, 142] on input "checkbox" at bounding box center [99, 139] width 9 height 9
checkbox input "true"
click at [170, 140] on td "Camper, Test" at bounding box center [194, 140] width 164 height 31
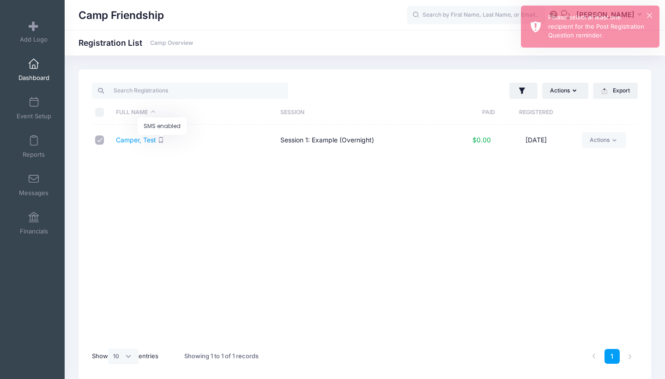
click at [160, 140] on icon "SMS enabled" at bounding box center [161, 140] width 6 height 6
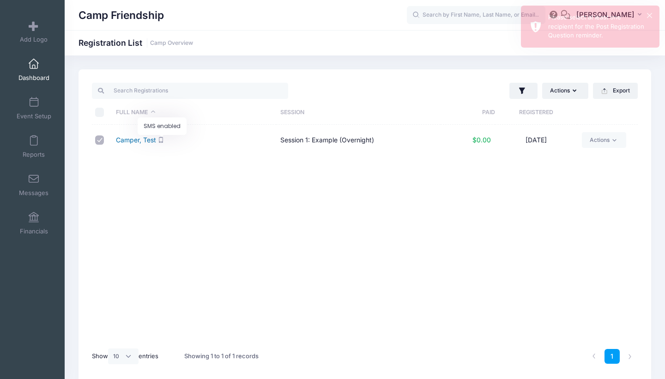
click at [140, 140] on link "Camper, Test" at bounding box center [136, 140] width 40 height 8
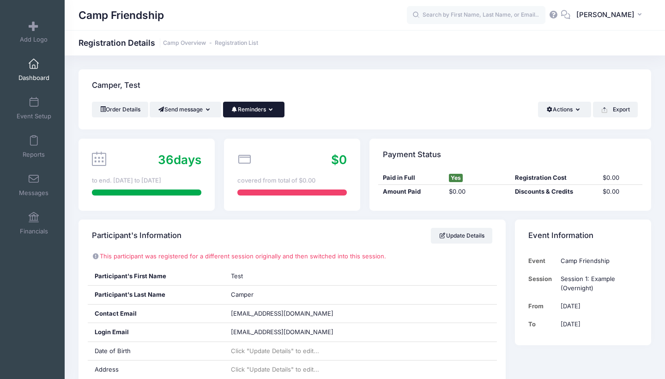
click at [261, 115] on button "Reminders" at bounding box center [253, 110] width 61 height 16
click at [319, 103] on div "Order Details Send message Send Email Send SMS Reminders Send Payment Reminder …" at bounding box center [365, 110] width 546 height 16
click at [269, 106] on button "Reminders" at bounding box center [253, 110] width 61 height 16
click at [35, 79] on span "Dashboard" at bounding box center [33, 78] width 31 height 8
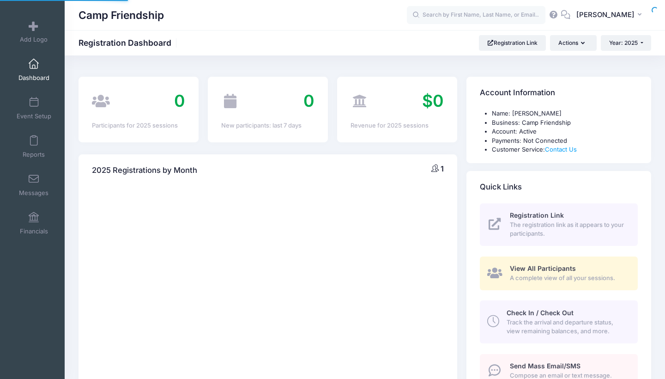
select select
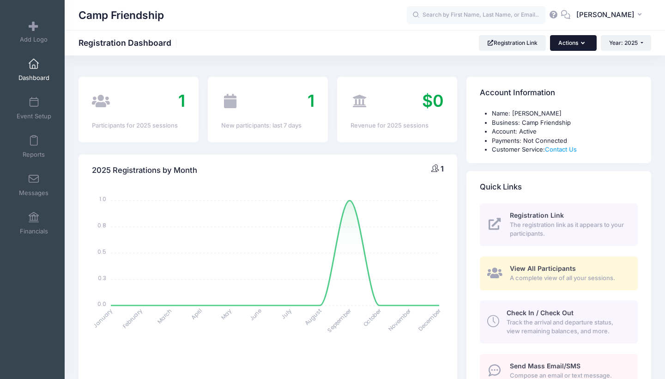
click at [564, 45] on button "Actions" at bounding box center [573, 43] width 46 height 16
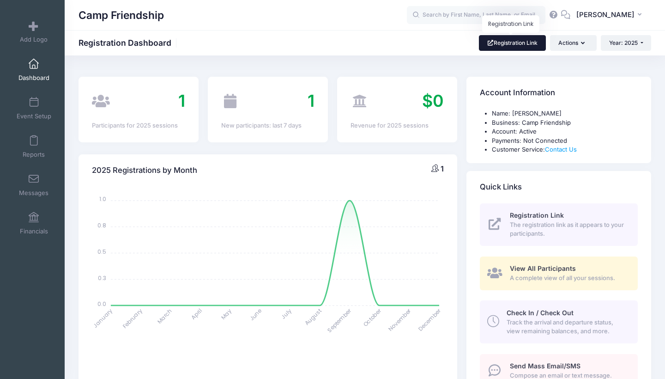
click at [529, 45] on link "Registration Link" at bounding box center [512, 43] width 67 height 16
click at [528, 323] on span "Track the arrival and departure status, view remaining balances, and more." at bounding box center [567, 327] width 121 height 18
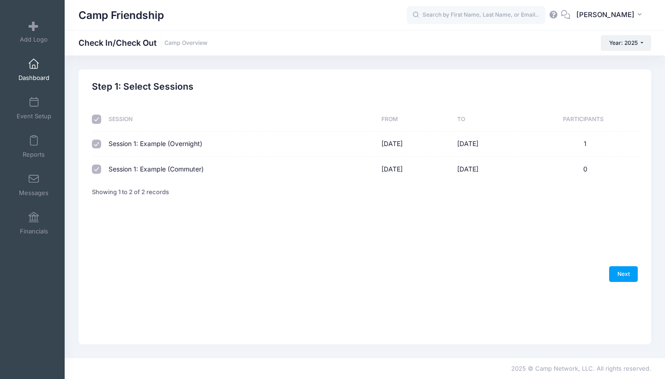
click at [271, 170] on td "Session 1: Example (Commuter)" at bounding box center [240, 169] width 273 height 24
click at [631, 282] on link "Next" at bounding box center [623, 274] width 29 height 16
select select "10"
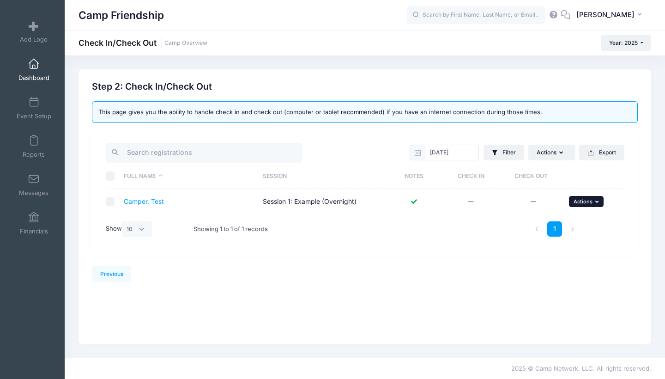
click at [577, 201] on span "Actions" at bounding box center [583, 201] width 19 height 6
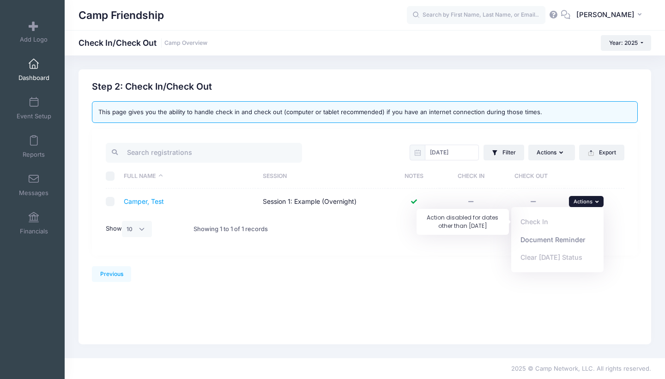
click at [531, 219] on div "Check In" at bounding box center [557, 222] width 92 height 18
click at [532, 219] on div "Check In" at bounding box center [557, 222] width 92 height 18
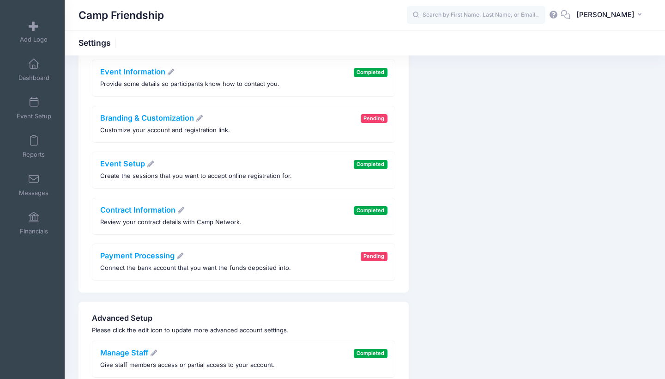
scroll to position [148, 0]
click at [155, 114] on link "Branding & Customization" at bounding box center [151, 118] width 103 height 9
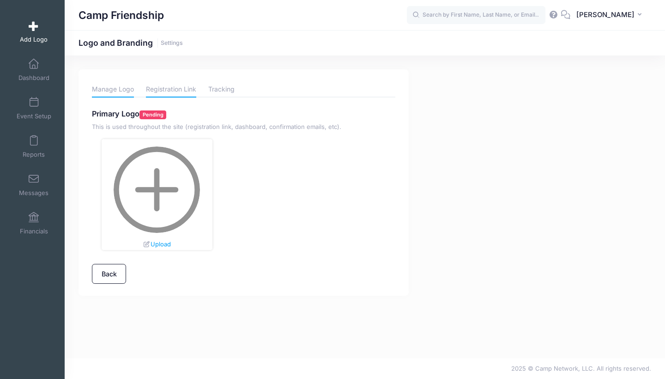
click at [167, 90] on link "Registration Link" at bounding box center [171, 89] width 50 height 16
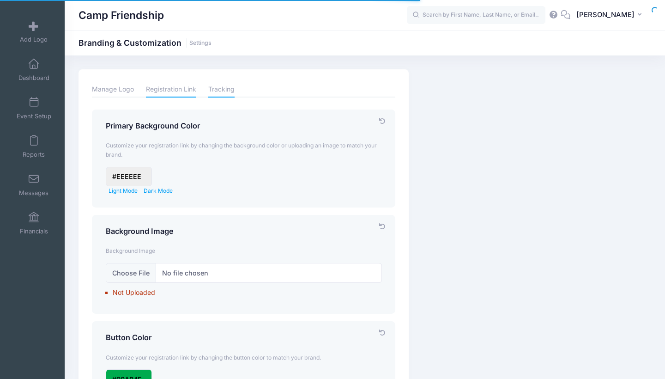
click at [225, 90] on link "Tracking" at bounding box center [221, 89] width 26 height 16
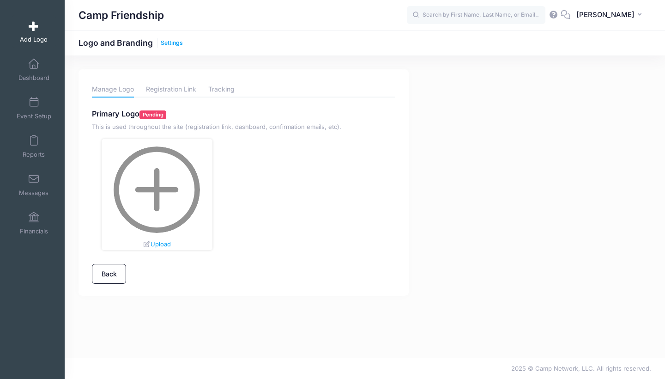
click at [171, 44] on link "Settings" at bounding box center [172, 43] width 22 height 7
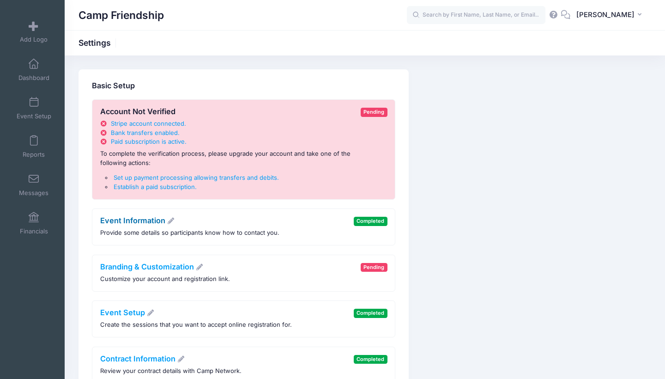
click at [156, 217] on link "Event Information" at bounding box center [137, 220] width 75 height 9
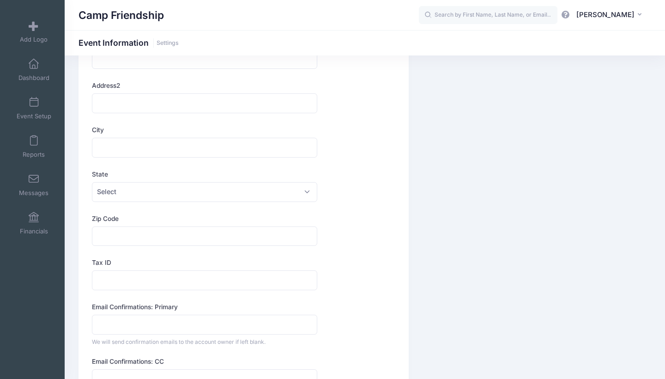
scroll to position [298, 0]
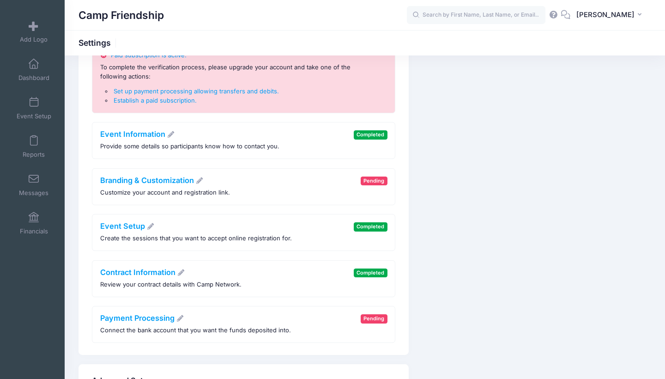
scroll to position [87, 0]
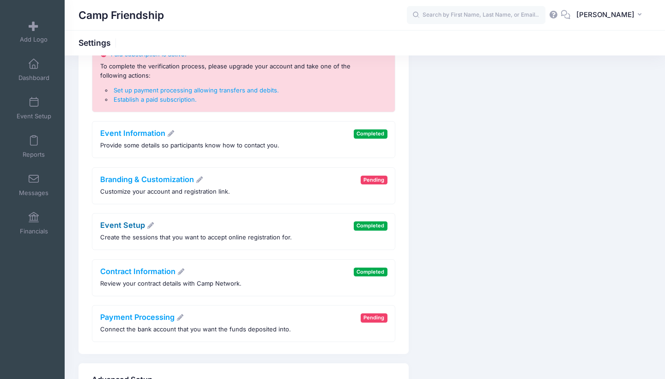
click at [130, 224] on link "Event Setup" at bounding box center [127, 224] width 55 height 9
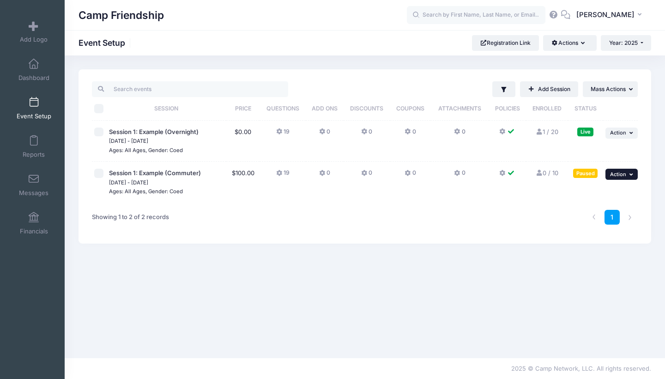
click at [623, 174] on span "Action" at bounding box center [618, 174] width 16 height 6
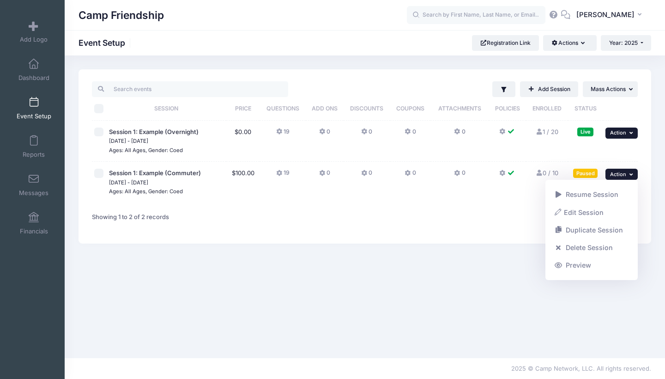
click at [624, 138] on button "... Action" at bounding box center [622, 133] width 32 height 11
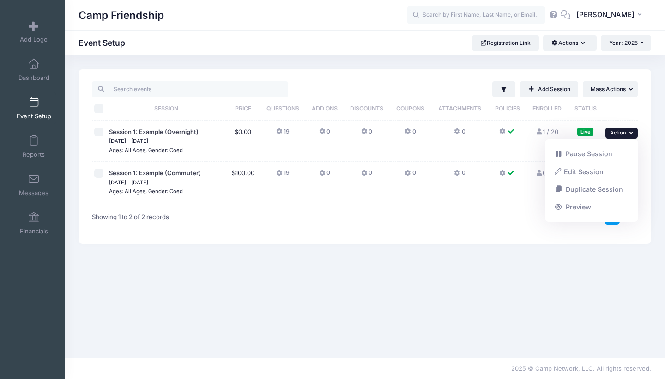
click at [472, 251] on div "Filter Filter Options Show: Active Live Completed ..." at bounding box center [365, 206] width 601 height 275
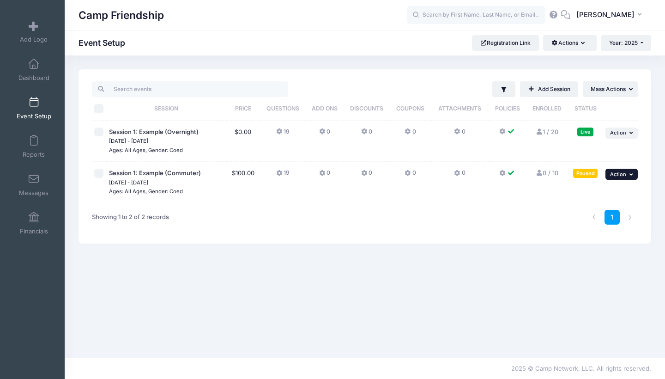
click at [622, 175] on span "Action" at bounding box center [618, 174] width 16 height 6
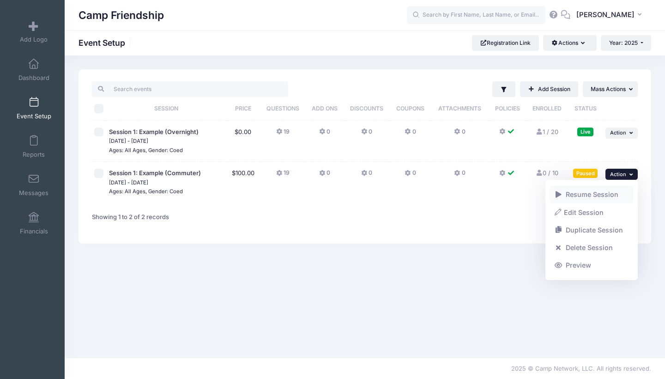
click at [607, 189] on link "Resume Session" at bounding box center [592, 195] width 84 height 18
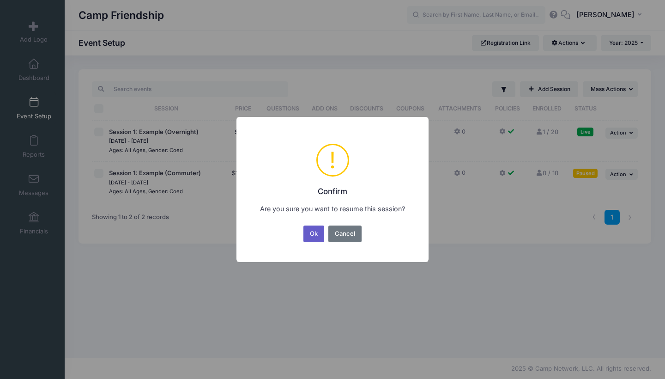
click at [315, 232] on button "Ok" at bounding box center [314, 233] width 21 height 17
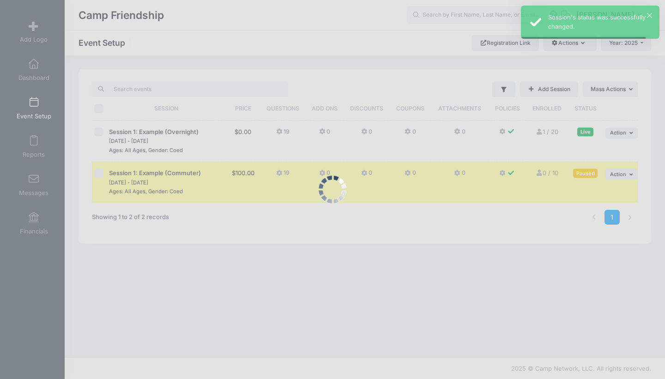
click at [623, 131] on div at bounding box center [332, 189] width 665 height 379
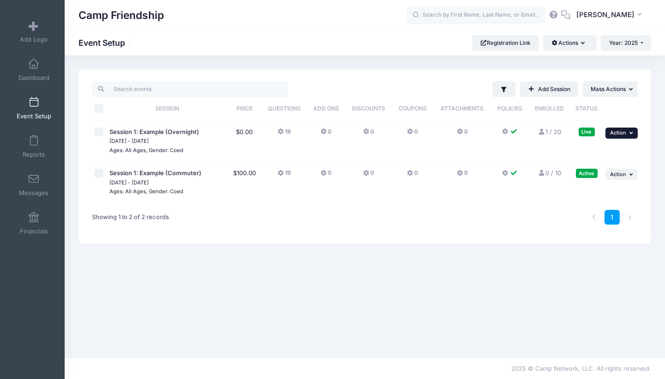
click at [620, 131] on span "Action" at bounding box center [618, 132] width 16 height 6
click at [594, 205] on link "Preview" at bounding box center [592, 207] width 84 height 18
click at [637, 43] on span "Year: 2025" at bounding box center [623, 42] width 29 height 7
click at [100, 131] on input "checkbox" at bounding box center [98, 132] width 9 height 9
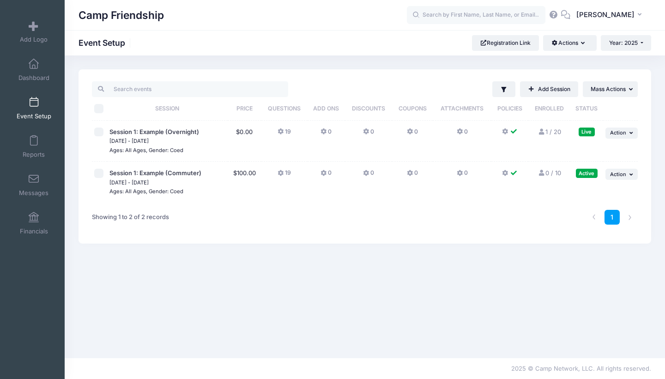
checkbox input "true"
click at [607, 83] on button "... Mass Actions" at bounding box center [610, 89] width 55 height 16
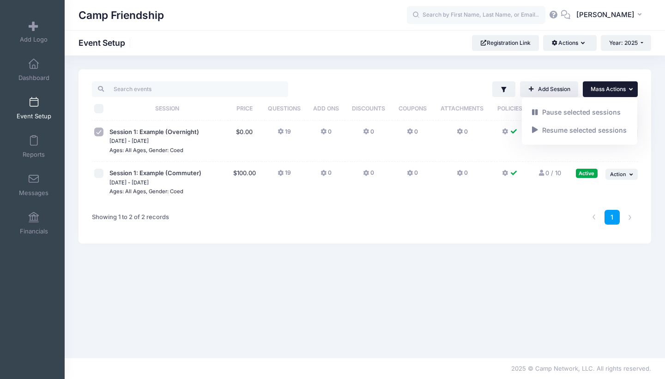
click at [607, 88] on span "Mass Actions" at bounding box center [608, 88] width 35 height 7
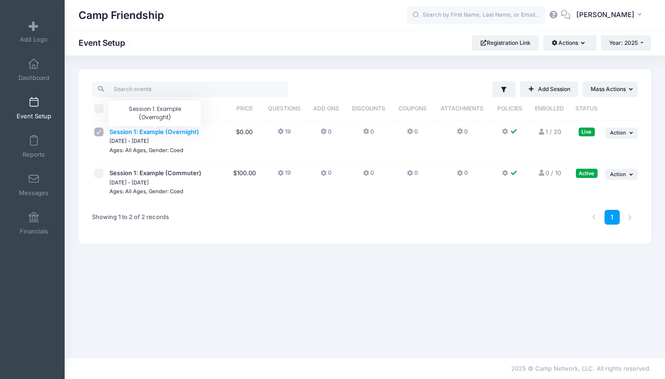
click at [149, 134] on span "Session 1: Example (Overnight)" at bounding box center [154, 131] width 90 height 7
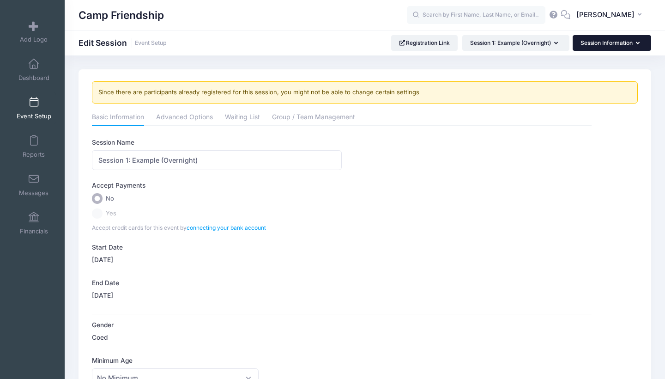
click at [598, 49] on button "Session Information" at bounding box center [612, 43] width 79 height 16
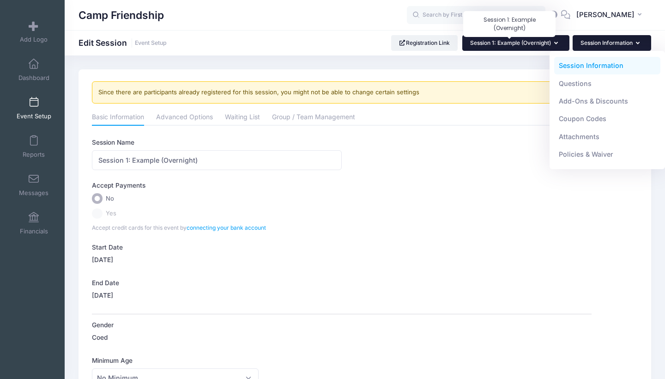
click at [538, 42] on span "Session 1: Example (Overnight)" at bounding box center [510, 42] width 81 height 7
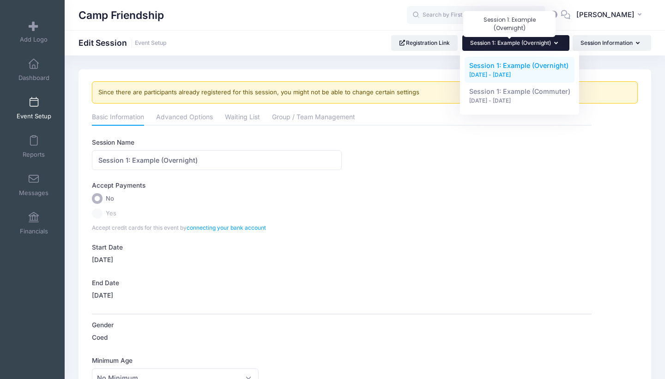
click at [538, 42] on span "Session 1: Example (Overnight)" at bounding box center [510, 42] width 81 height 7
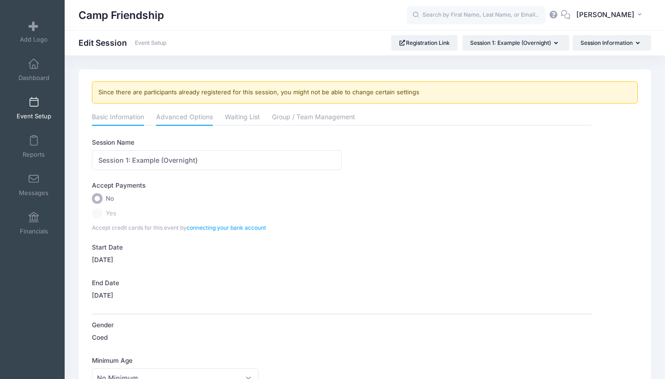
click at [184, 112] on link "Advanced Options" at bounding box center [184, 117] width 57 height 17
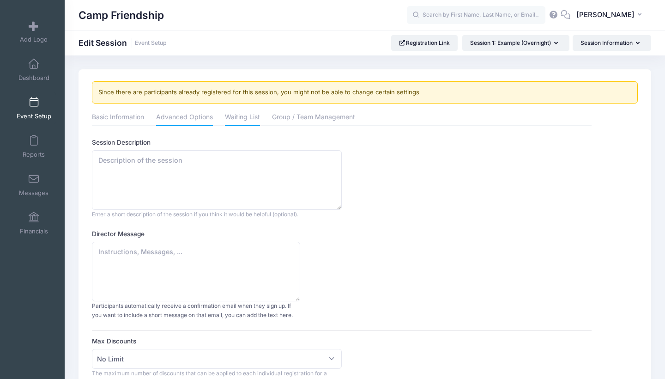
click at [229, 115] on link "Waiting List" at bounding box center [242, 117] width 35 height 17
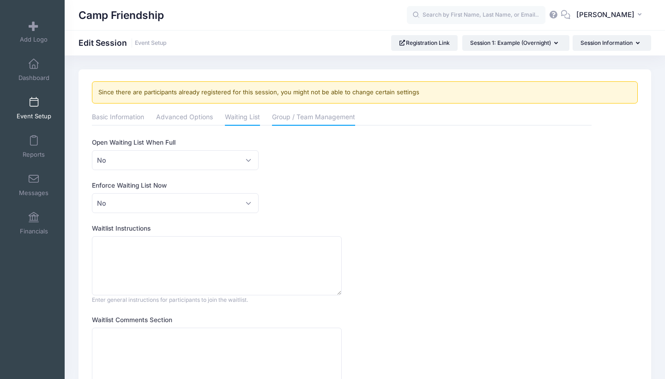
click at [305, 114] on link "Group / Team Management" at bounding box center [313, 117] width 83 height 17
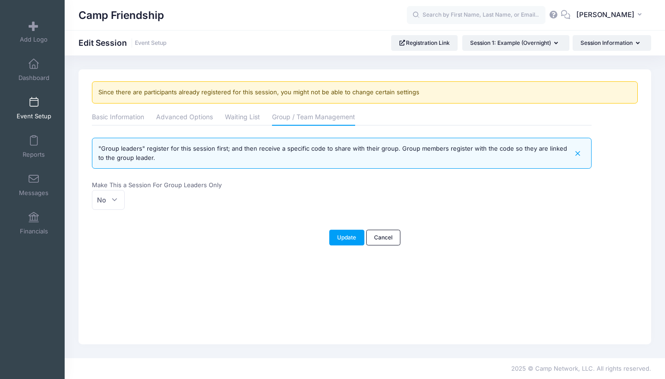
click at [34, 101] on span at bounding box center [34, 102] width 0 height 10
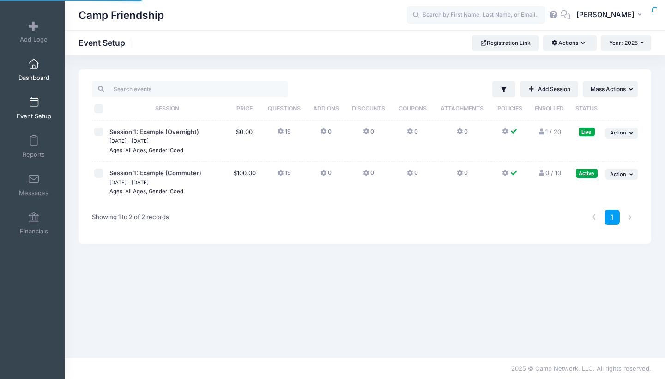
click at [34, 65] on span at bounding box center [34, 64] width 0 height 10
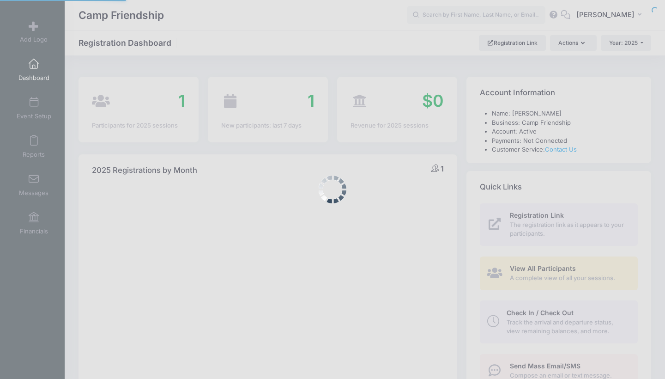
select select
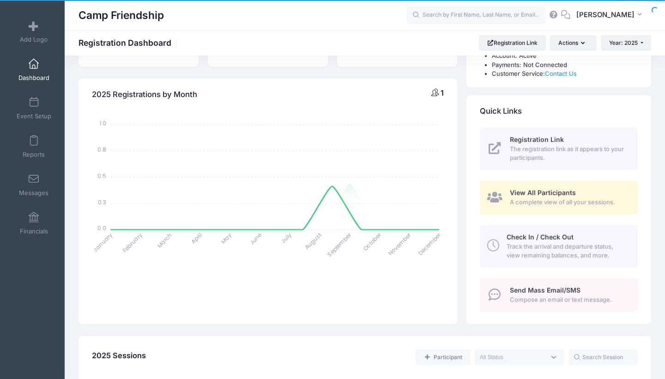
scroll to position [76, 0]
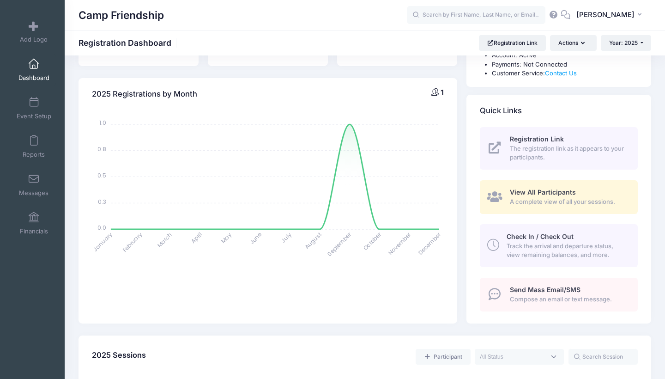
click at [546, 247] on span "Track the arrival and departure status, view remaining balances, and more." at bounding box center [567, 251] width 121 height 18
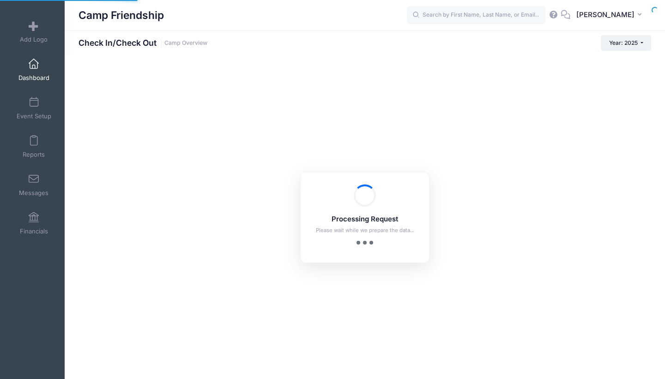
checkbox input "true"
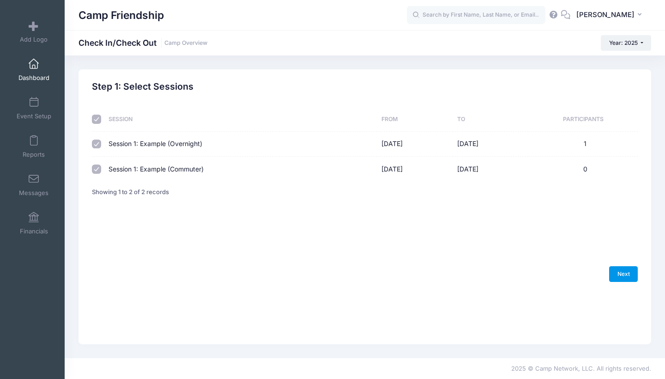
click at [617, 279] on link "Next" at bounding box center [623, 274] width 29 height 16
select select "10"
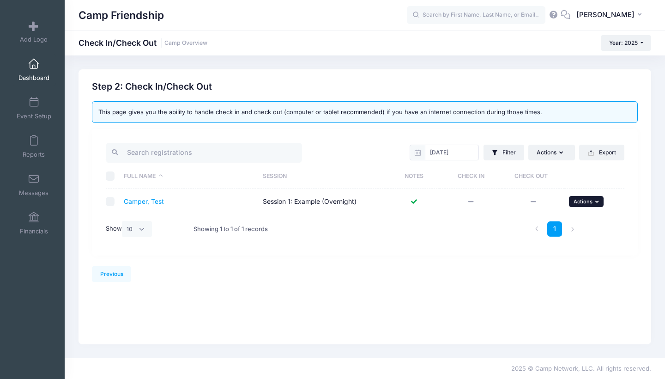
click at [580, 204] on span "Actions" at bounding box center [583, 201] width 19 height 6
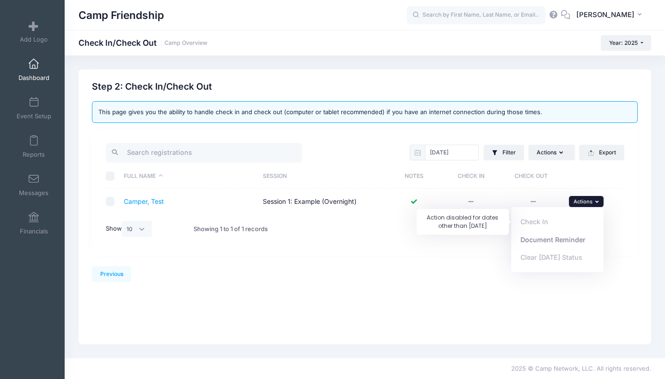
click at [550, 223] on div "Check In" at bounding box center [557, 222] width 92 height 18
click at [536, 223] on div "Check In" at bounding box center [557, 222] width 92 height 18
click at [536, 260] on div "Clear Today's Status" at bounding box center [557, 258] width 92 height 18
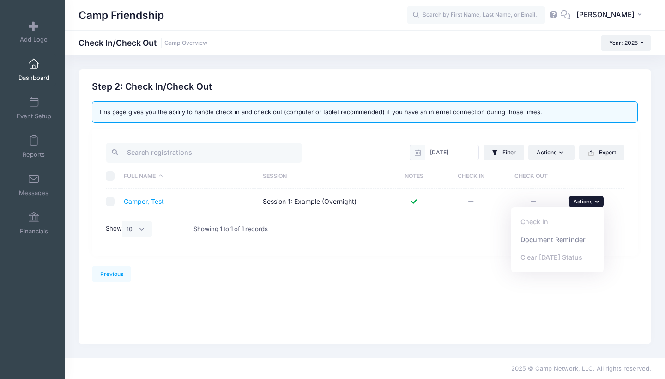
click at [207, 255] on div "09/26/2025 Filter Filter Options Check In/Out Status: Not Checked In Checked In…" at bounding box center [365, 192] width 546 height 127
click at [116, 269] on div "Previous Next Step 2 : Check In/Check Out 1 Select Sessions 2 Check In/Check Ou…" at bounding box center [365, 181] width 546 height 200
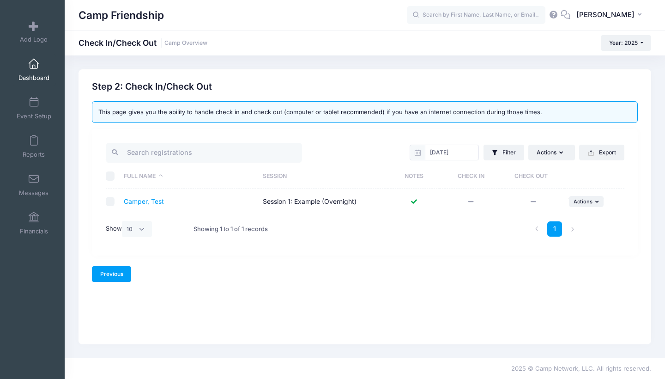
click at [116, 275] on link "Previous" at bounding box center [111, 274] width 39 height 16
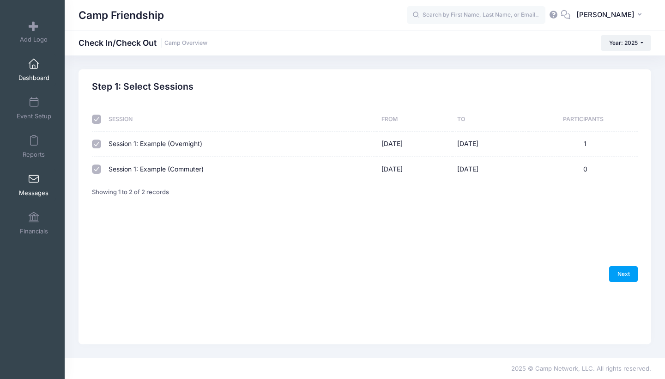
click at [27, 182] on link "Messages" at bounding box center [34, 185] width 44 height 32
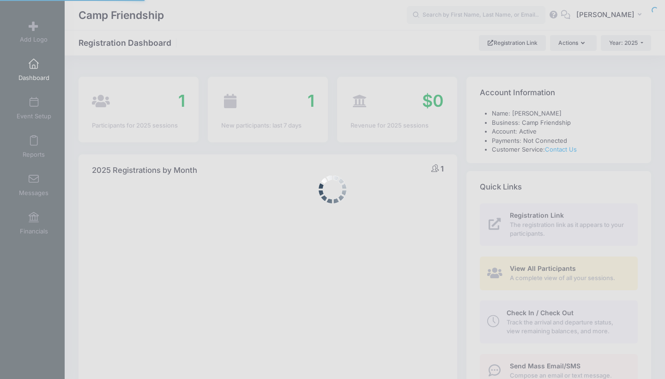
select select
